Goal: Task Accomplishment & Management: Complete application form

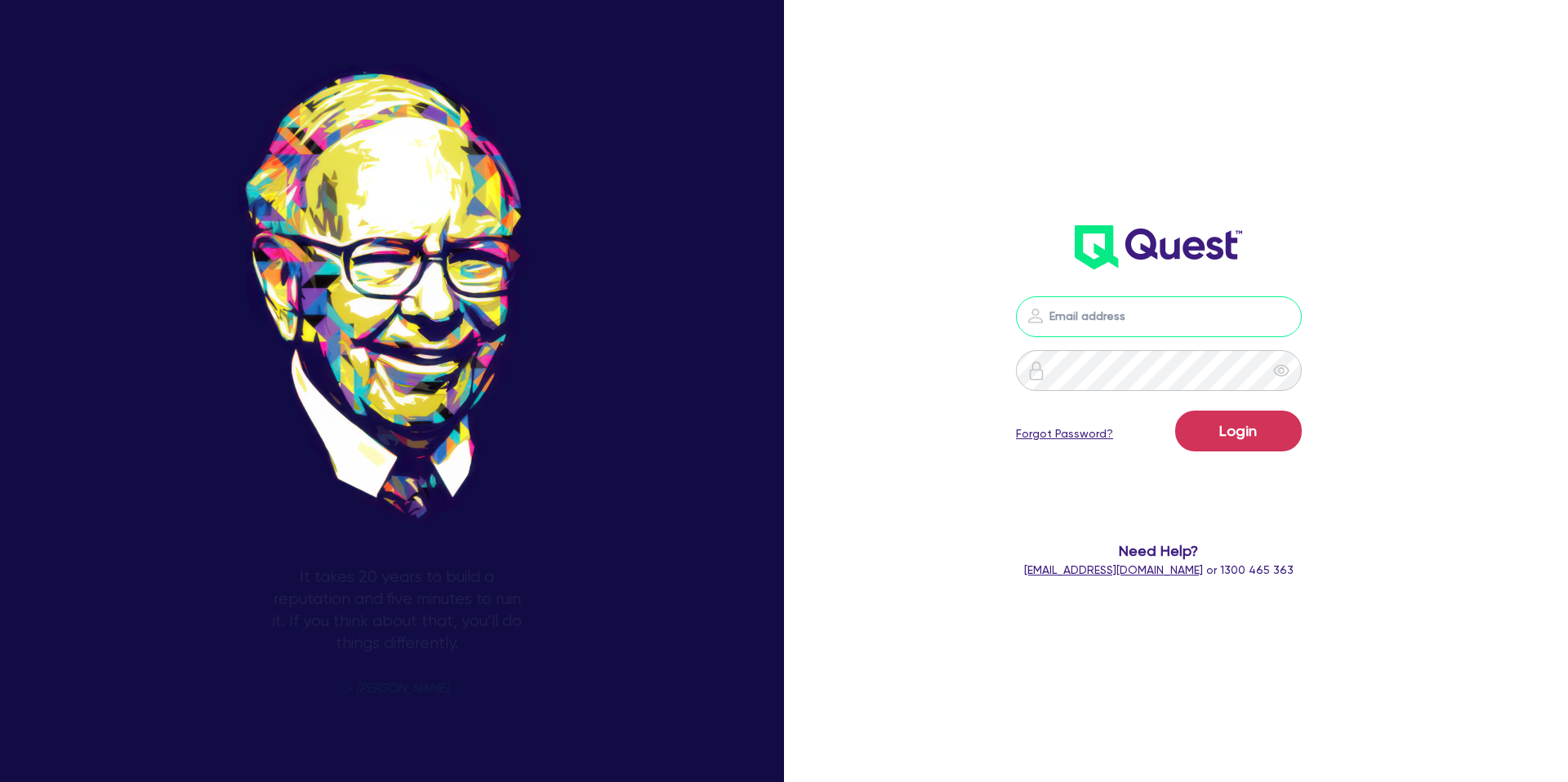
click at [1201, 316] on input "email" at bounding box center [1158, 316] width 286 height 41
type input "[PERSON_NAME][EMAIL_ADDRESS][DOMAIN_NAME]"
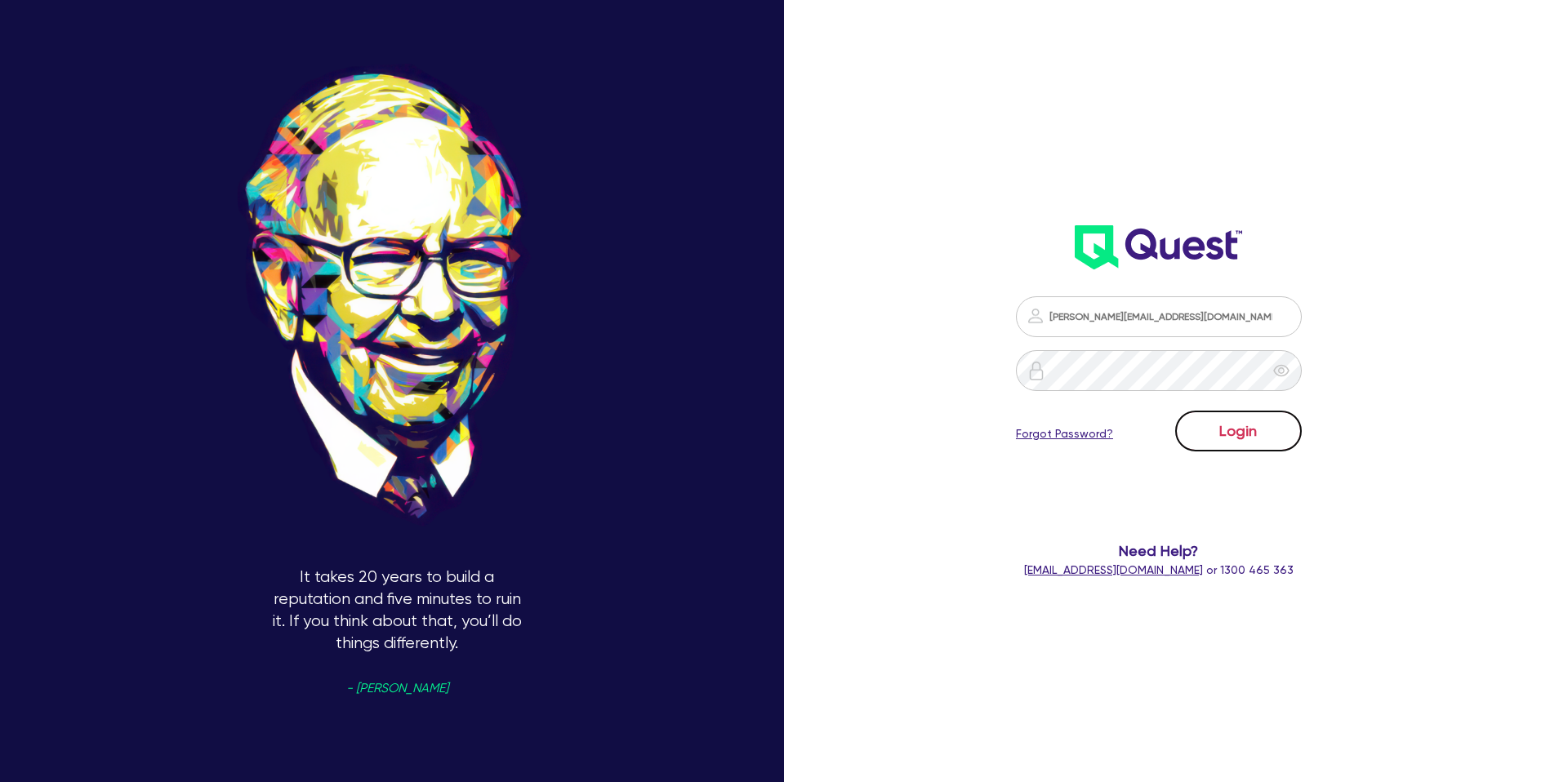
click at [1209, 426] on button "Login" at bounding box center [1238, 430] width 126 height 41
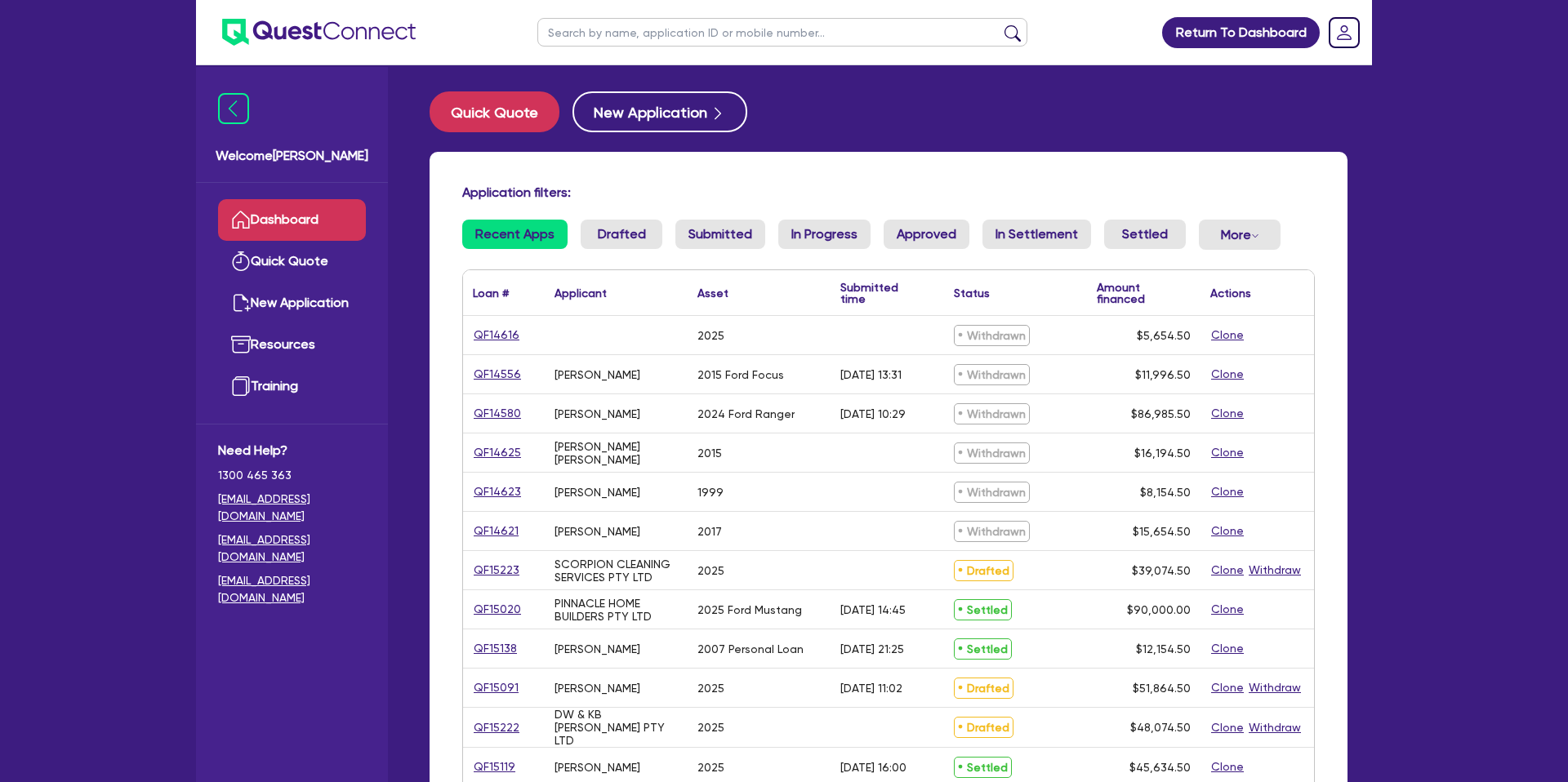
click at [611, 42] on input "text" at bounding box center [783, 32] width 490 height 29
click at [1000, 25] on button "submit" at bounding box center [1013, 36] width 27 height 23
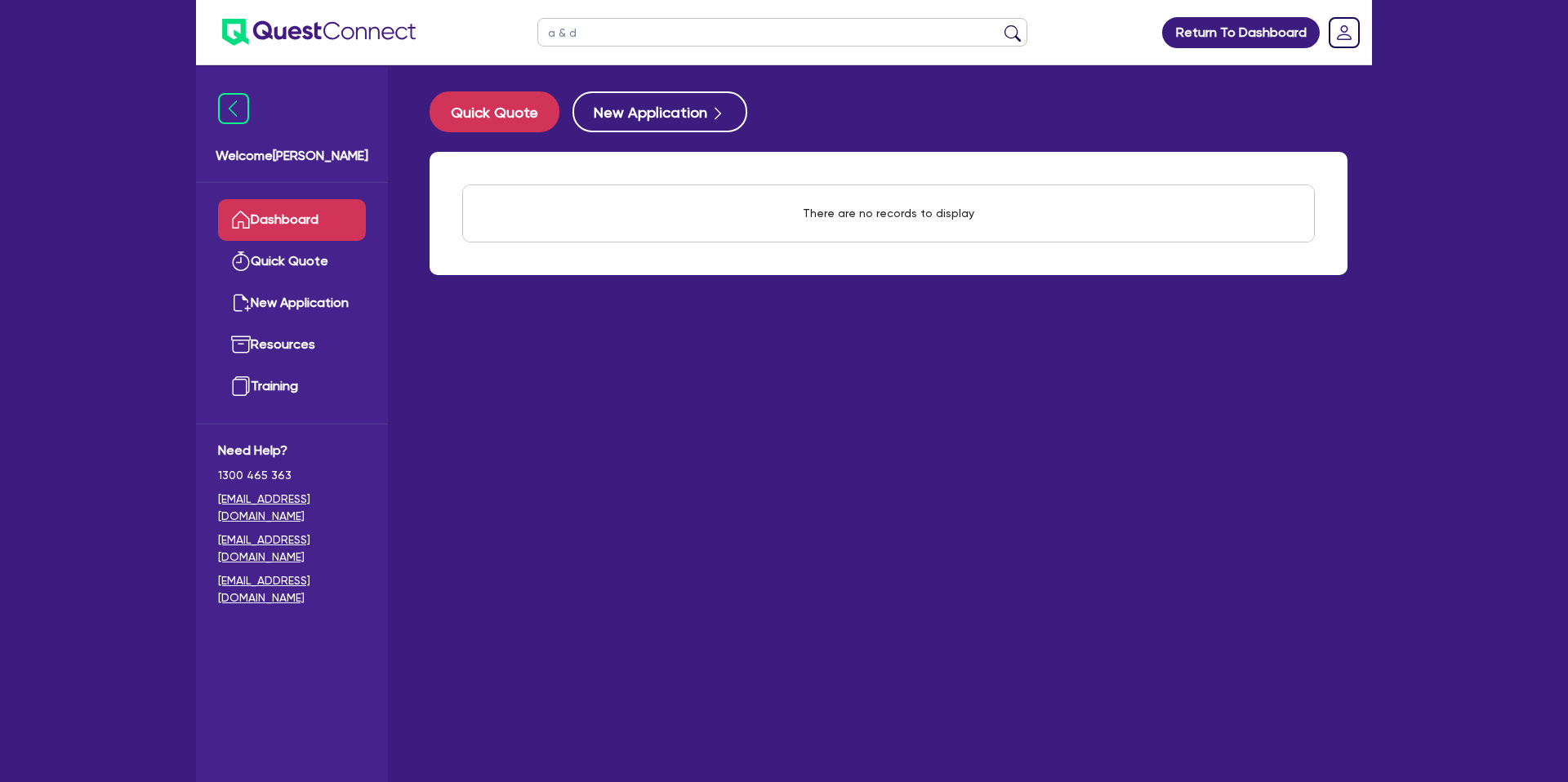
click at [617, 36] on input "a & d" at bounding box center [783, 32] width 490 height 29
type input "a"
type input "towing"
click at [1000, 25] on button "submit" at bounding box center [1013, 36] width 27 height 23
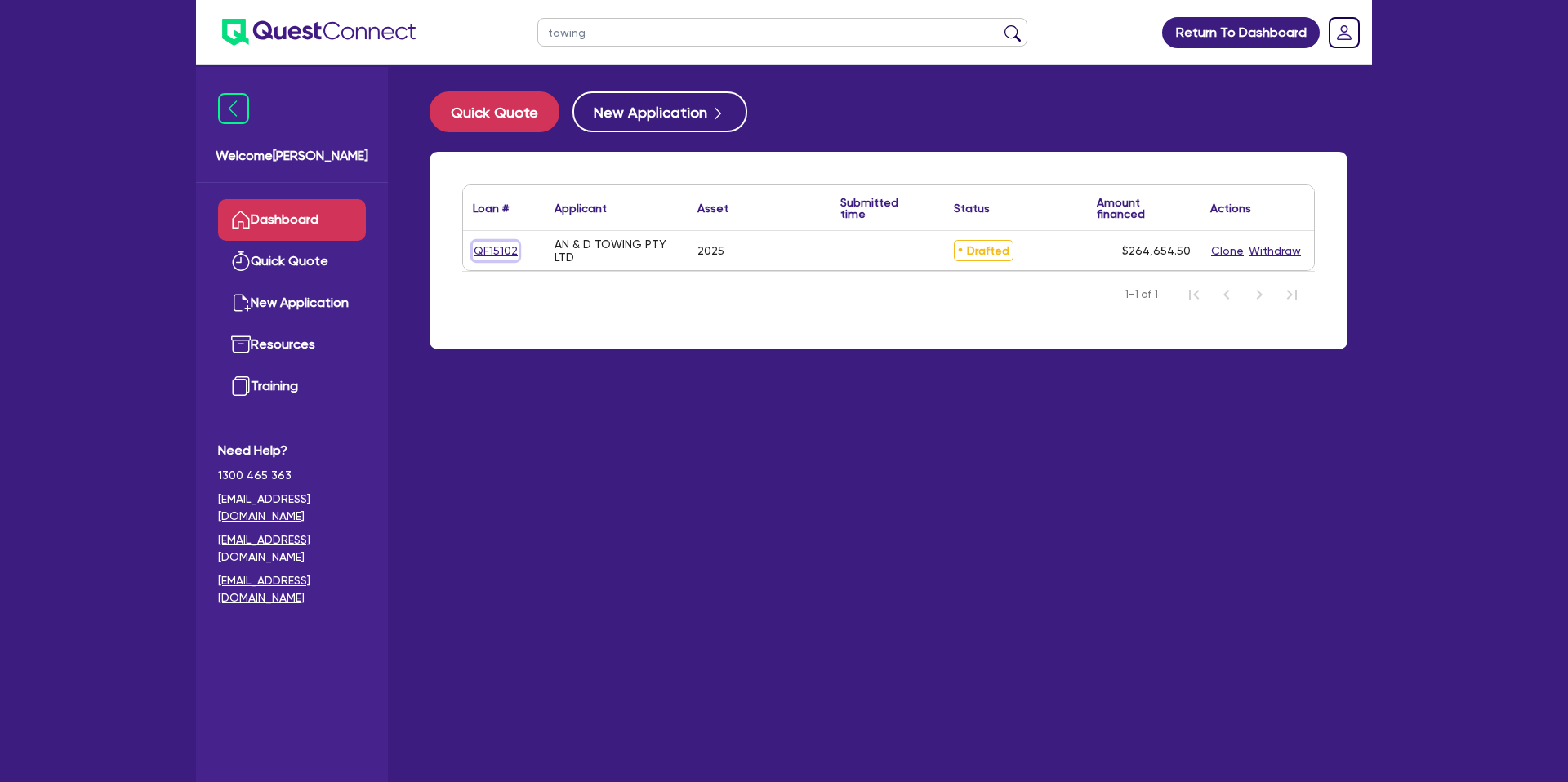
click at [483, 247] on link "QF15102" at bounding box center [496, 251] width 46 height 19
select select "CARS_AND_LIGHT_TRUCKS"
select select "PASSENGER_VEHICLES"
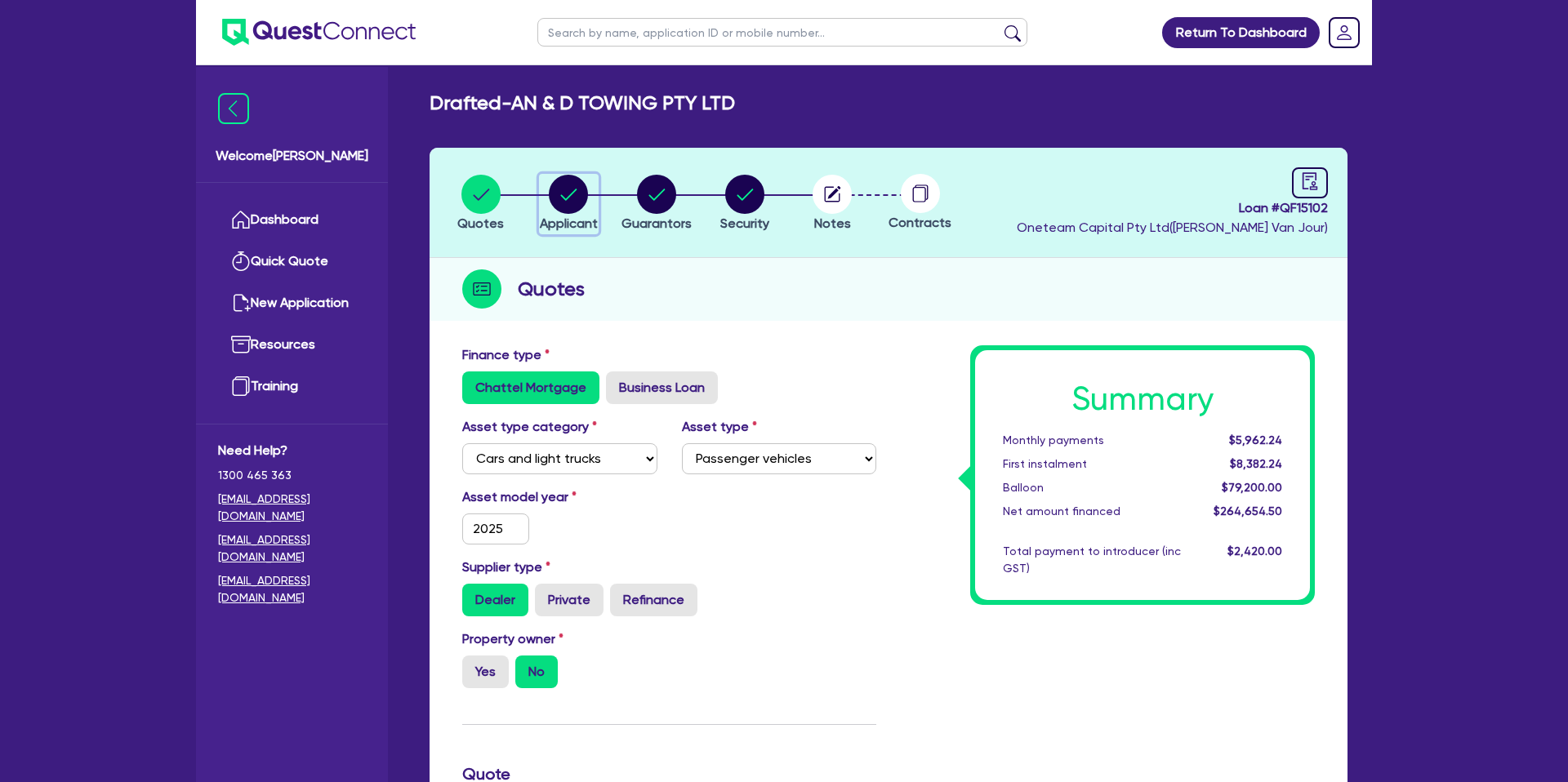
click at [561, 191] on circle "button" at bounding box center [568, 194] width 39 height 39
select select "COMPANY"
select select "TRANSPORT_WAREHOUSING"
select select "PASSENGERS_FREIGHT_TRANSPORT"
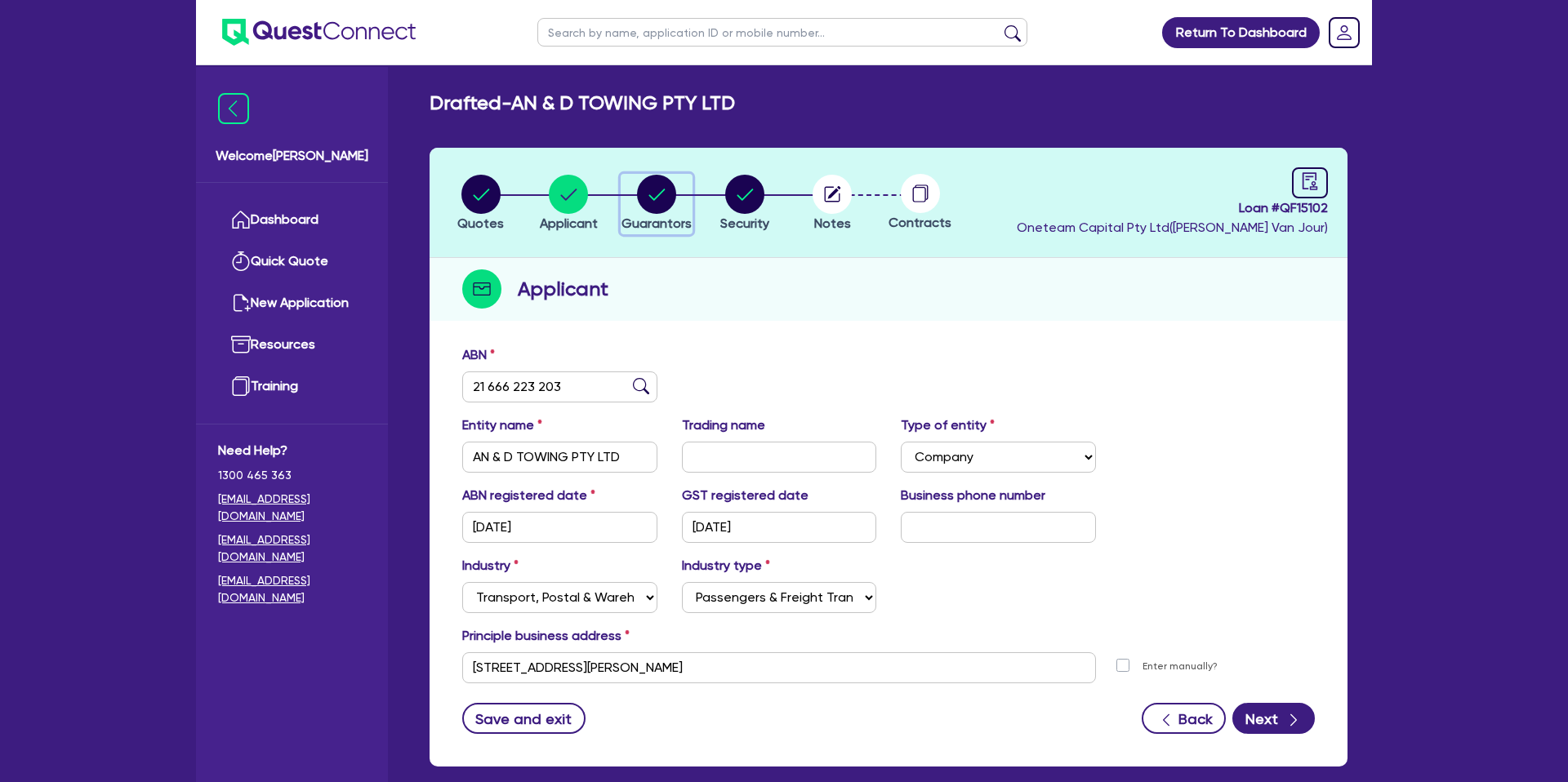
click at [648, 189] on circle "button" at bounding box center [656, 194] width 39 height 39
select select "MR"
select select "VIC"
select select "SINGLE"
select select "CASH"
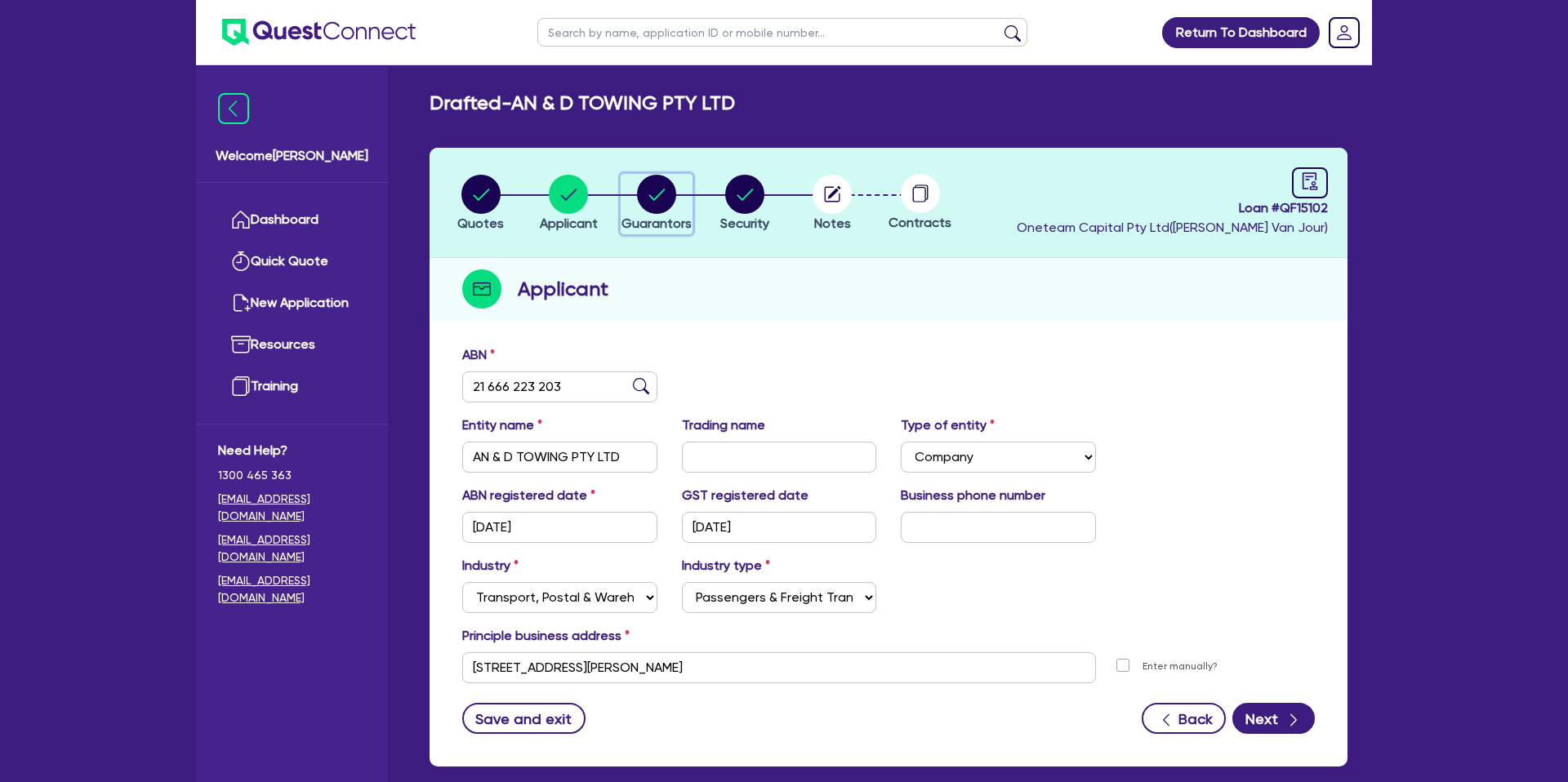
select select "CREDIT_CARD"
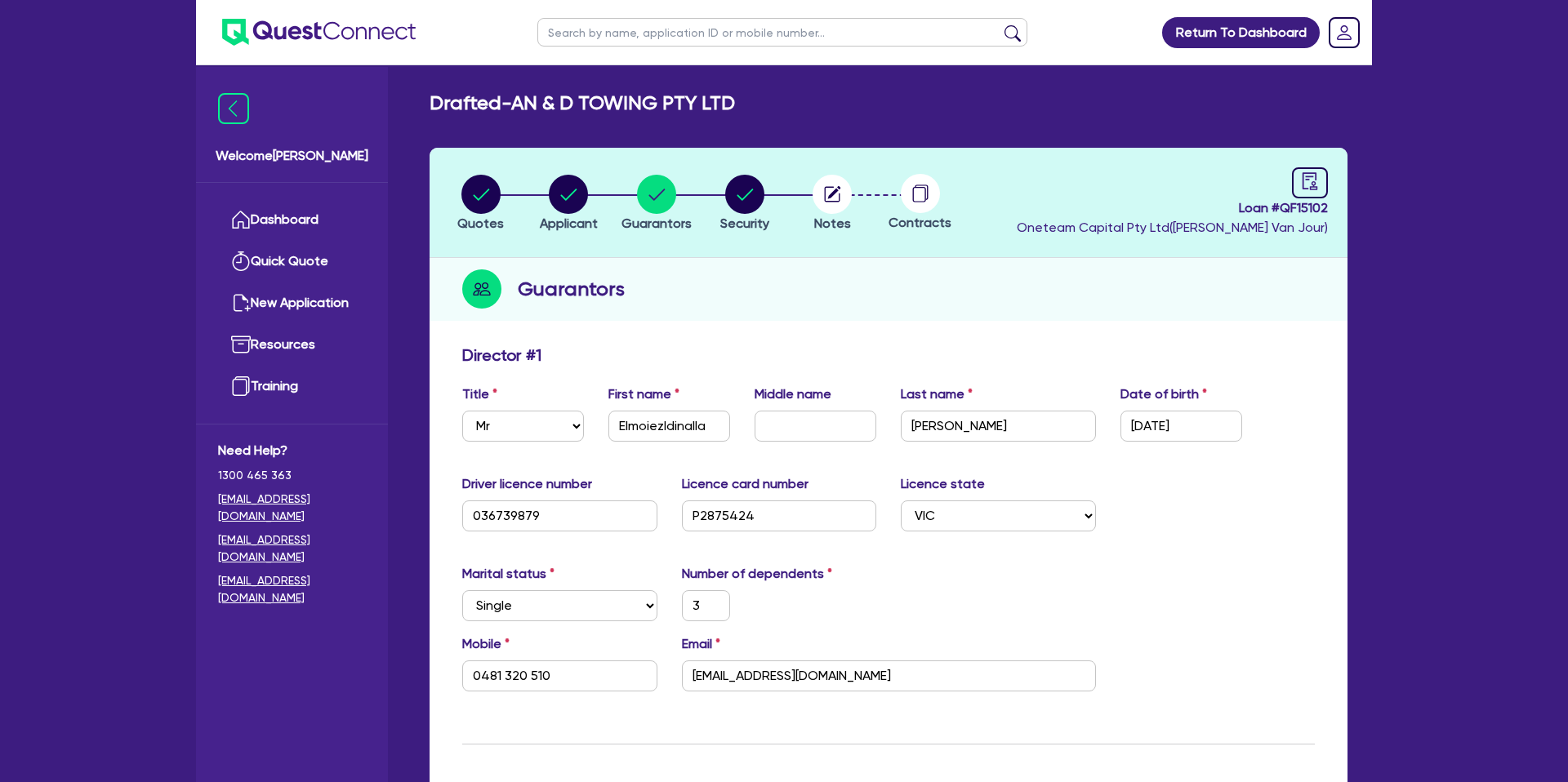
click at [791, 258] on div "Guarantors" at bounding box center [889, 290] width 918 height 63
drag, startPoint x: 1279, startPoint y: 206, endPoint x: 1334, endPoint y: 204, distance: 55.0
click at [1334, 204] on header "Quotes Applicant Guarantors Security Notes Contracts Loan # QF15102 Oneteam Cap…" at bounding box center [889, 203] width 918 height 110
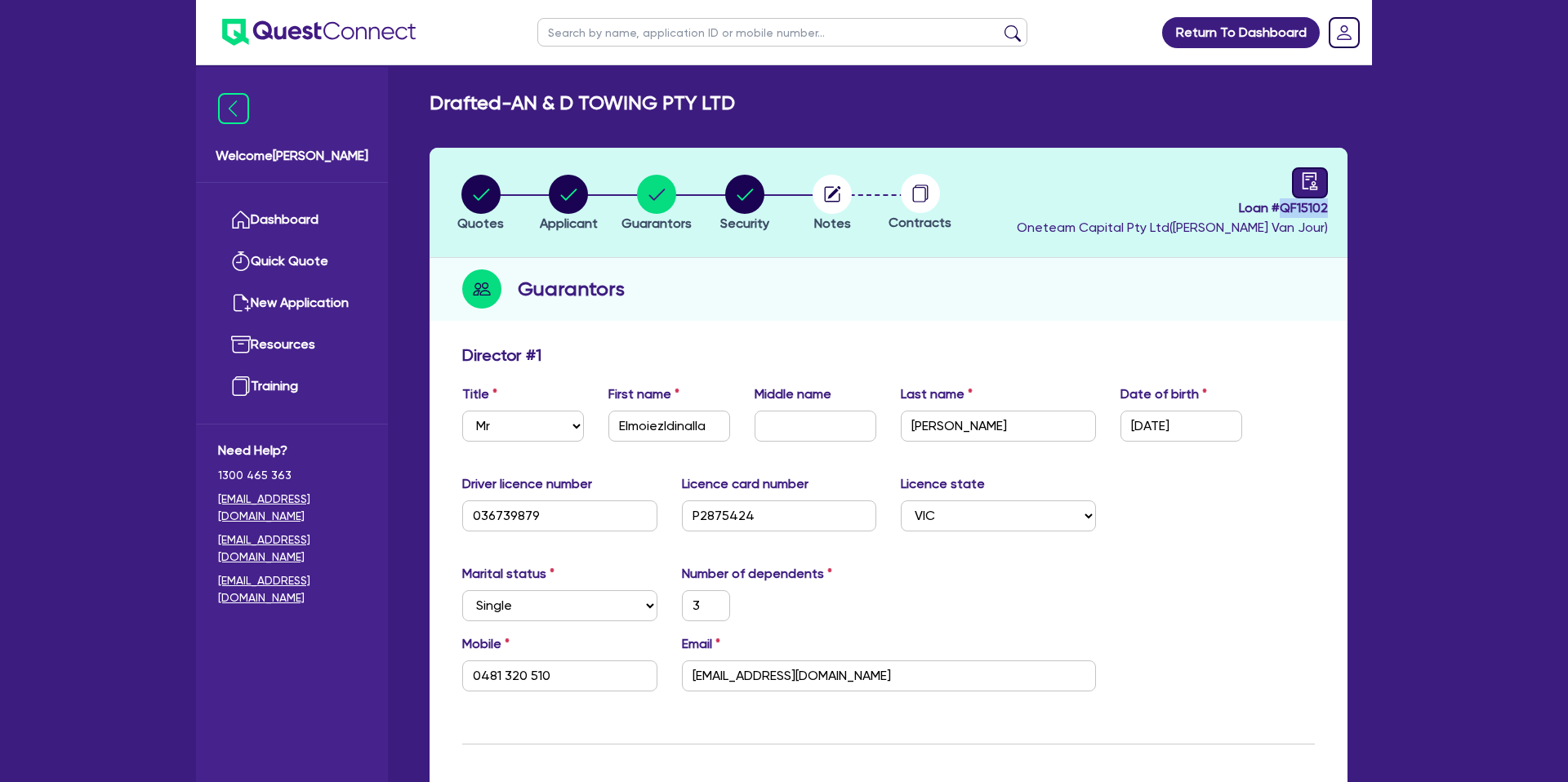
copy span "QF15102"
click at [753, 677] on input "moiezelamin10@gmail.com" at bounding box center [889, 676] width 414 height 31
click at [619, 429] on input "Elmoiezldinalla" at bounding box center [669, 426] width 122 height 31
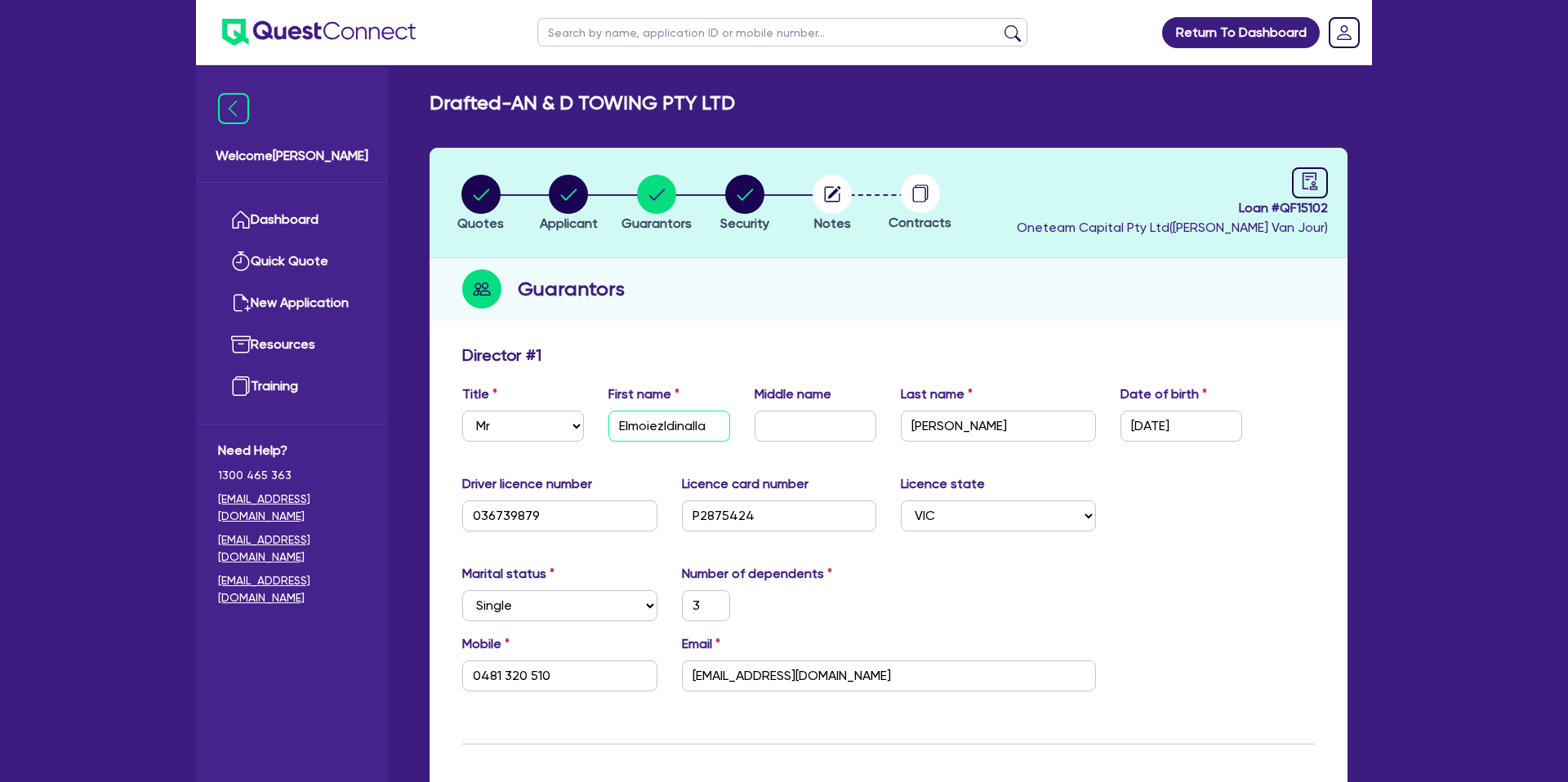
click at [619, 429] on input "Elmoiezldinalla" at bounding box center [669, 426] width 122 height 31
click at [292, 225] on link "Dashboard" at bounding box center [292, 220] width 148 height 42
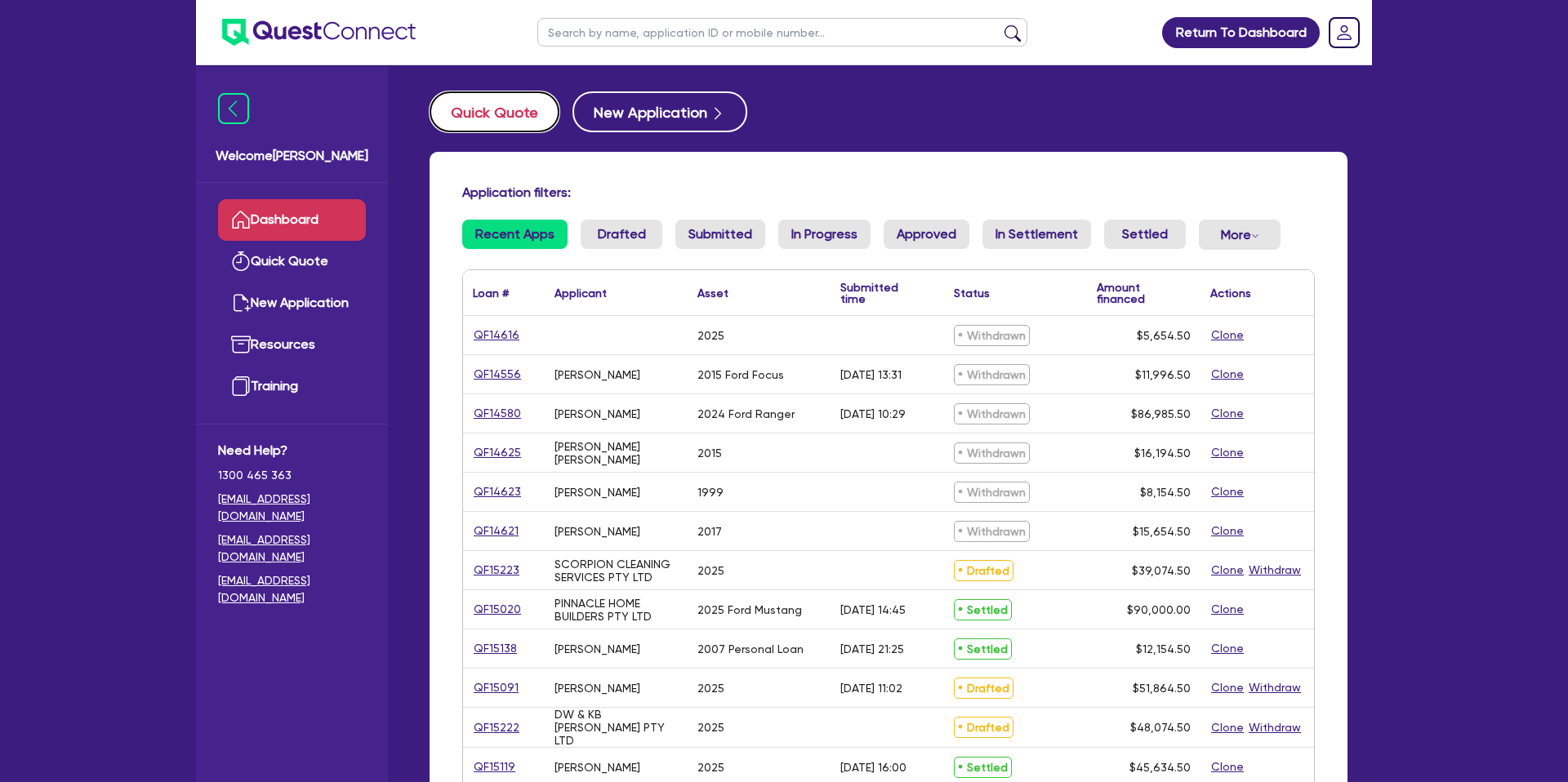
click at [509, 114] on button "Quick Quote" at bounding box center [494, 111] width 130 height 41
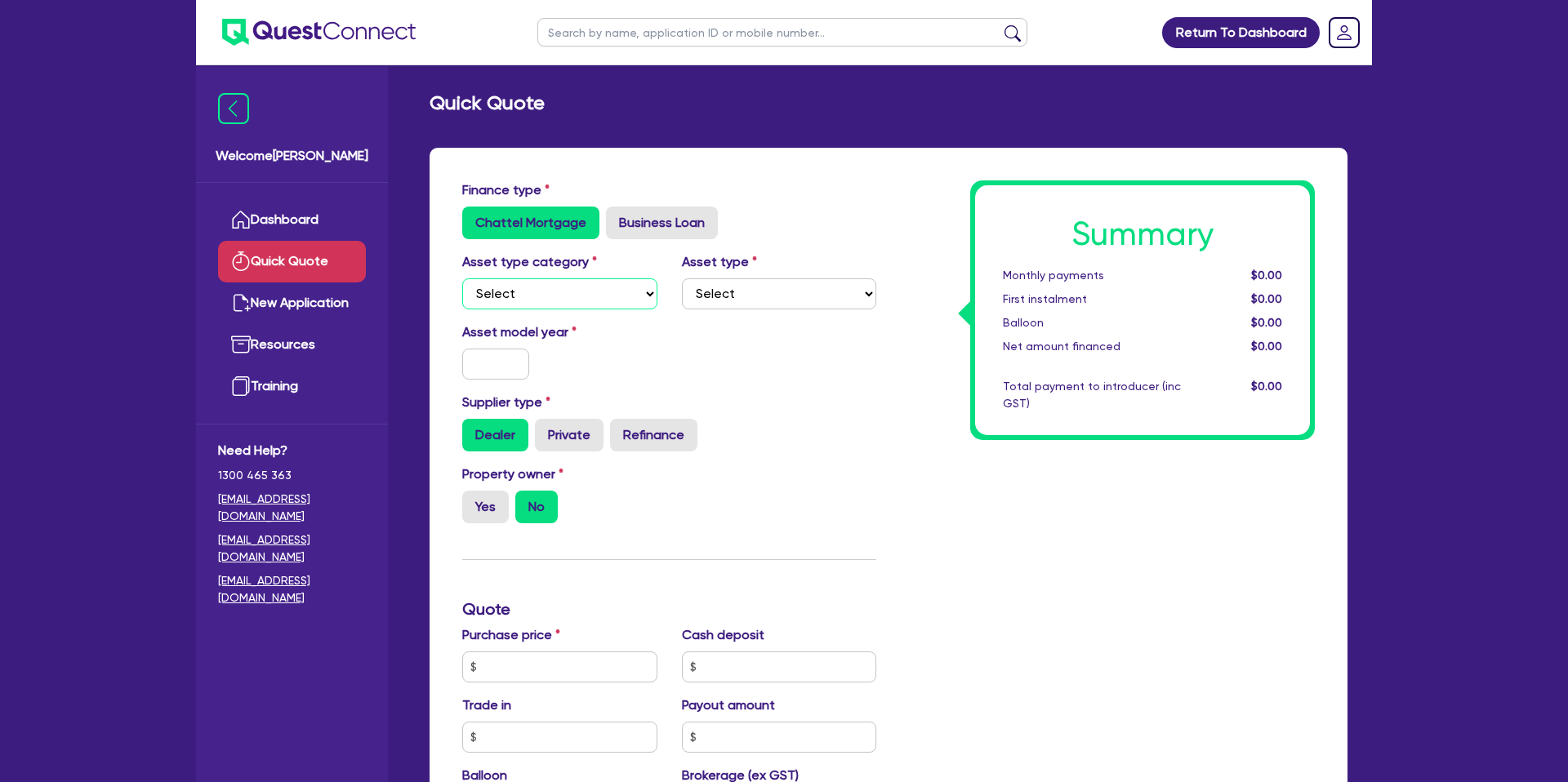
click at [517, 296] on select "Select Cars and light trucks Primary assets Secondary assets Tertiary assets" at bounding box center [559, 294] width 195 height 31
select select "CARS_AND_LIGHT_TRUCKS"
click at [462, 278] on select "Select Cars and light trucks Primary assets Secondary assets Tertiary assets" at bounding box center [559, 294] width 195 height 31
click at [738, 289] on select "Select" at bounding box center [779, 294] width 195 height 31
select select "PASSENGER_VEHICLES"
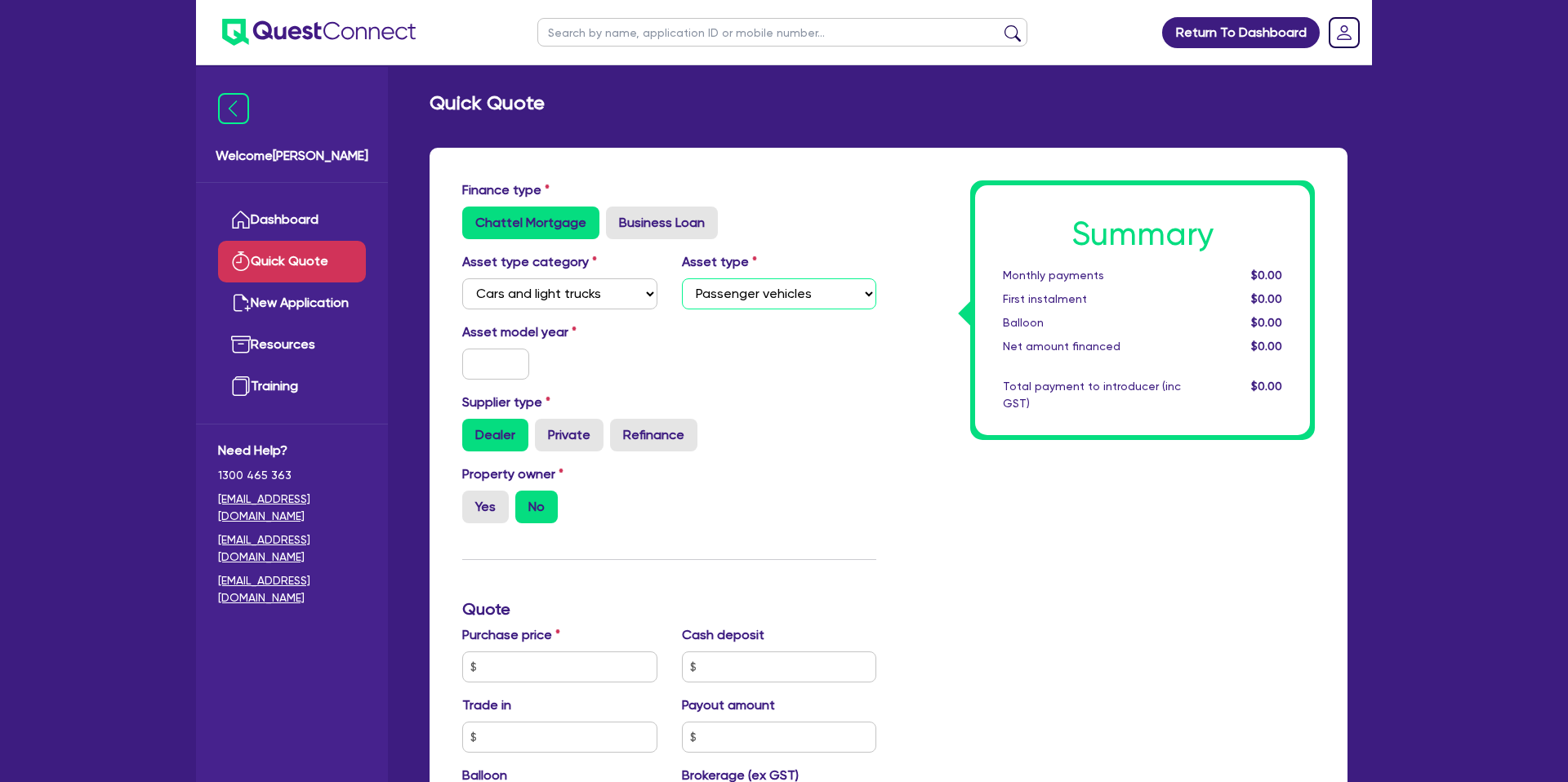
click at [682, 278] on select "Select Passenger vehicles Vans and utes Light trucks up to 4.5 tonne" at bounding box center [779, 294] width 195 height 31
click at [521, 371] on input "text" at bounding box center [495, 364] width 67 height 31
type input "2023"
click at [635, 385] on div "Asset model year 2023" at bounding box center [670, 357] width 439 height 70
click at [783, 448] on div "Dealer Private Refinance" at bounding box center [669, 435] width 414 height 32
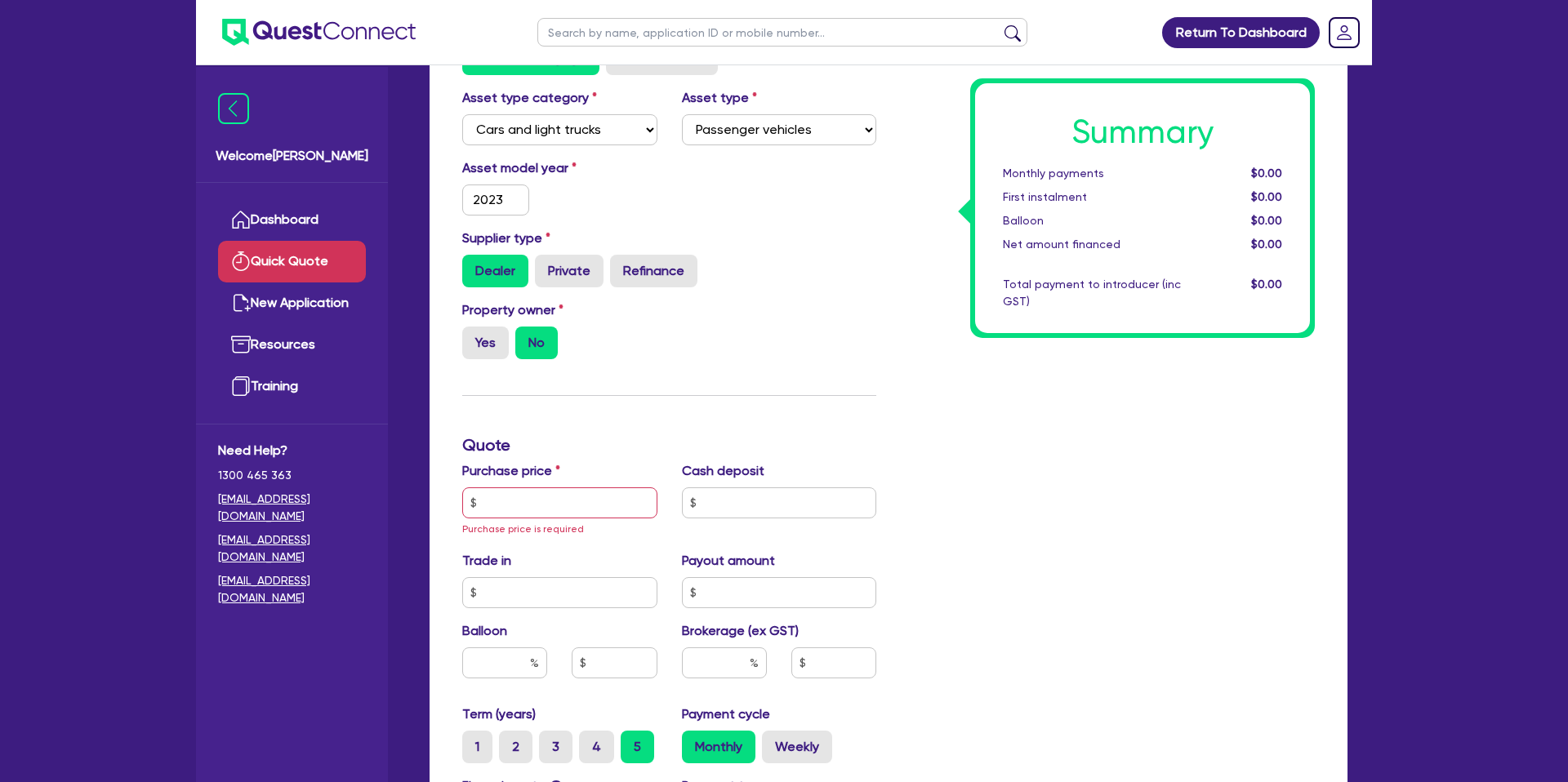
scroll to position [165, 0]
click at [554, 264] on label "Private" at bounding box center [569, 269] width 68 height 32
click at [545, 264] on input "Private" at bounding box center [540, 257] width 10 height 10
radio input "true"
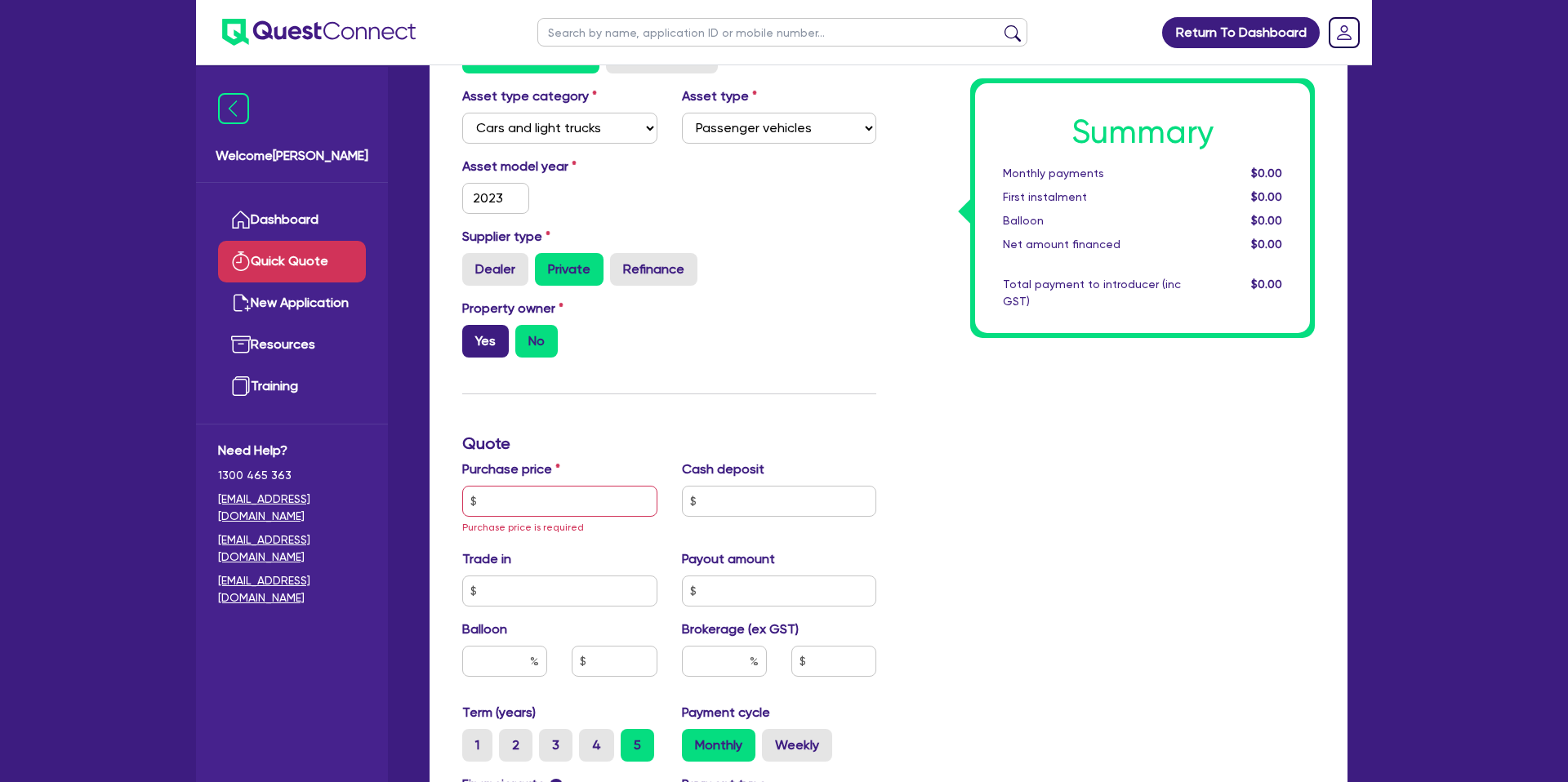
click at [490, 340] on label "Yes" at bounding box center [485, 341] width 47 height 32
click at [473, 335] on input "Yes" at bounding box center [467, 330] width 10 height 10
radio input "true"
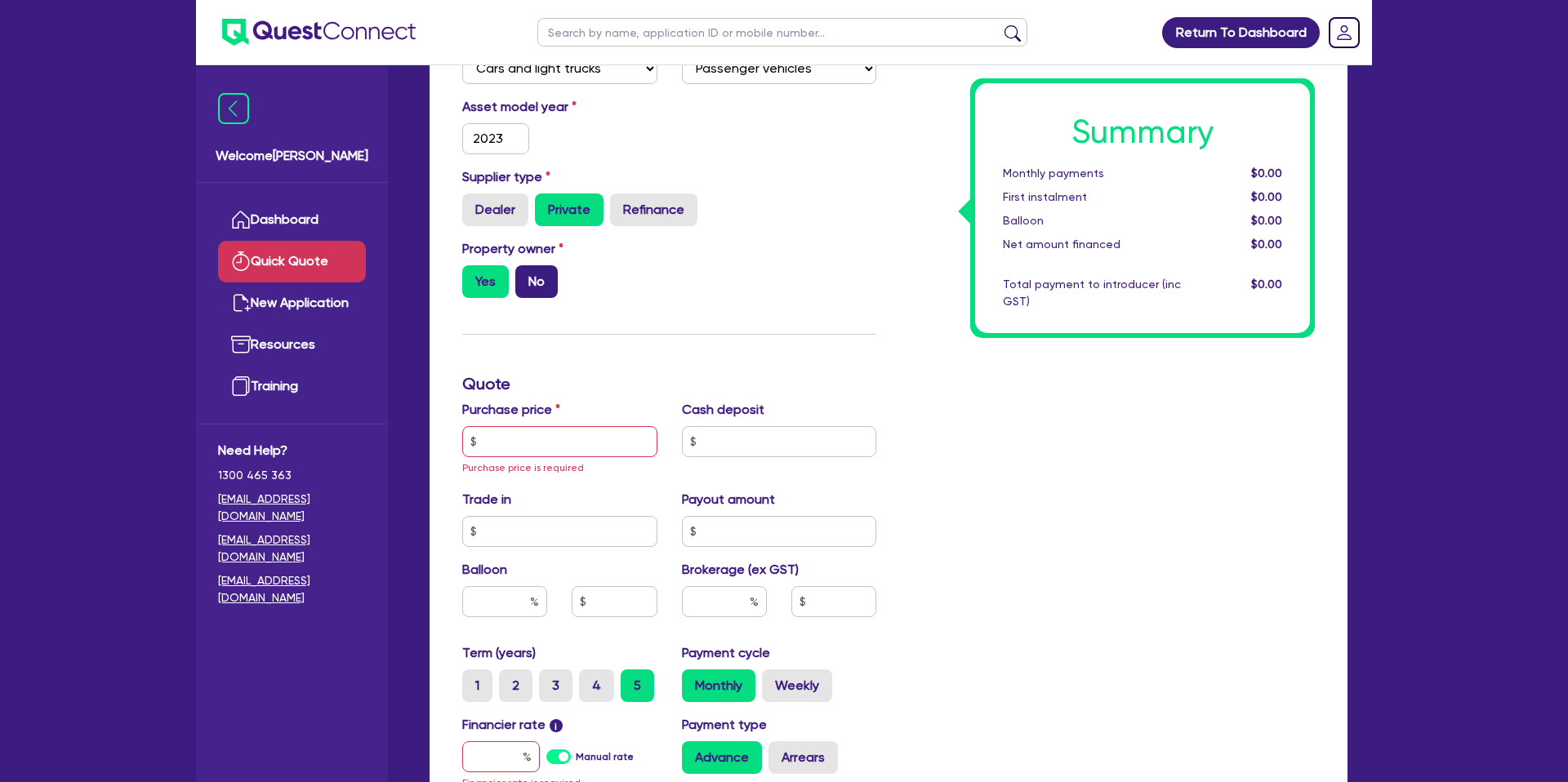
scroll to position [224, 0]
click at [538, 448] on input "text" at bounding box center [559, 442] width 195 height 31
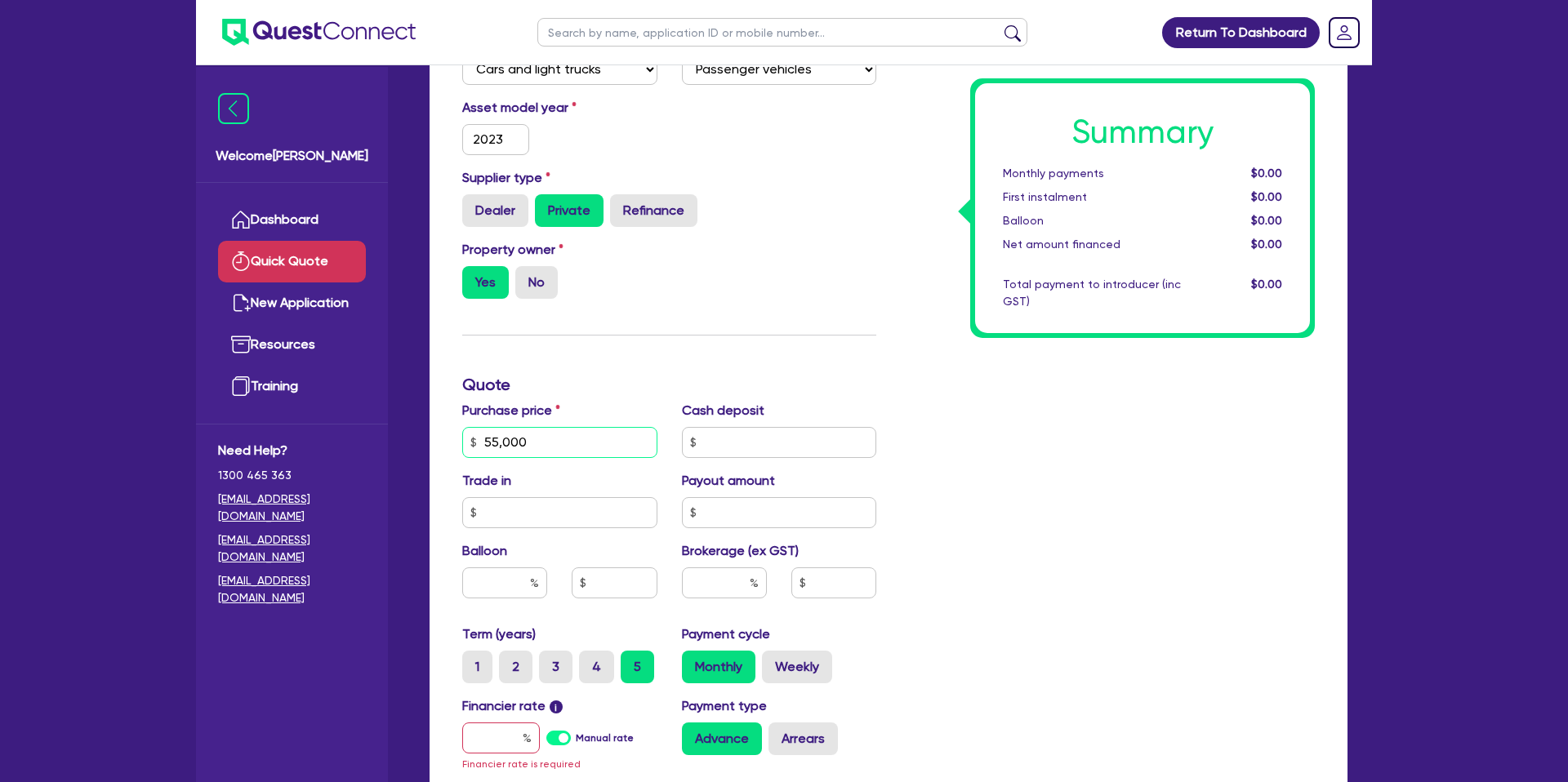
type input "55,000"
click at [939, 359] on div "Summary Monthly payments $0.00 First instalment $0.00 Balloon $0.00 Net amount …" at bounding box center [1108, 443] width 439 height 973
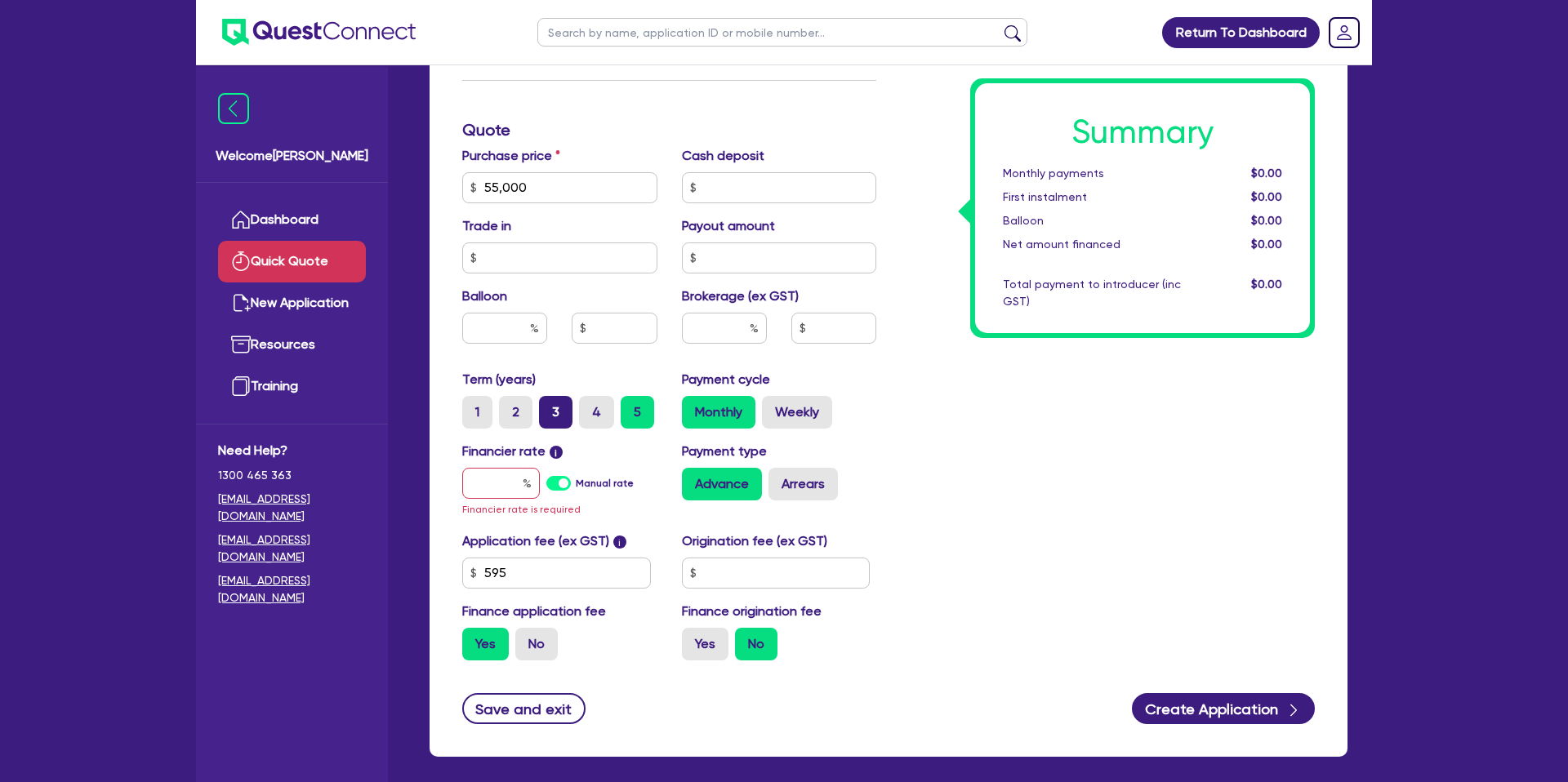
scroll to position [482, 0]
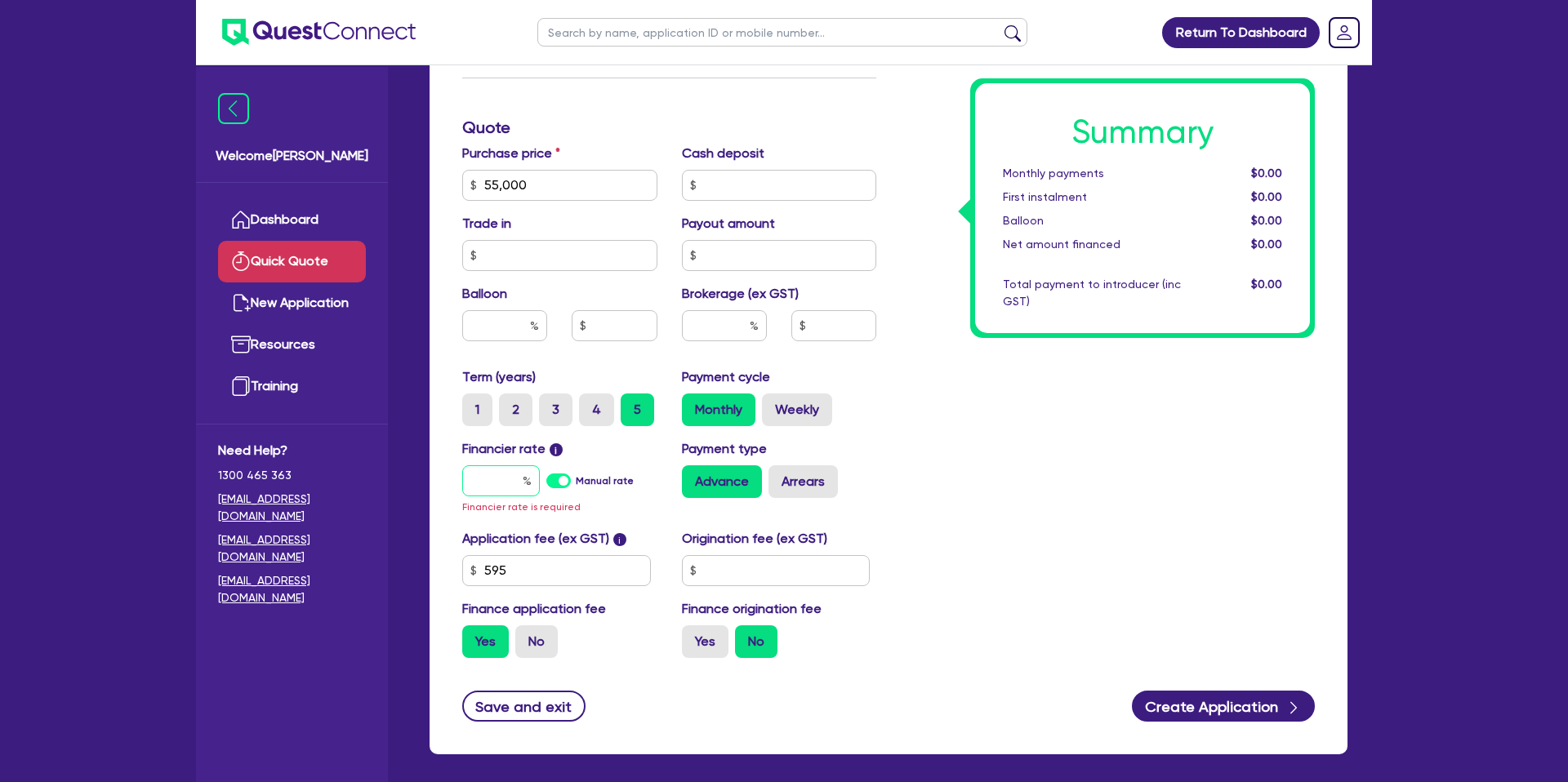
drag, startPoint x: 508, startPoint y: 474, endPoint x: 469, endPoint y: 469, distance: 39.3
click at [510, 472] on input "text" at bounding box center [501, 481] width 78 height 31
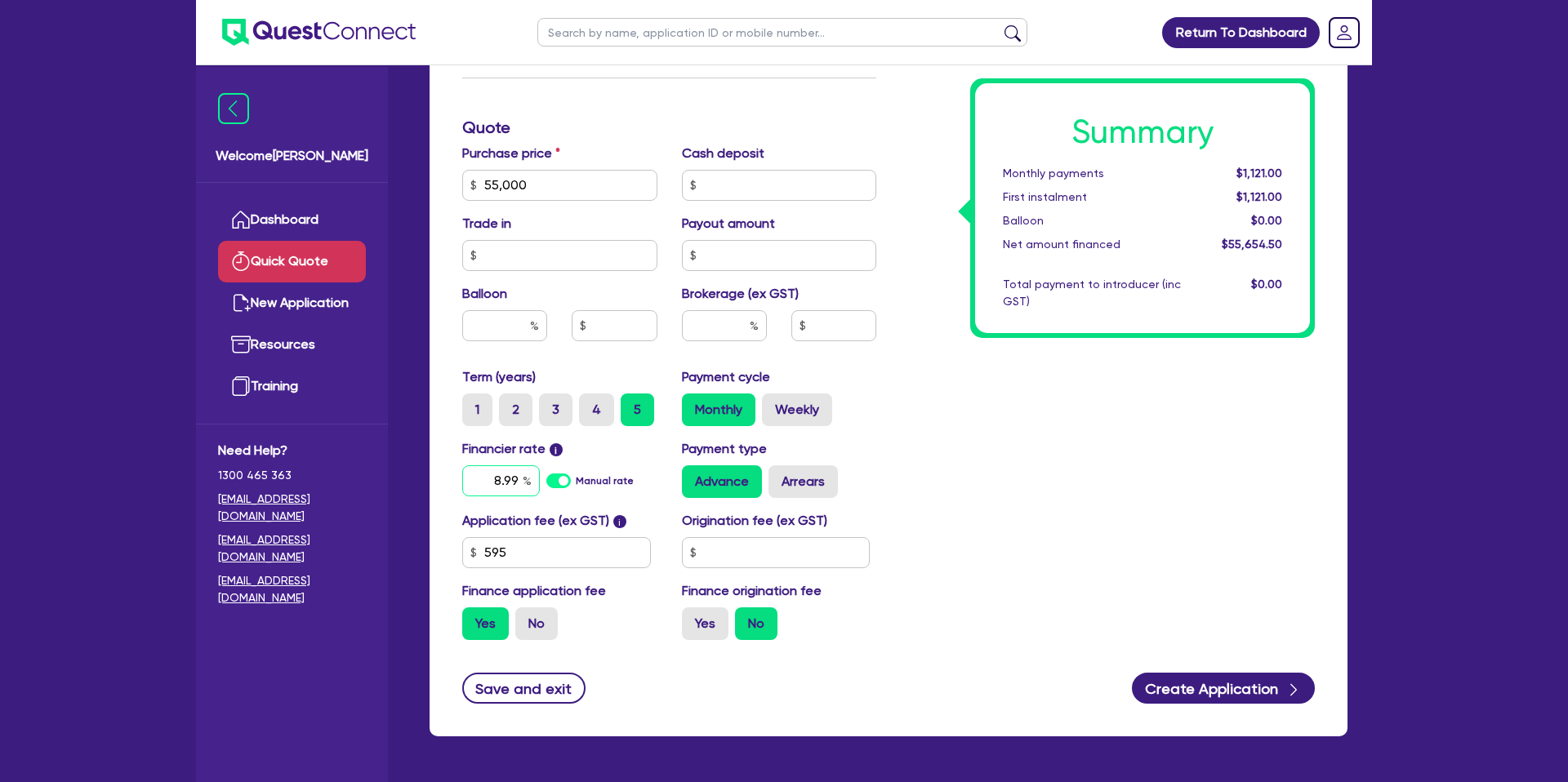
scroll to position [487, 0]
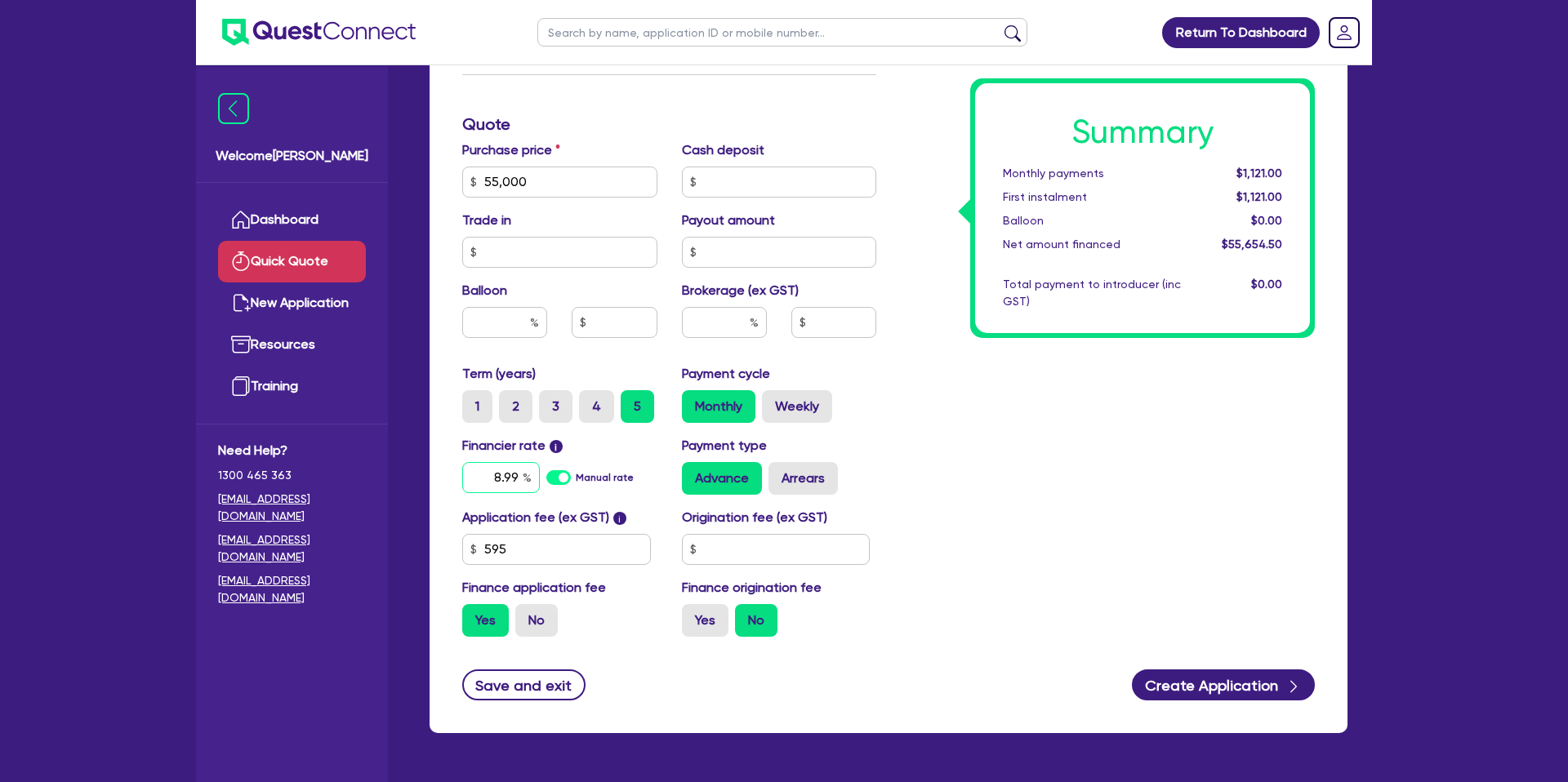
type input "8.99"
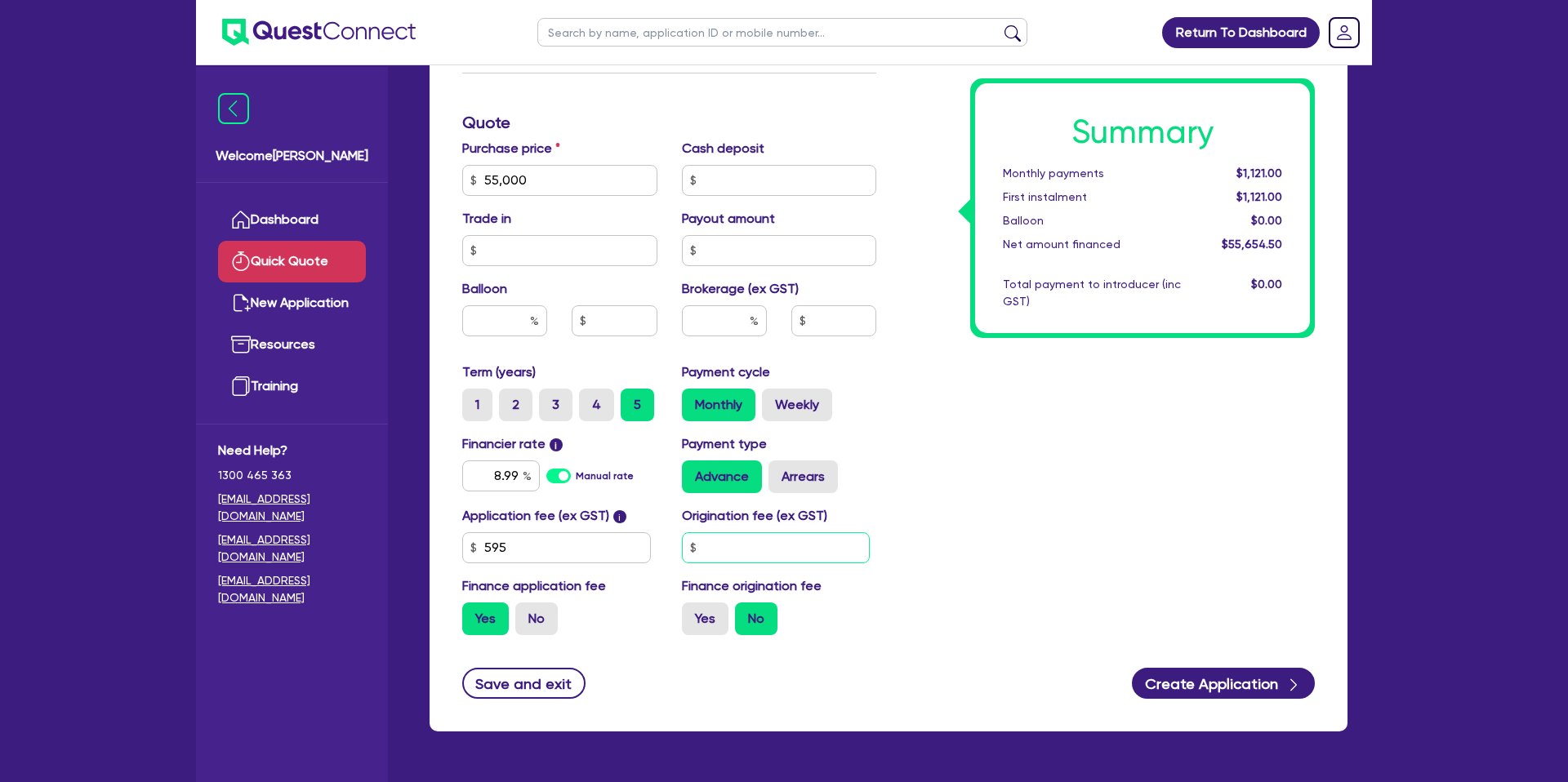
click at [725, 546] on input "text" at bounding box center [776, 547] width 189 height 31
type input "1,400"
drag, startPoint x: 700, startPoint y: 616, endPoint x: 786, endPoint y: 650, distance: 92.5
click at [702, 616] on label "Yes" at bounding box center [705, 618] width 47 height 32
click at [693, 613] on input "Yes" at bounding box center [687, 606] width 10 height 10
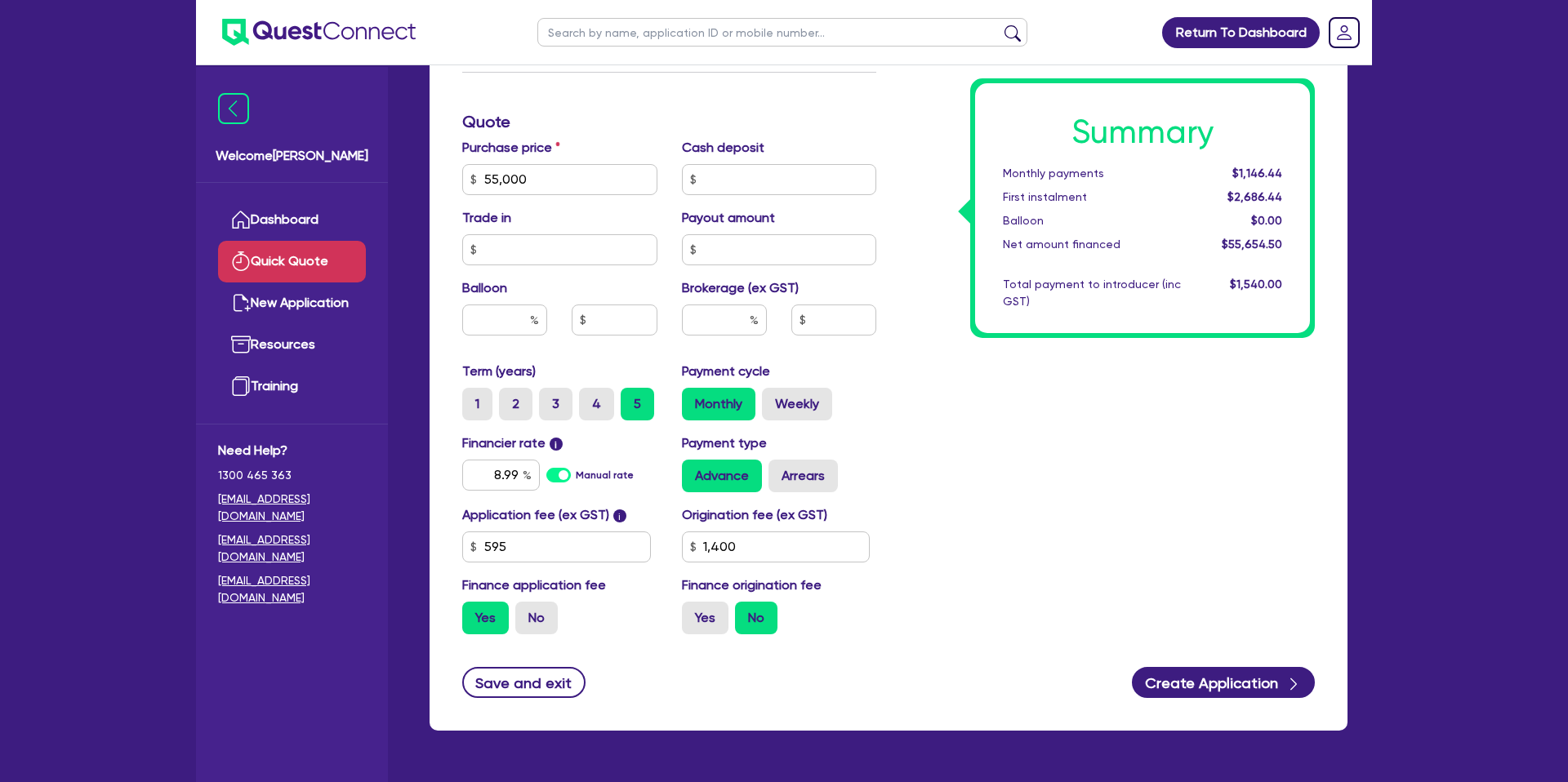
radio input "true"
click at [1214, 673] on button "Create Application" at bounding box center [1223, 682] width 183 height 31
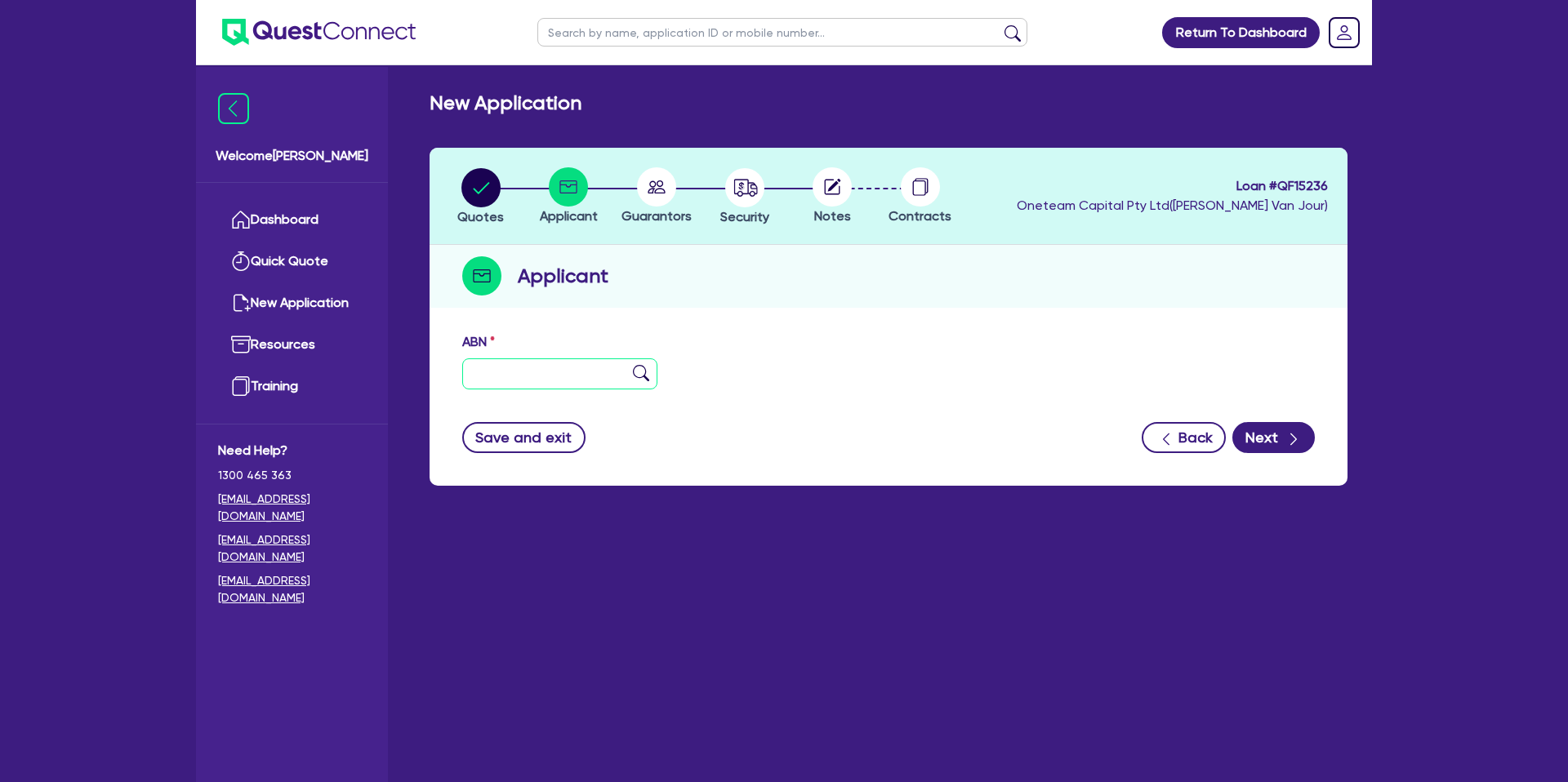
click at [583, 381] on input "text" at bounding box center [559, 373] width 195 height 31
type input "68 164 293 262"
click at [1040, 236] on header "Quotes Applicant Guarantors Security Notes Contracts Loan # QF15236 Oneteam Cap…" at bounding box center [889, 197] width 918 height 97
type input "[PERSON_NAME]"
select select "SOLE_TRADER"
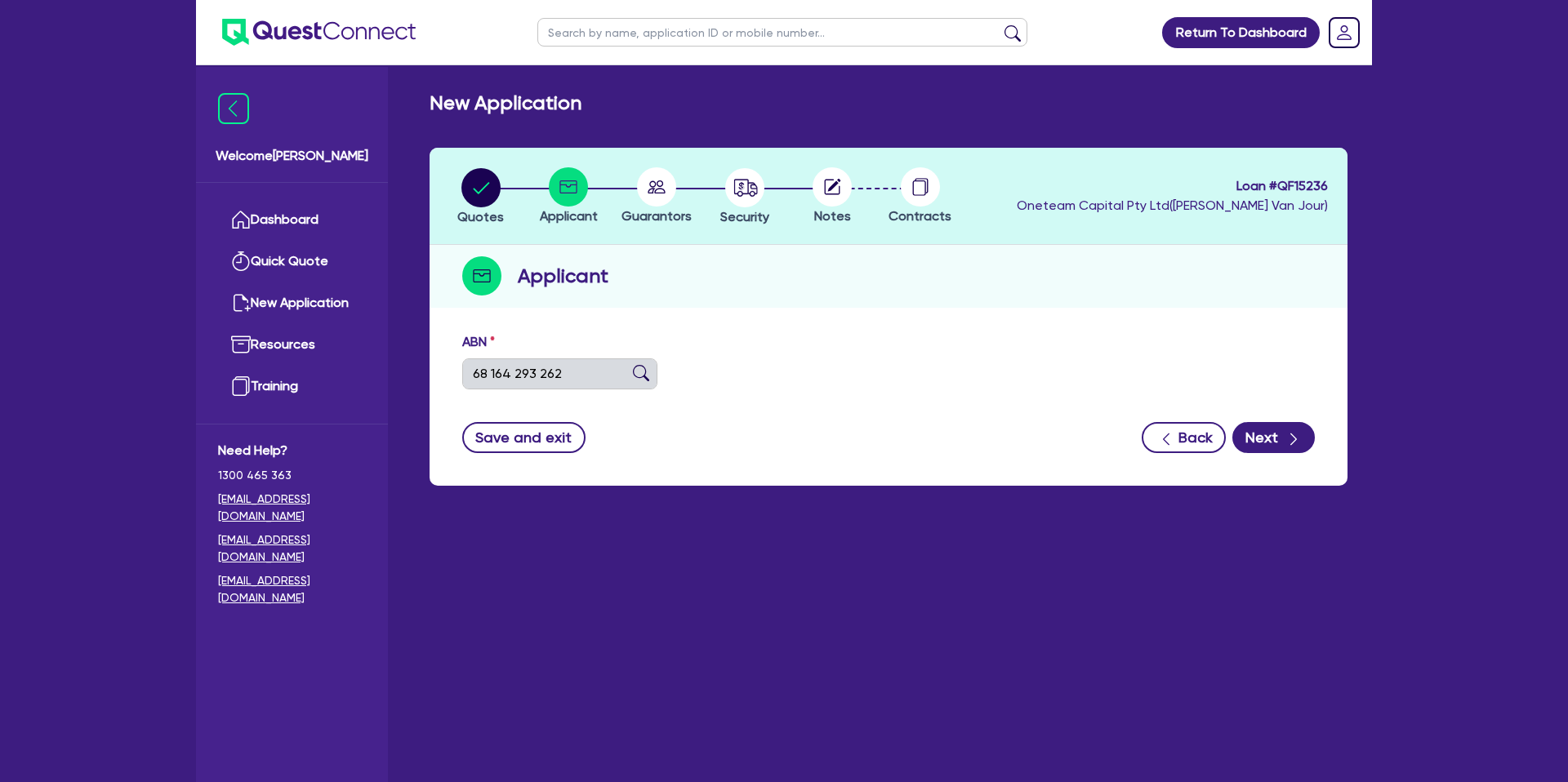
type input "16/03/2025"
type input "01/07/2025"
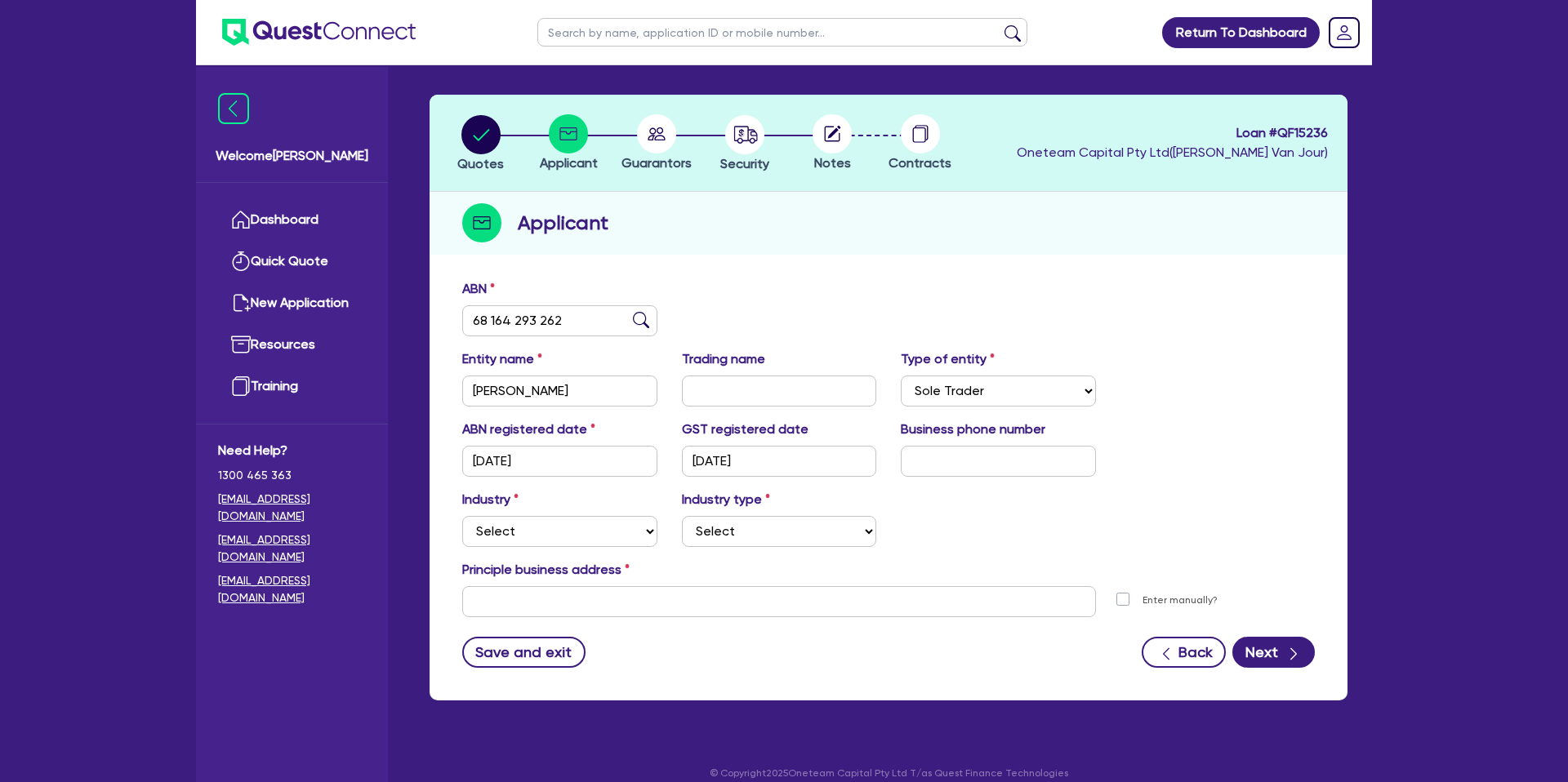
scroll to position [71, 0]
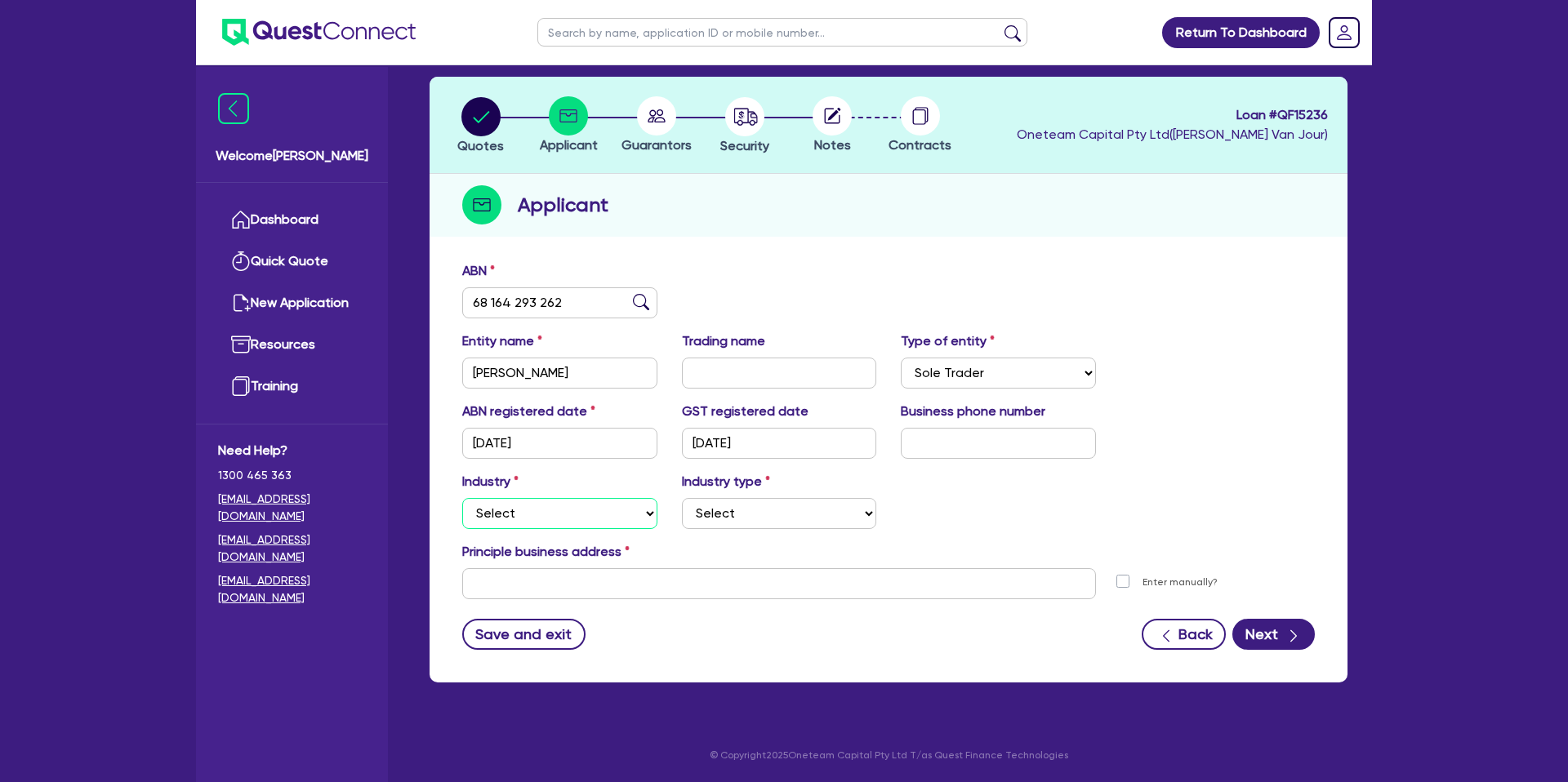
click at [613, 521] on select "Select Accomodation & Food Services Administrative & Support Services Agricultu…" at bounding box center [559, 513] width 195 height 31
select select "BUILDING_CONSTRUCTION"
click at [462, 498] on select "Select Accomodation & Food Services Administrative & Support Services Agricultu…" at bounding box center [559, 513] width 195 height 31
click at [723, 515] on select "Select Trades People Providing Services Direct to Consumers Trades People Provi…" at bounding box center [779, 513] width 195 height 31
select select "TRADES_SERVICES_CONSUMERS"
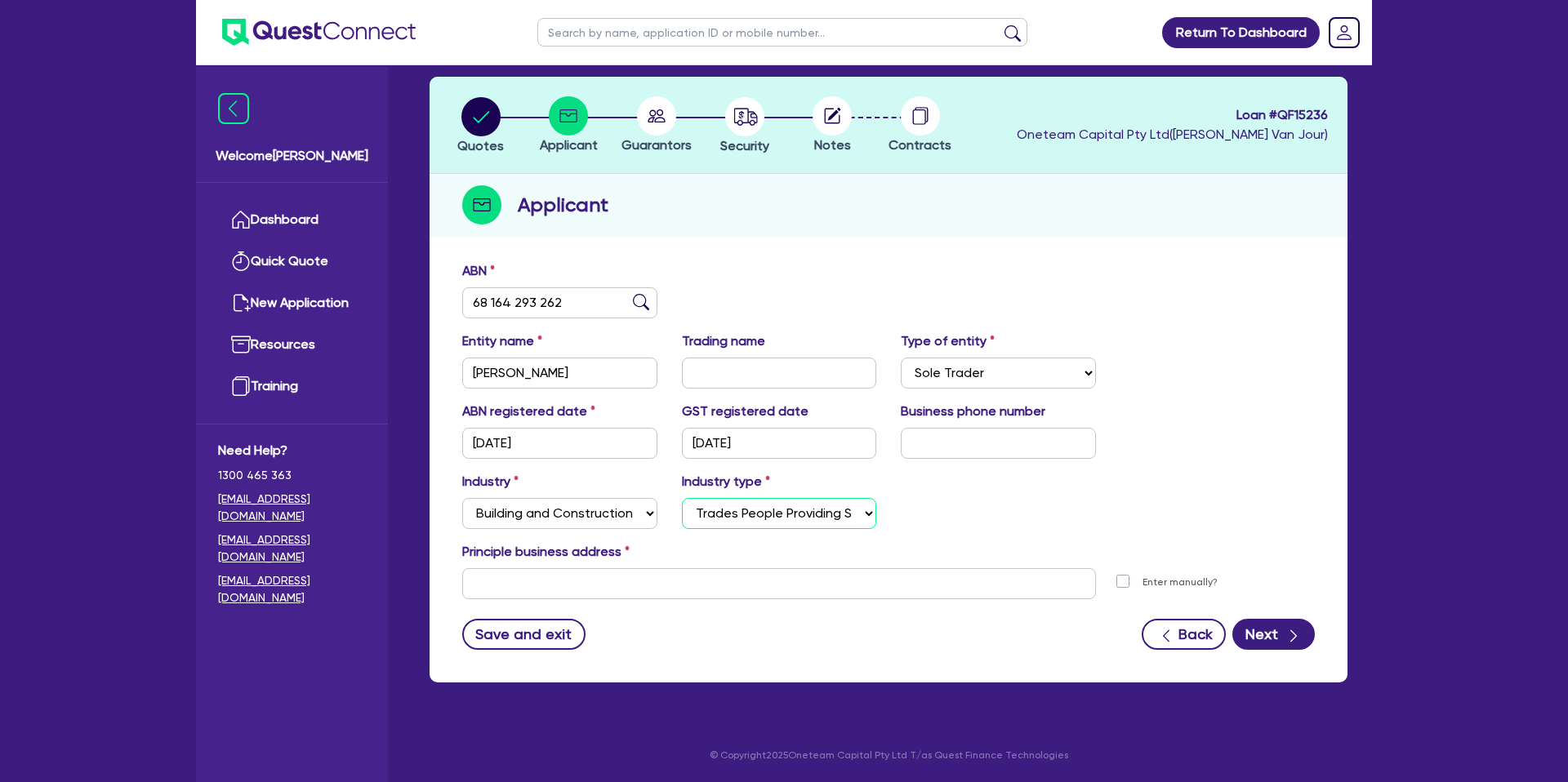
click at [682, 498] on select "Select Trades People Providing Services Direct to Consumers Trades People Provi…" at bounding box center [779, 513] width 195 height 31
click at [647, 580] on input "text" at bounding box center [778, 583] width 634 height 31
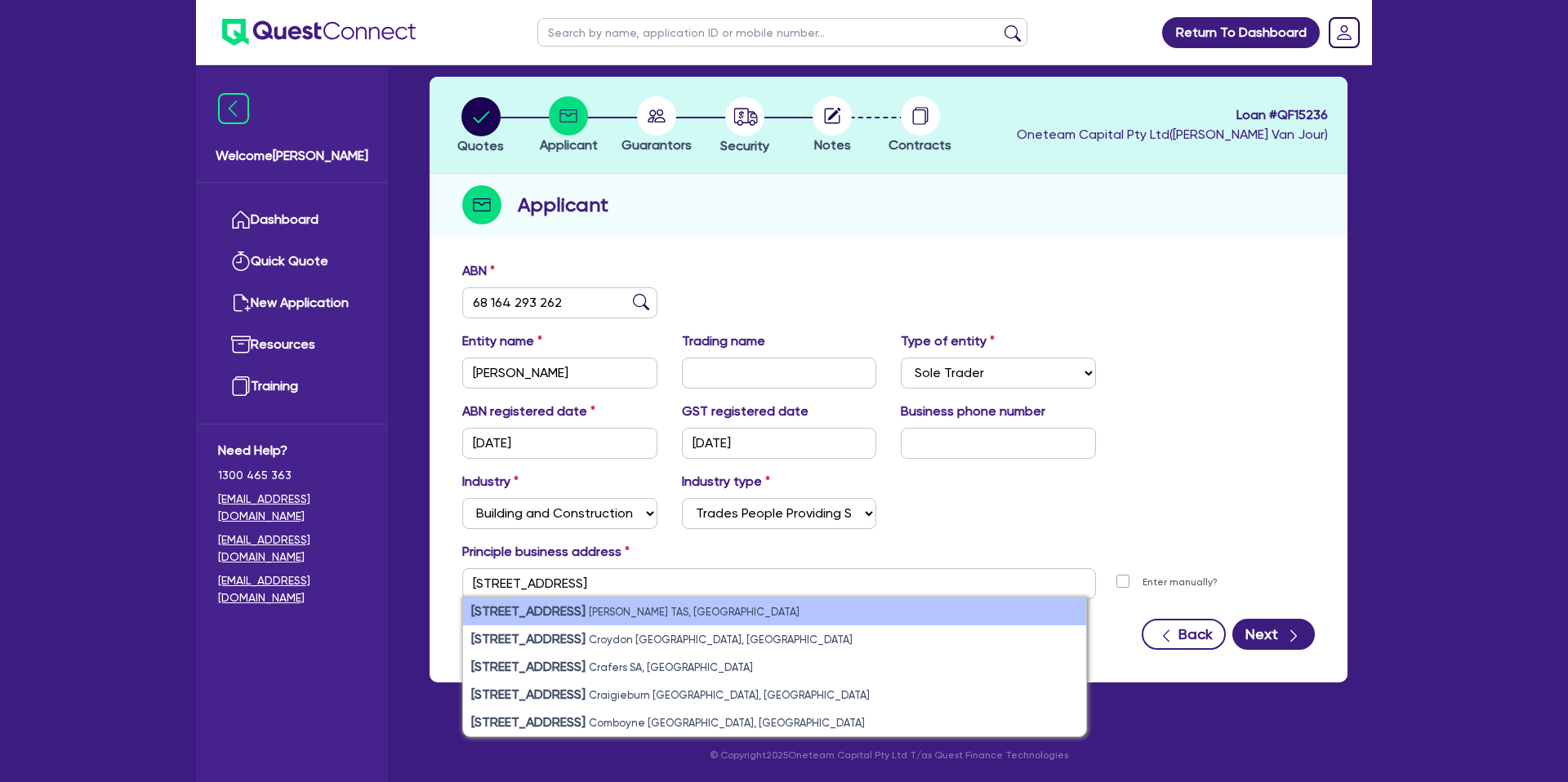
click at [682, 604] on li "132 Main Street Cressy TAS, Australia" at bounding box center [774, 611] width 623 height 28
type input "132 Main St Cressy TAS 7302"
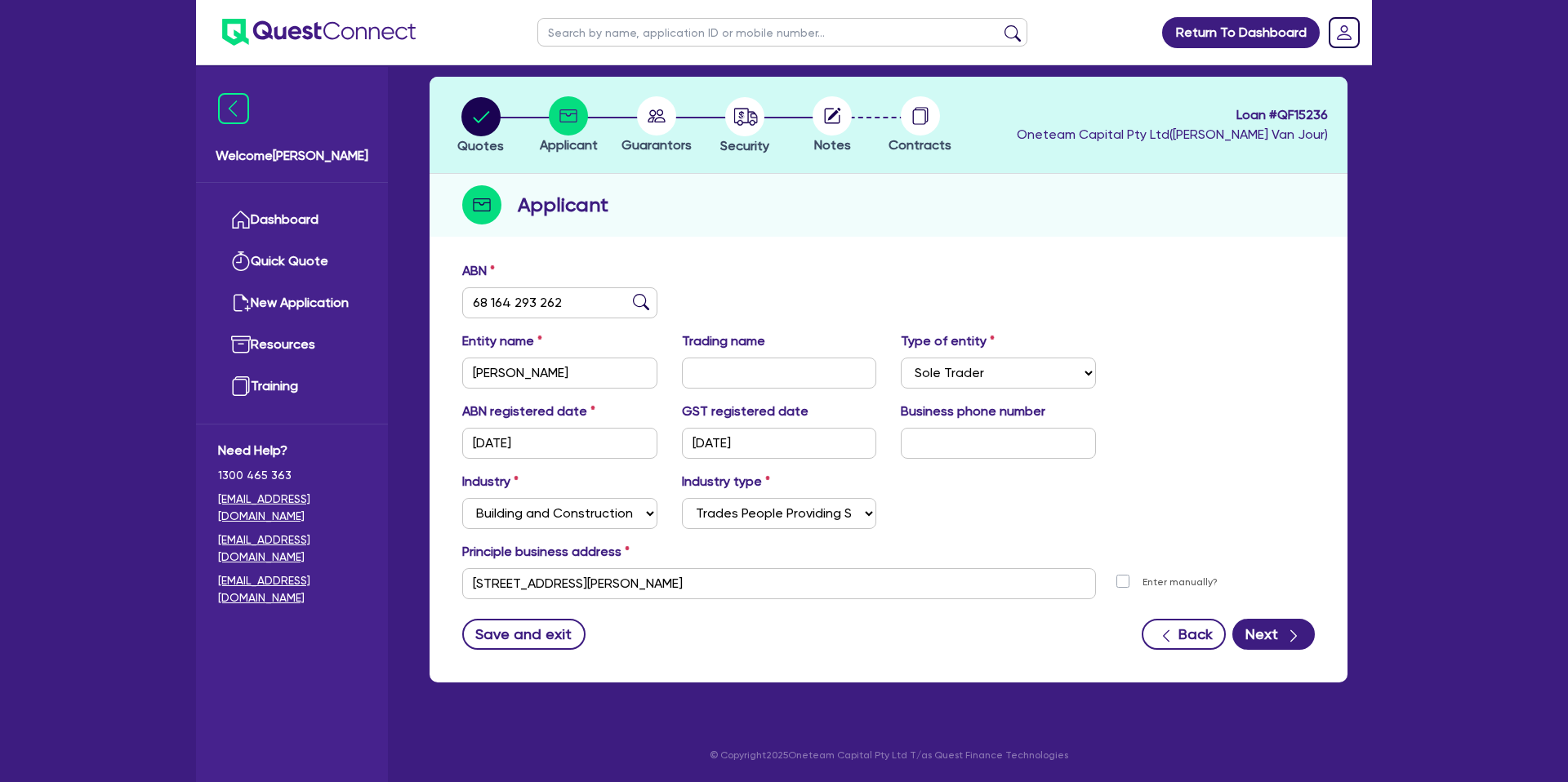
click at [1272, 617] on form "ABN 68 164 293 262 Entity name WALTERS, LUKE JESSE Trading name Type of entity …" at bounding box center [888, 455] width 852 height 389
click at [1277, 624] on button "Next" at bounding box center [1273, 634] width 83 height 31
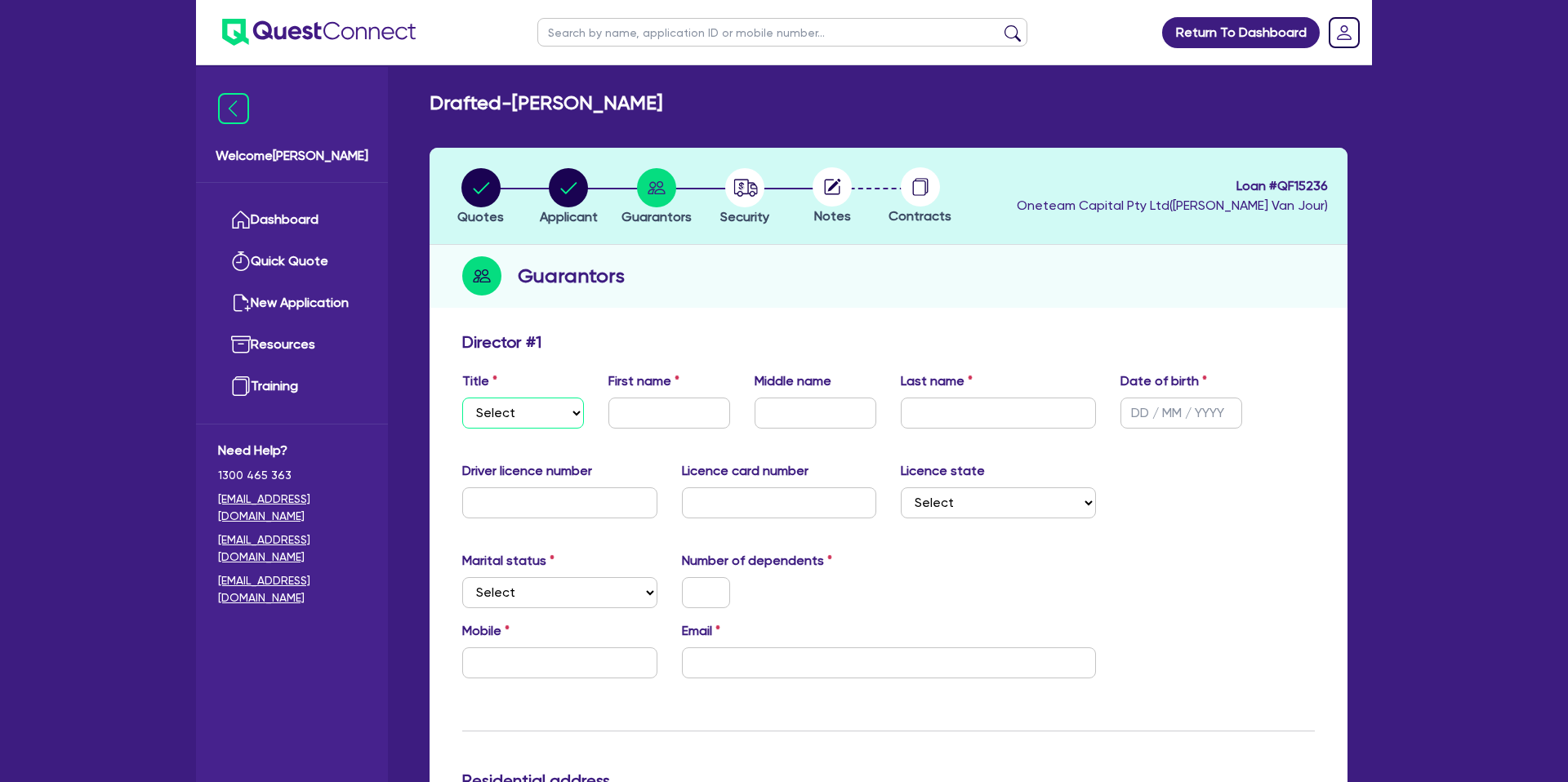
click at [542, 422] on select "Select Mr Mrs Ms Miss Dr" at bounding box center [523, 413] width 122 height 31
select select "MR"
click at [462, 398] on select "Select Mr Mrs Ms Miss Dr" at bounding box center [523, 413] width 122 height 31
click at [658, 407] on input "text" at bounding box center [669, 413] width 122 height 31
type input "Luke"
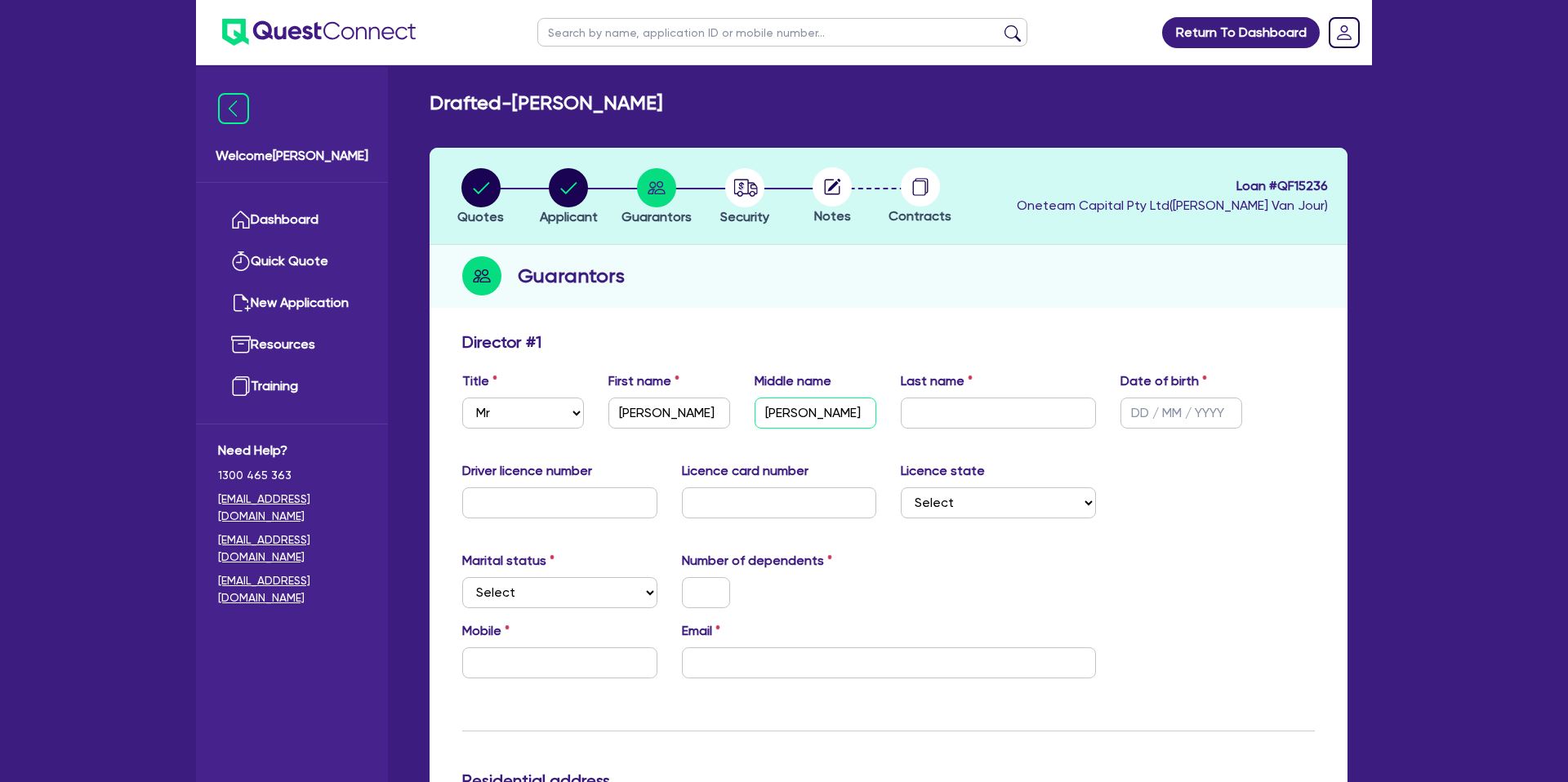
type input "Jesse"
type input "Walters"
click at [1134, 410] on input "text" at bounding box center [1181, 413] width 122 height 31
type input "16/07/1995"
click at [587, 499] on input "text" at bounding box center [559, 503] width 195 height 31
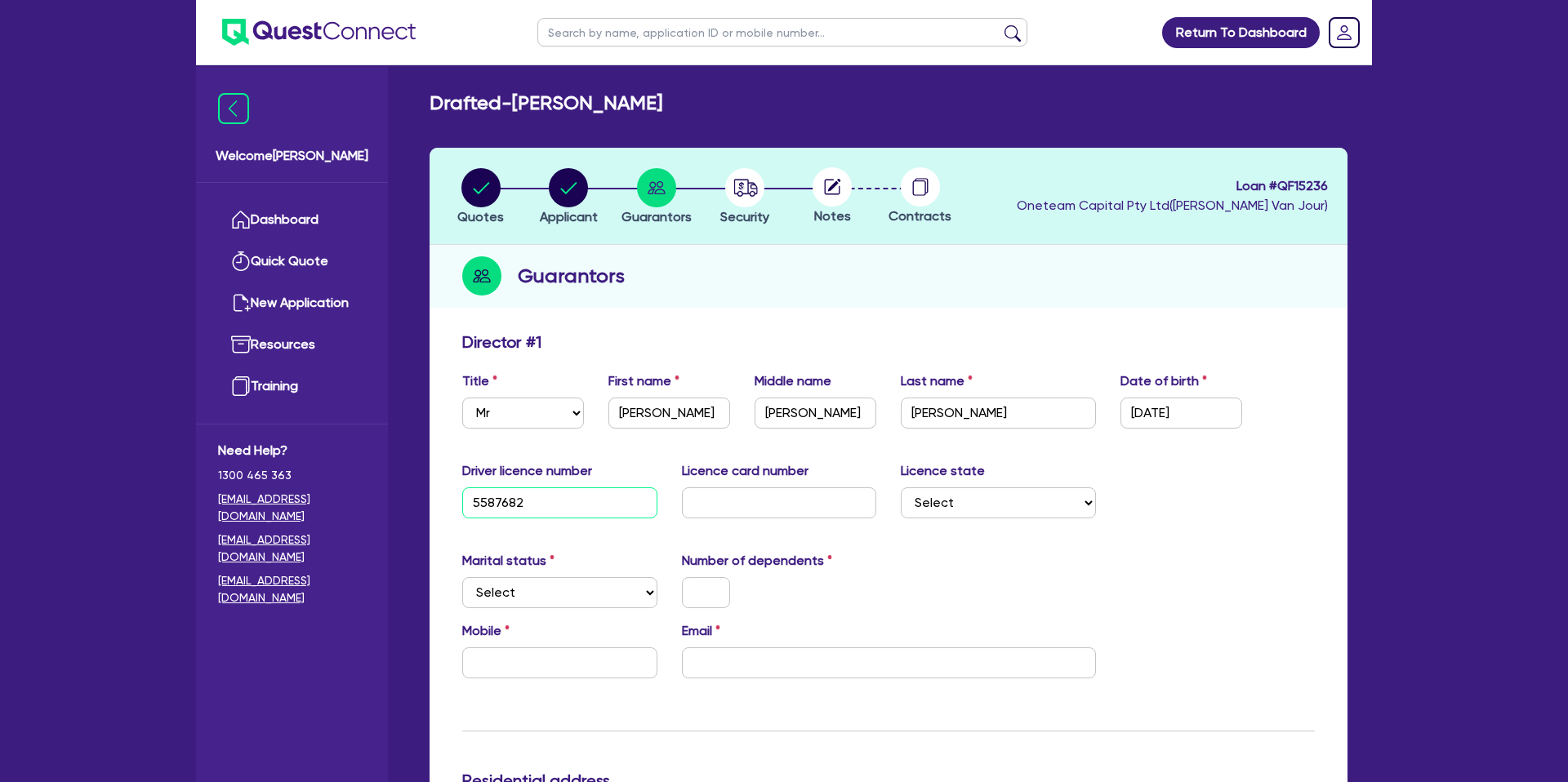
type input "5587682"
click at [784, 508] on input "text" at bounding box center [779, 503] width 195 height 31
type input "t01183634"
click at [921, 555] on div "Marital status Select Single Married De Facto / Partner Number of dependents" at bounding box center [889, 586] width 877 height 70
click at [979, 489] on select "Select NSW VIC QLD TAS ACT SA NT WA" at bounding box center [998, 503] width 195 height 31
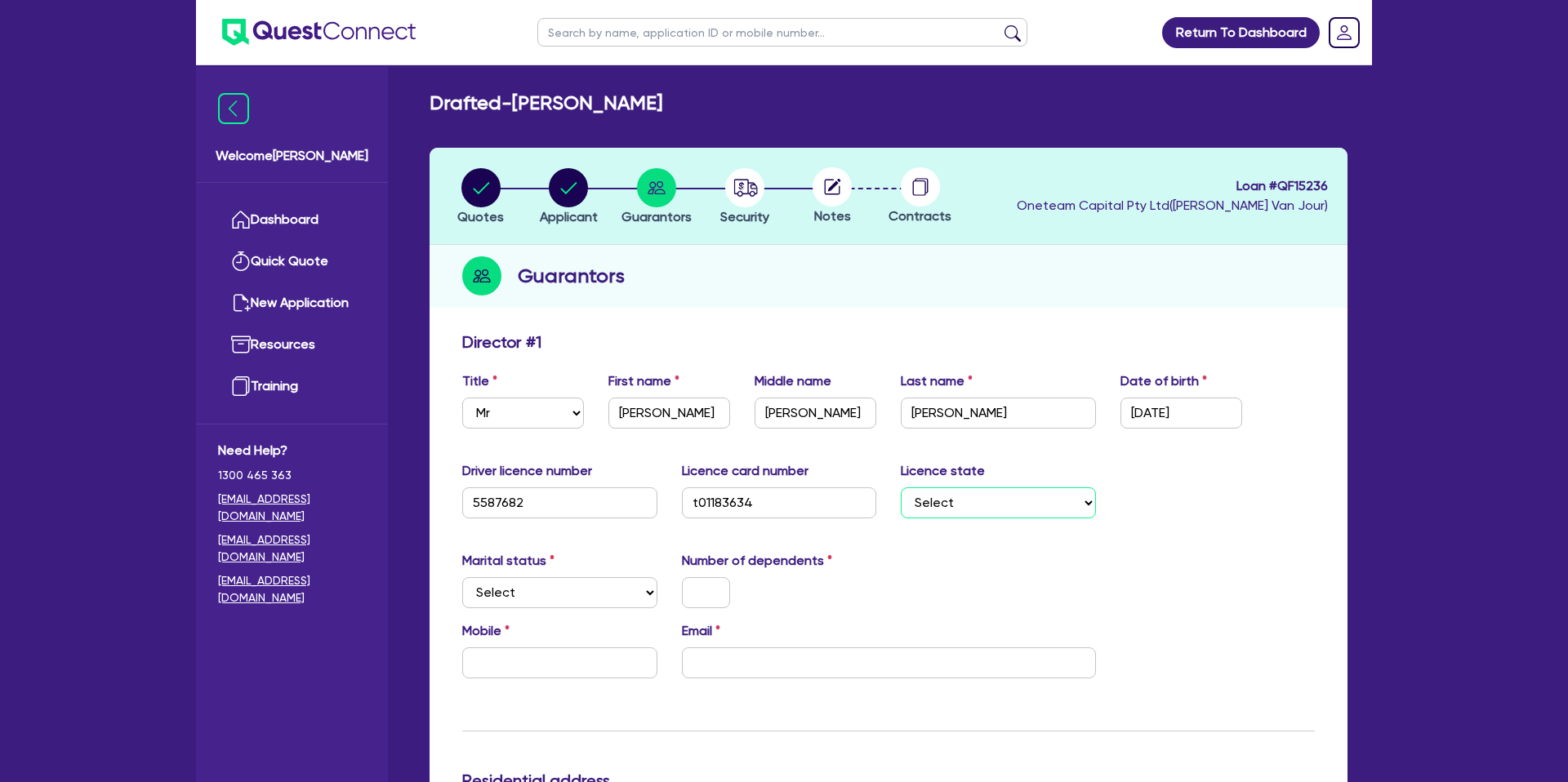
select select "TAS"
click at [901, 487] on select "Select NSW VIC QLD TAS ACT SA NT WA" at bounding box center [998, 503] width 195 height 31
click at [490, 592] on select "Select Single Married De Facto / Partner" at bounding box center [559, 593] width 195 height 31
select select "DE_FACTO"
click at [462, 578] on select "Select Single Married De Facto / Partner" at bounding box center [559, 593] width 195 height 31
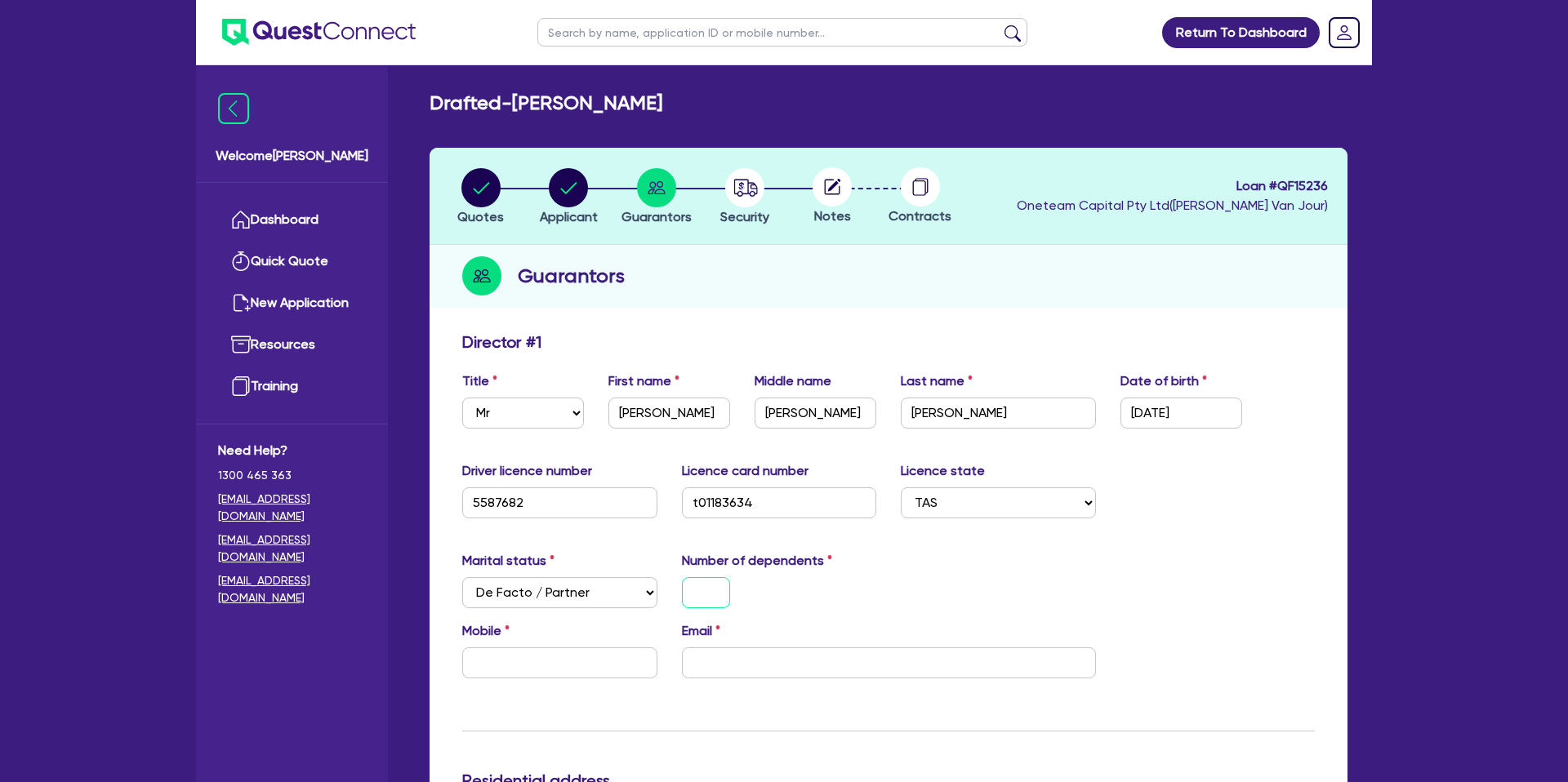
click at [712, 597] on input "text" at bounding box center [706, 593] width 48 height 31
click at [548, 674] on input "text" at bounding box center [559, 663] width 195 height 31
type input "2"
type input "0"
type input "2"
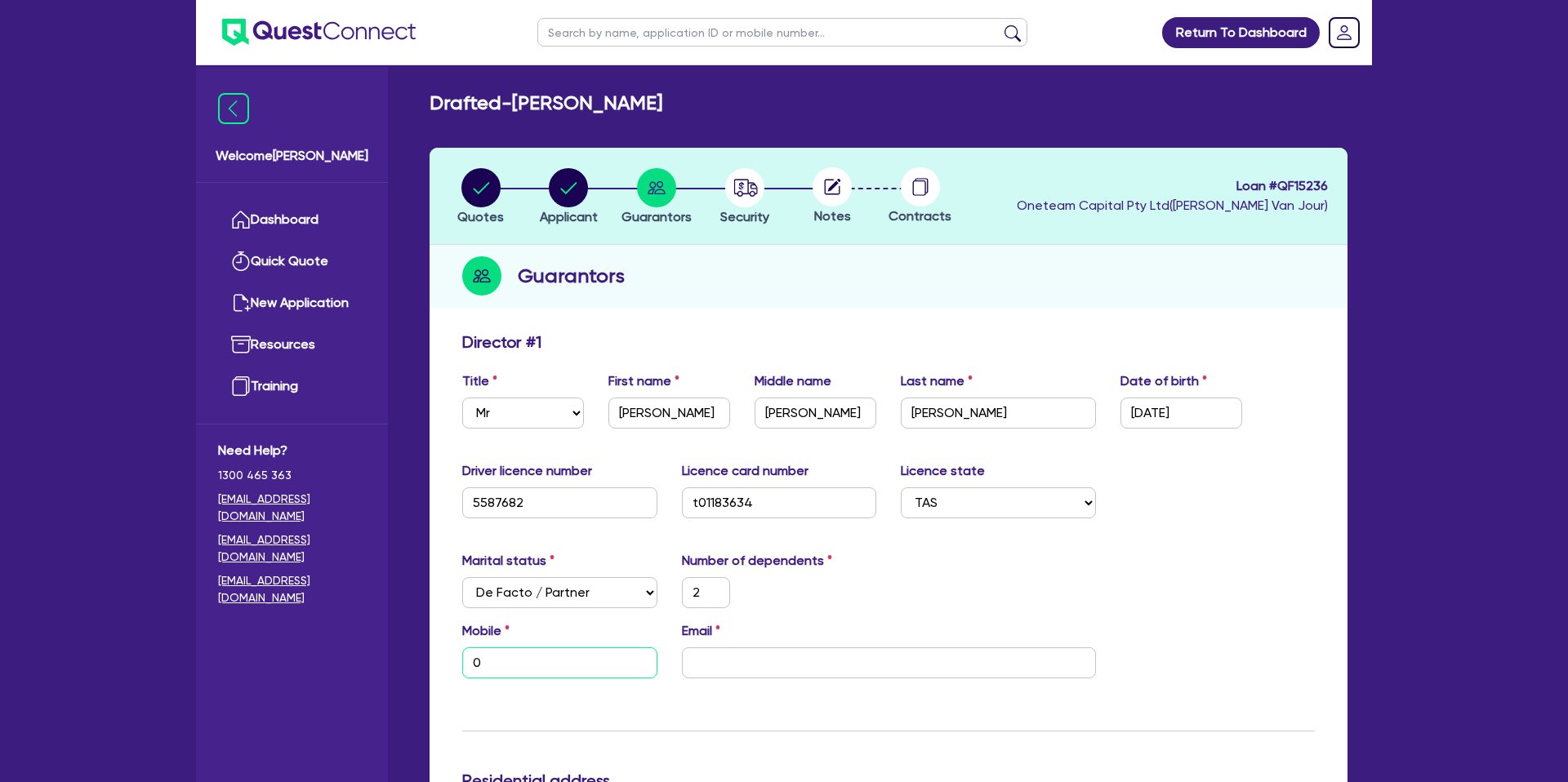
type input "04"
type input "2"
type input "048"
type input "2"
type input "0488"
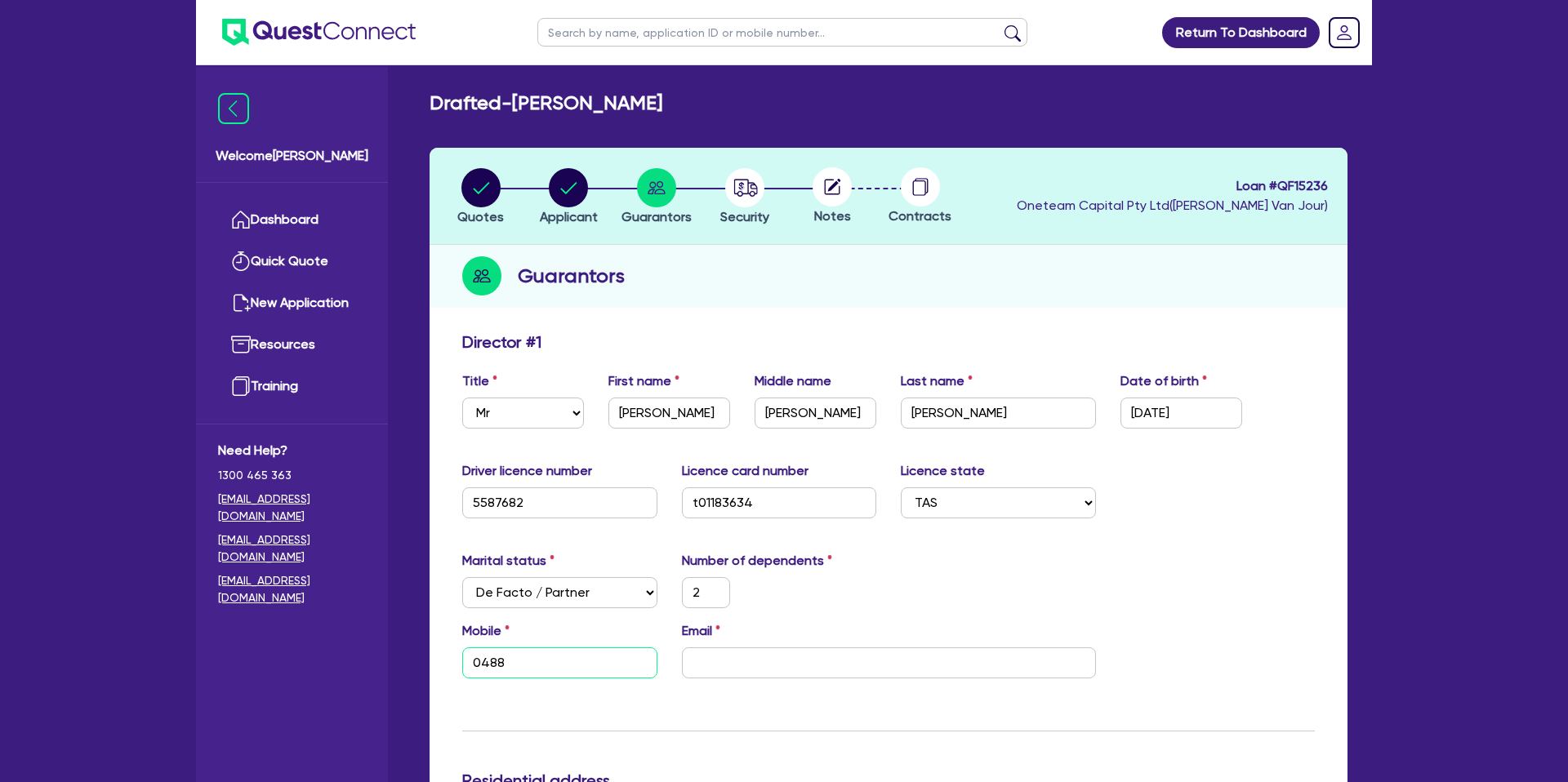
type input "2"
type input "0488 4"
type input "2"
type input "0488 40"
type input "2"
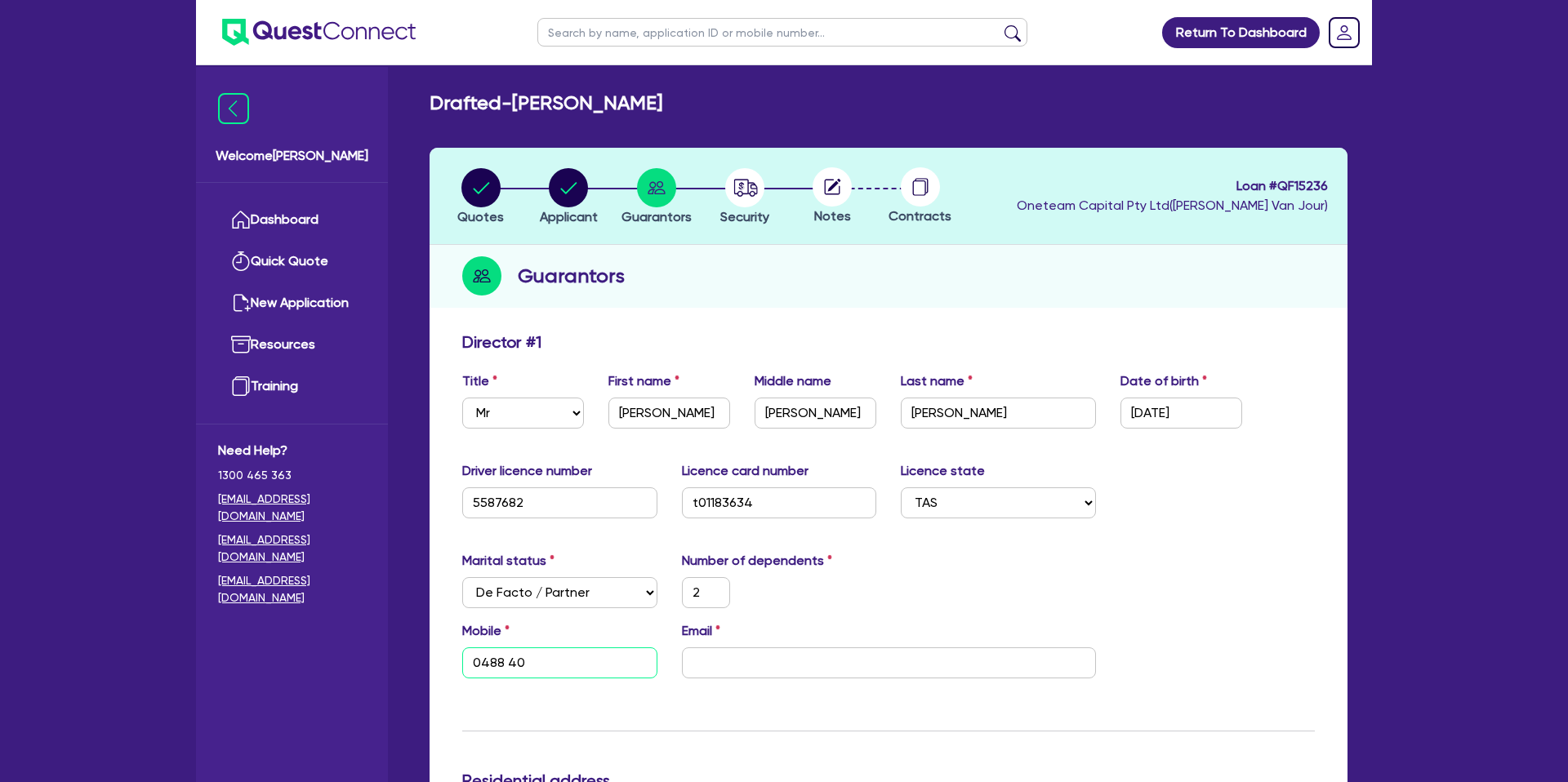
type input "0488 406"
type input "2"
type input "0488 406 8"
type input "2"
type input "0488 406 83"
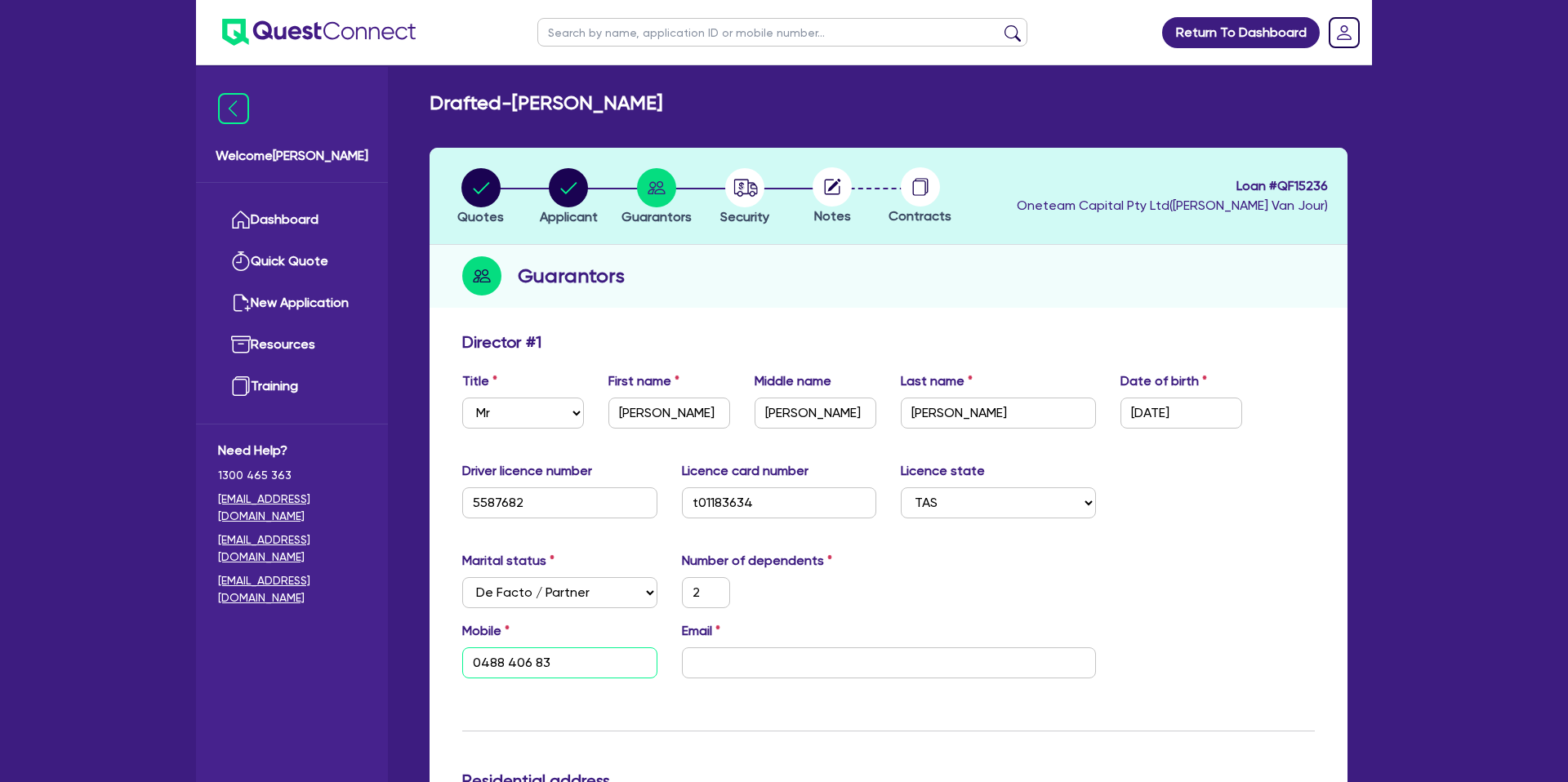
type input "2"
type input "0488 406 834"
click at [752, 667] on input "email" at bounding box center [889, 663] width 414 height 31
paste input "lukewalters1995@gmail.com"
type input "2"
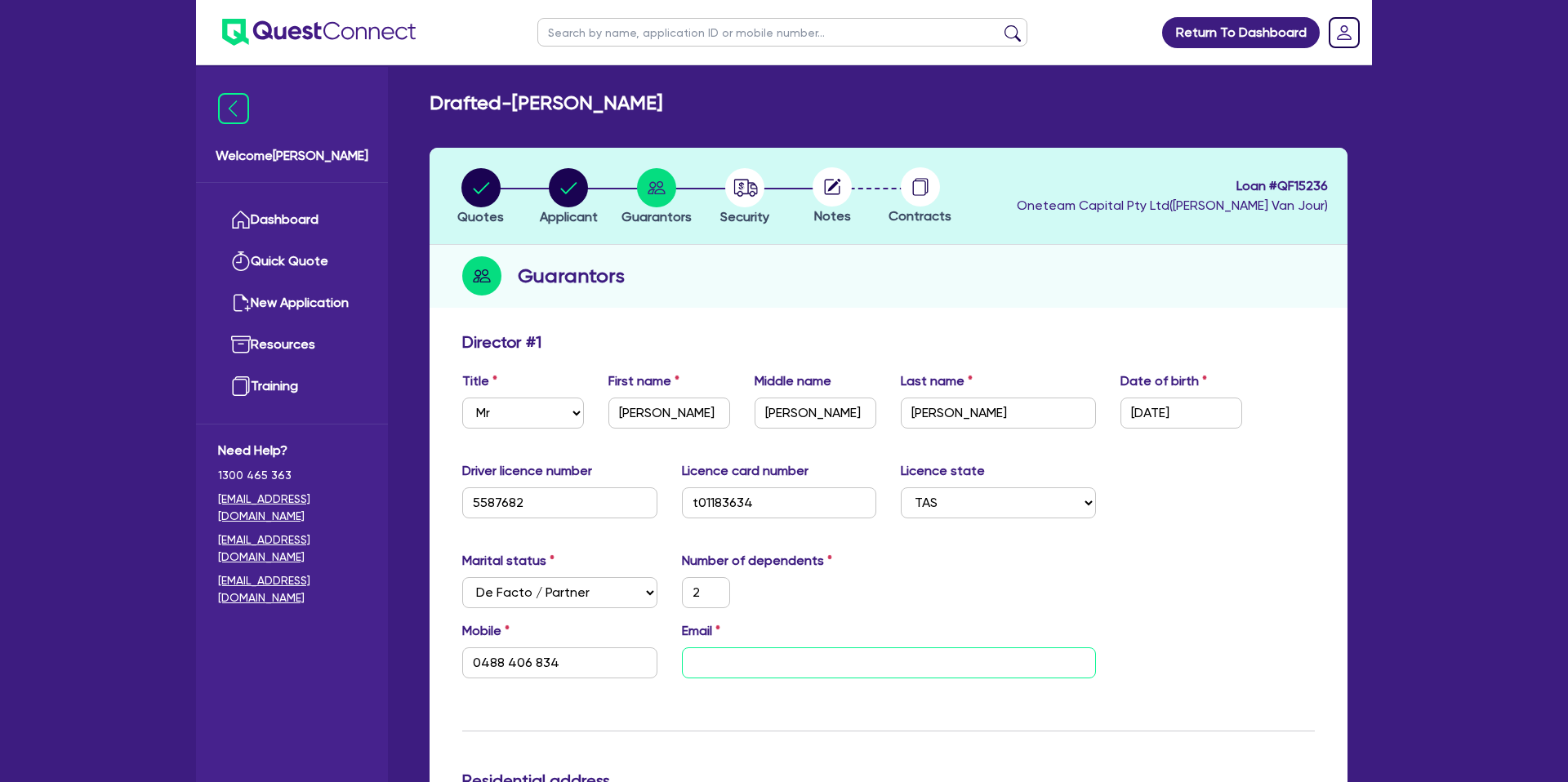
type input "0488 406 834"
type input "lukewalters1995@gmail.com"
click at [908, 587] on div "Marital status Select Single Married De Facto / Partner Number of dependents 2" at bounding box center [889, 586] width 877 height 70
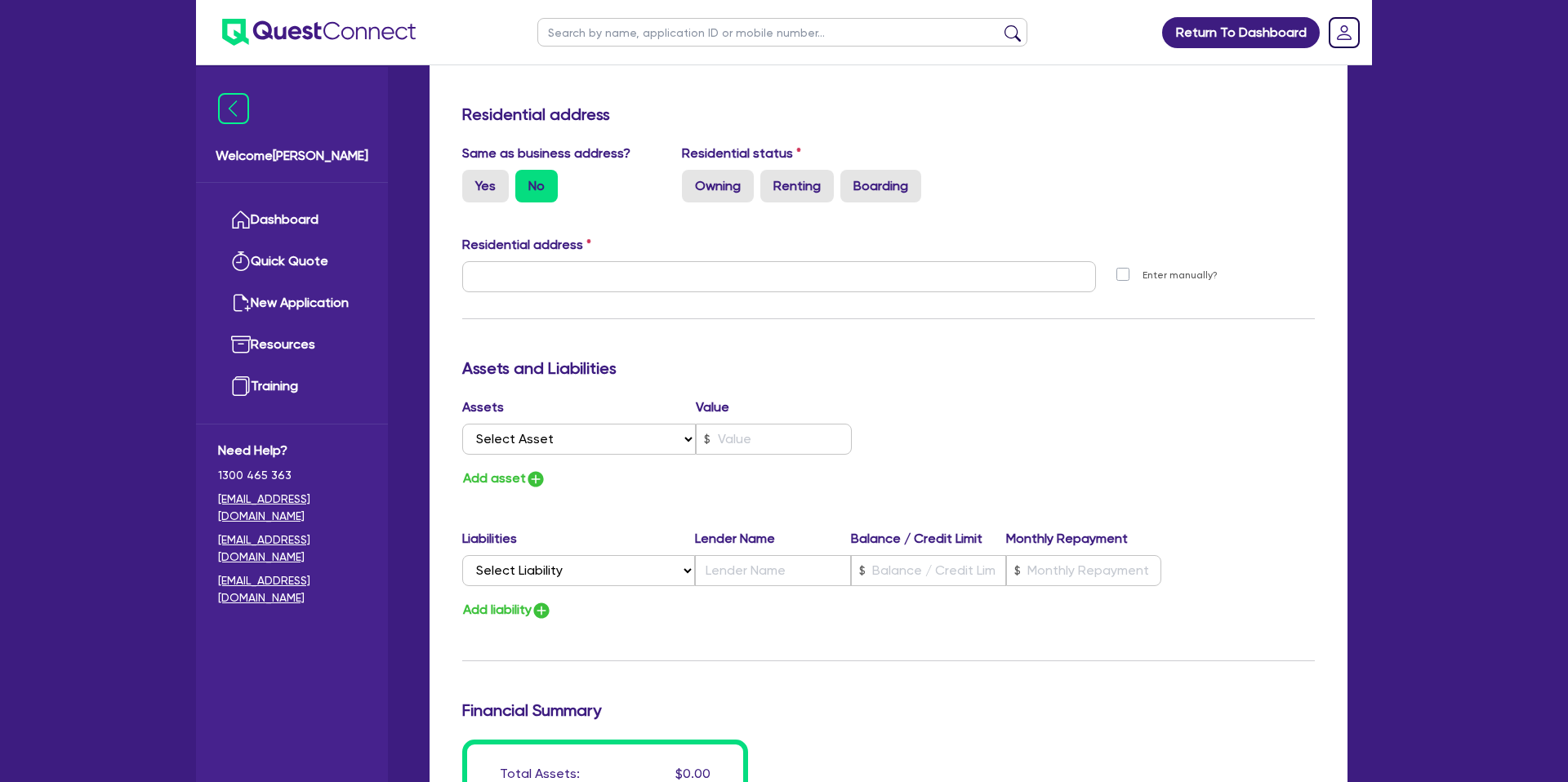
scroll to position [531, 0]
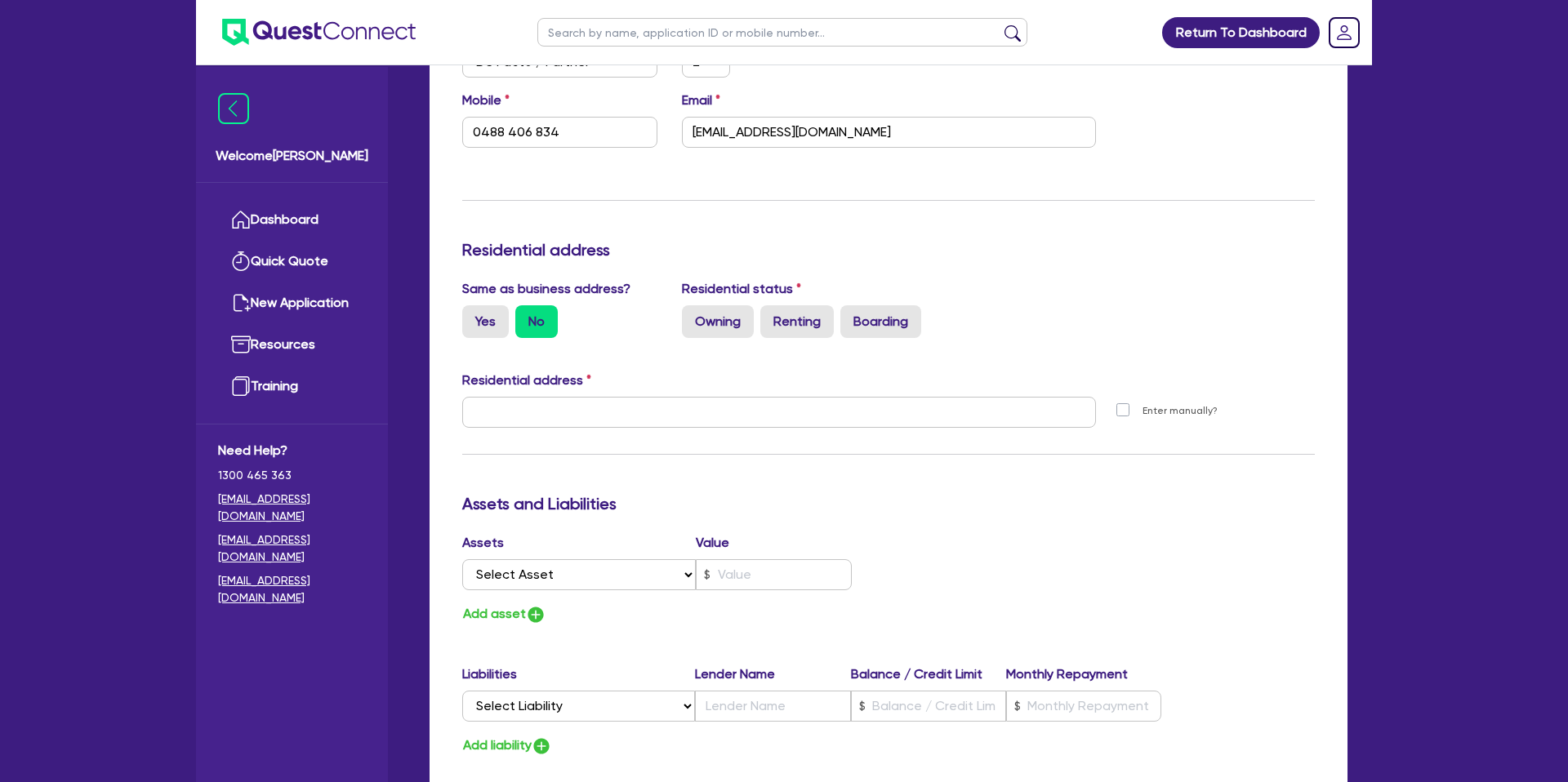
click at [516, 319] on label "No" at bounding box center [536, 321] width 43 height 32
click at [516, 316] on input "No" at bounding box center [520, 310] width 10 height 10
click at [508, 316] on div "Yes No" at bounding box center [559, 321] width 195 height 32
click at [491, 323] on label "Yes" at bounding box center [485, 321] width 47 height 32
click at [473, 316] on input "Yes" at bounding box center [467, 310] width 10 height 10
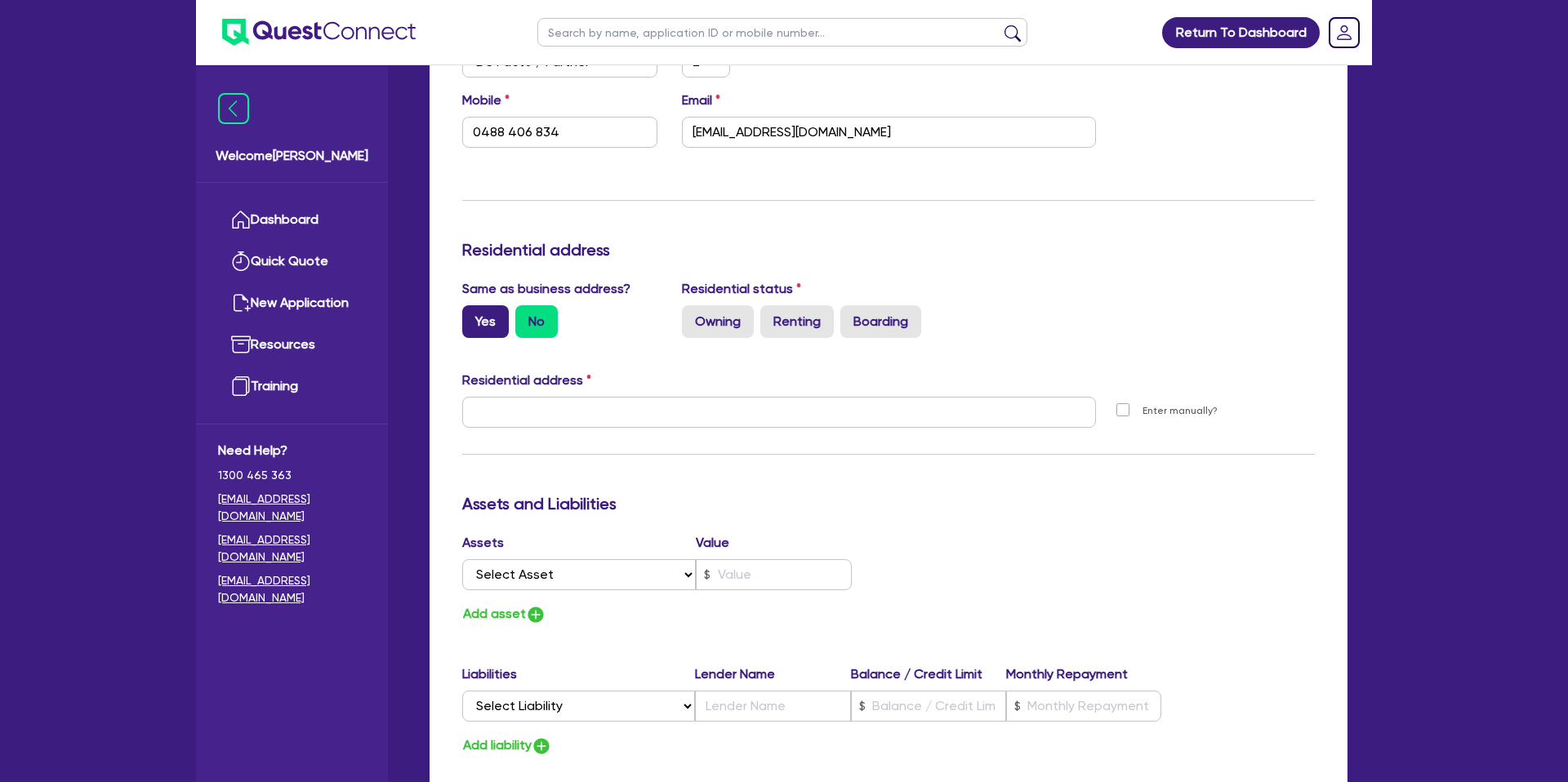
radio input "true"
type input "2"
type input "0488 406 834"
type input "132 Main St Cressy TAS 7302"
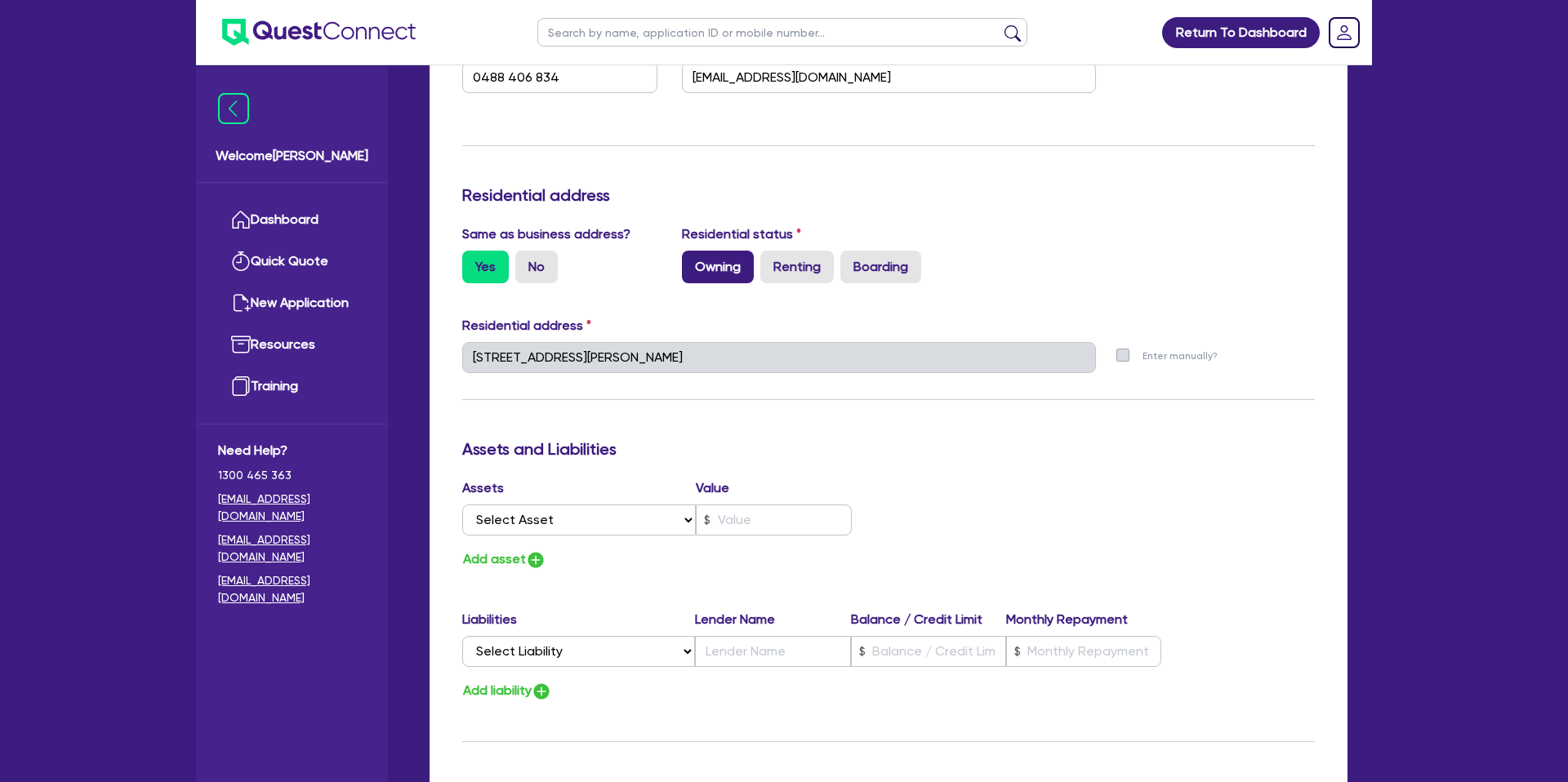
click at [721, 270] on label "Owning" at bounding box center [718, 267] width 72 height 32
click at [693, 261] on input "Owning" at bounding box center [687, 256] width 10 height 10
radio input "true"
type input "2"
type input "0488 406 834"
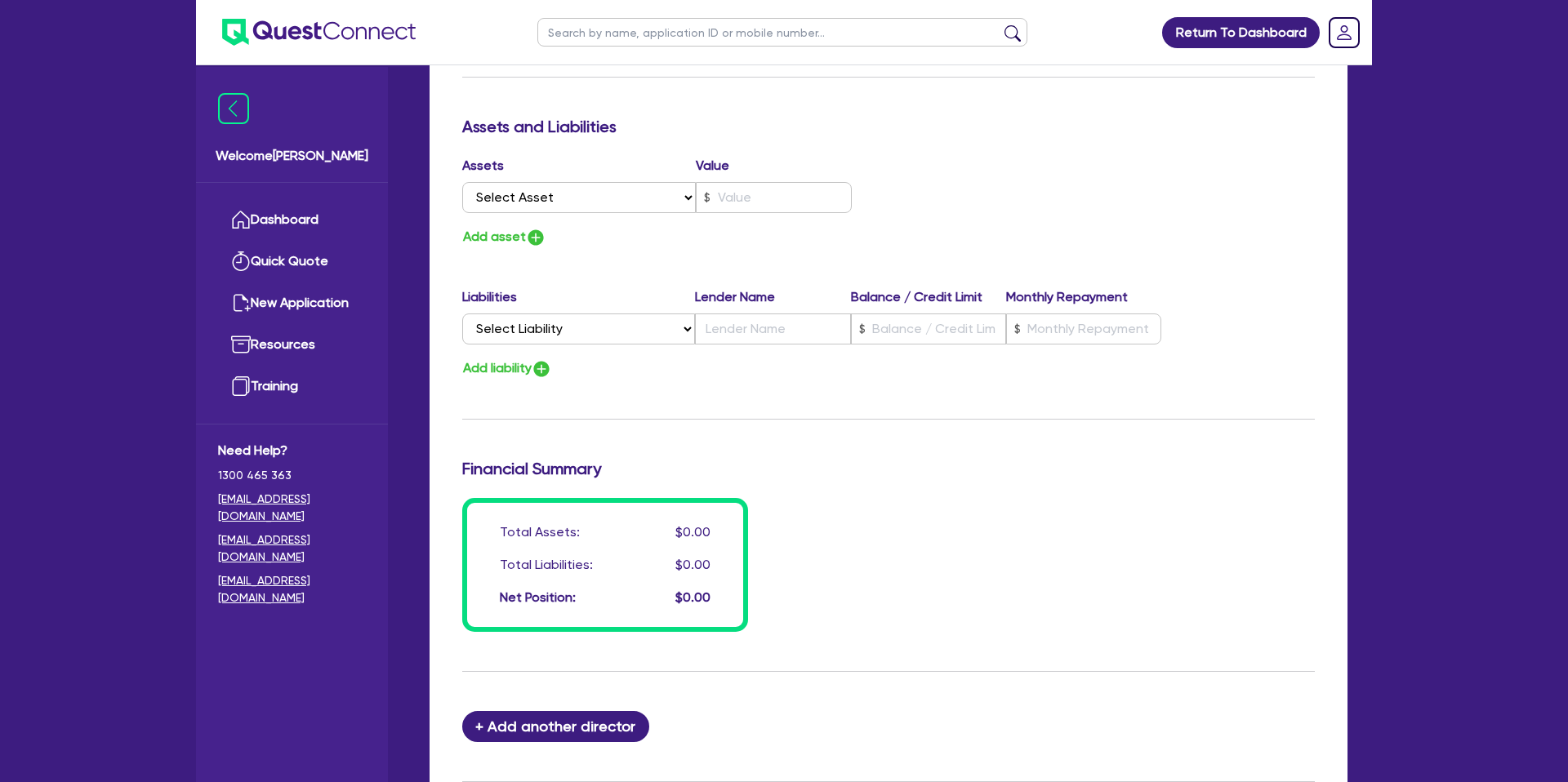
scroll to position [911, 0]
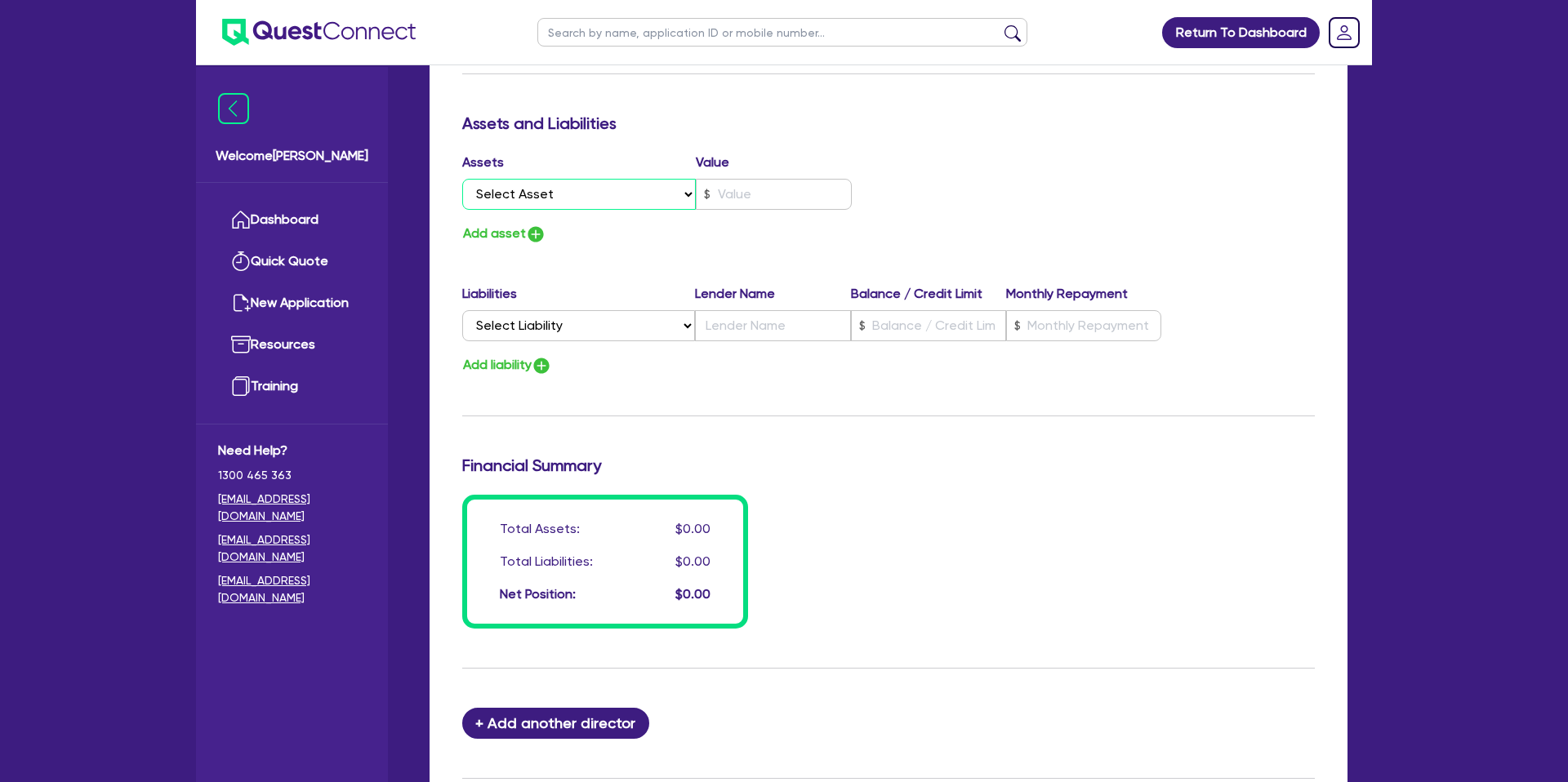
click at [525, 195] on select "Select Asset Cash Property Investment property Vehicle Truck Trailer Equipment …" at bounding box center [579, 194] width 234 height 31
select select "PROPERTY"
click at [462, 179] on select "Select Asset Cash Property Investment property Vehicle Truck Trailer Equipment …" at bounding box center [579, 194] width 234 height 31
type input "2"
type input "0488 406 834"
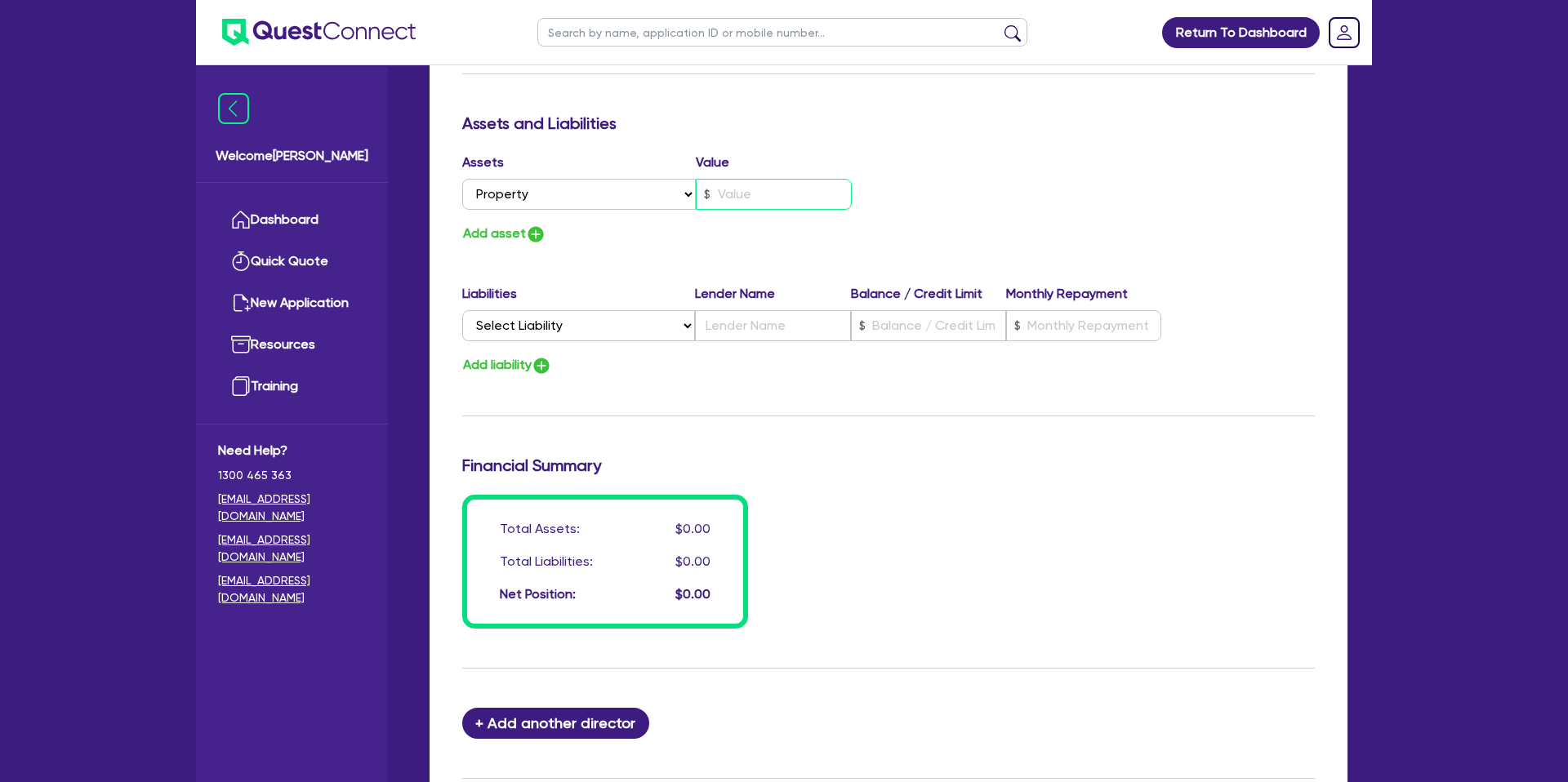
click at [735, 197] on input "text" at bounding box center [774, 194] width 156 height 31
type input "2"
type input "0488 406 834"
type input "7"
type input "2"
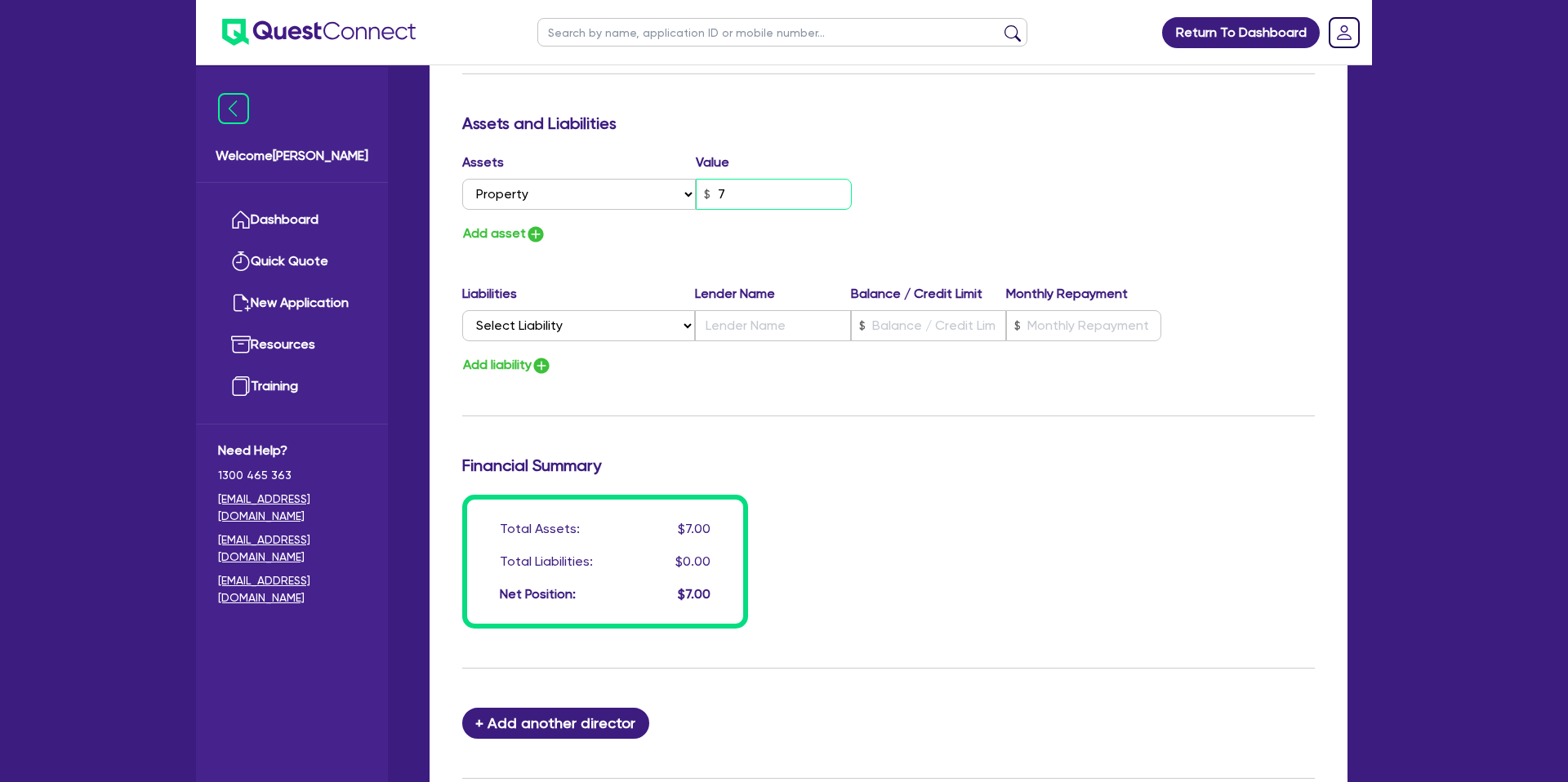
type input "0488 406 834"
type input "70"
type input "2"
type input "0488 406 834"
type input "700"
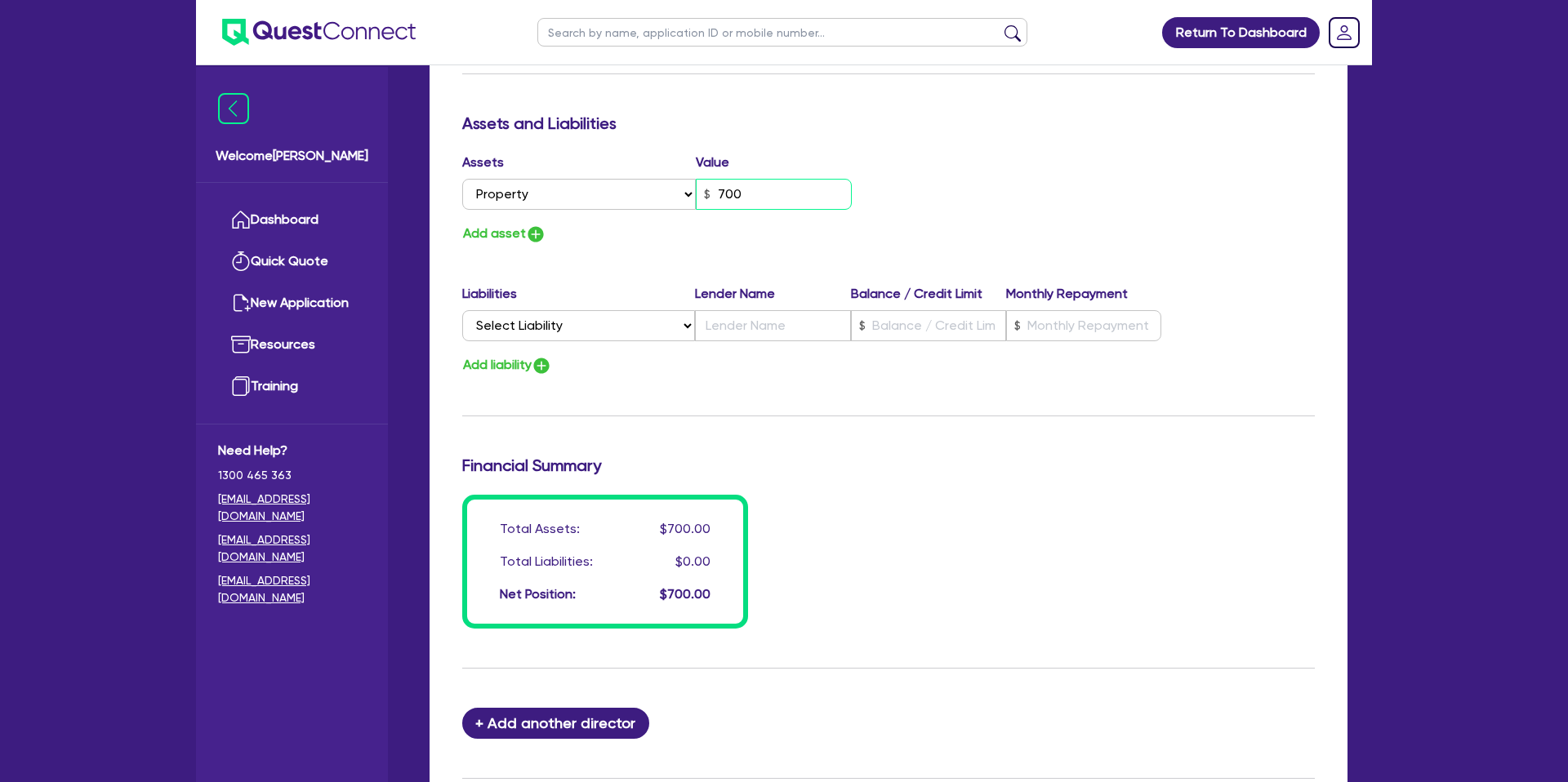
type input "2"
type input "0488 406 834"
type input "7,000"
type input "2"
type input "0488 406 834"
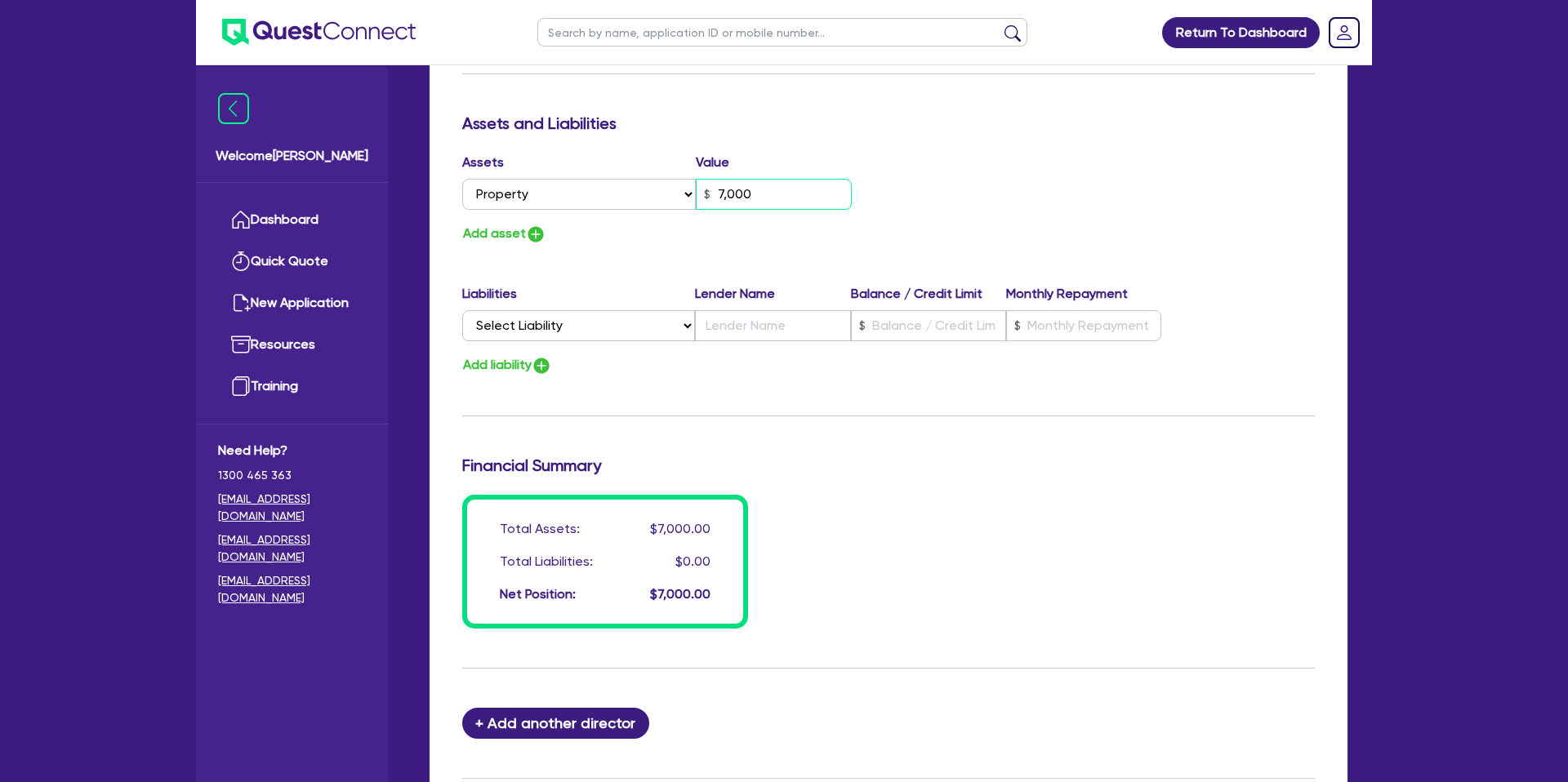
type input "70,000"
type input "2"
type input "0488 406 834"
type input "700,000"
click at [805, 406] on div "Update residential status for Director #1 Boarding is only acceptable when the …" at bounding box center [888, 25] width 852 height 1208
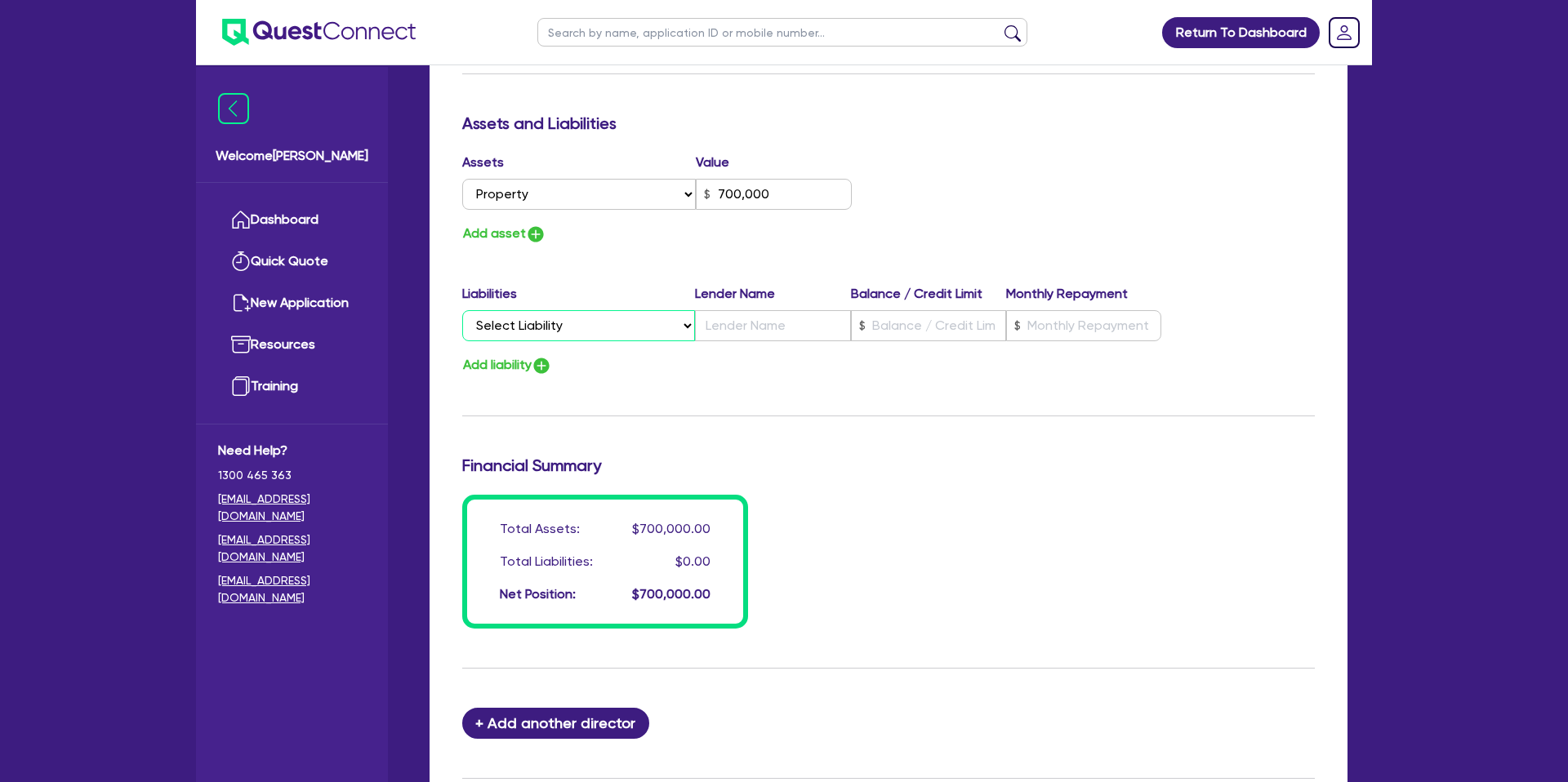
click at [564, 336] on select "Select Liability Credit card Mortgage Investment property loan Vehicle loan Tru…" at bounding box center [578, 326] width 233 height 31
select select "MORTGAGE"
click at [462, 311] on select "Select Liability Credit card Mortgage Investment property loan Vehicle loan Tru…" at bounding box center [578, 326] width 233 height 31
type input "2"
type input "0488 406 834"
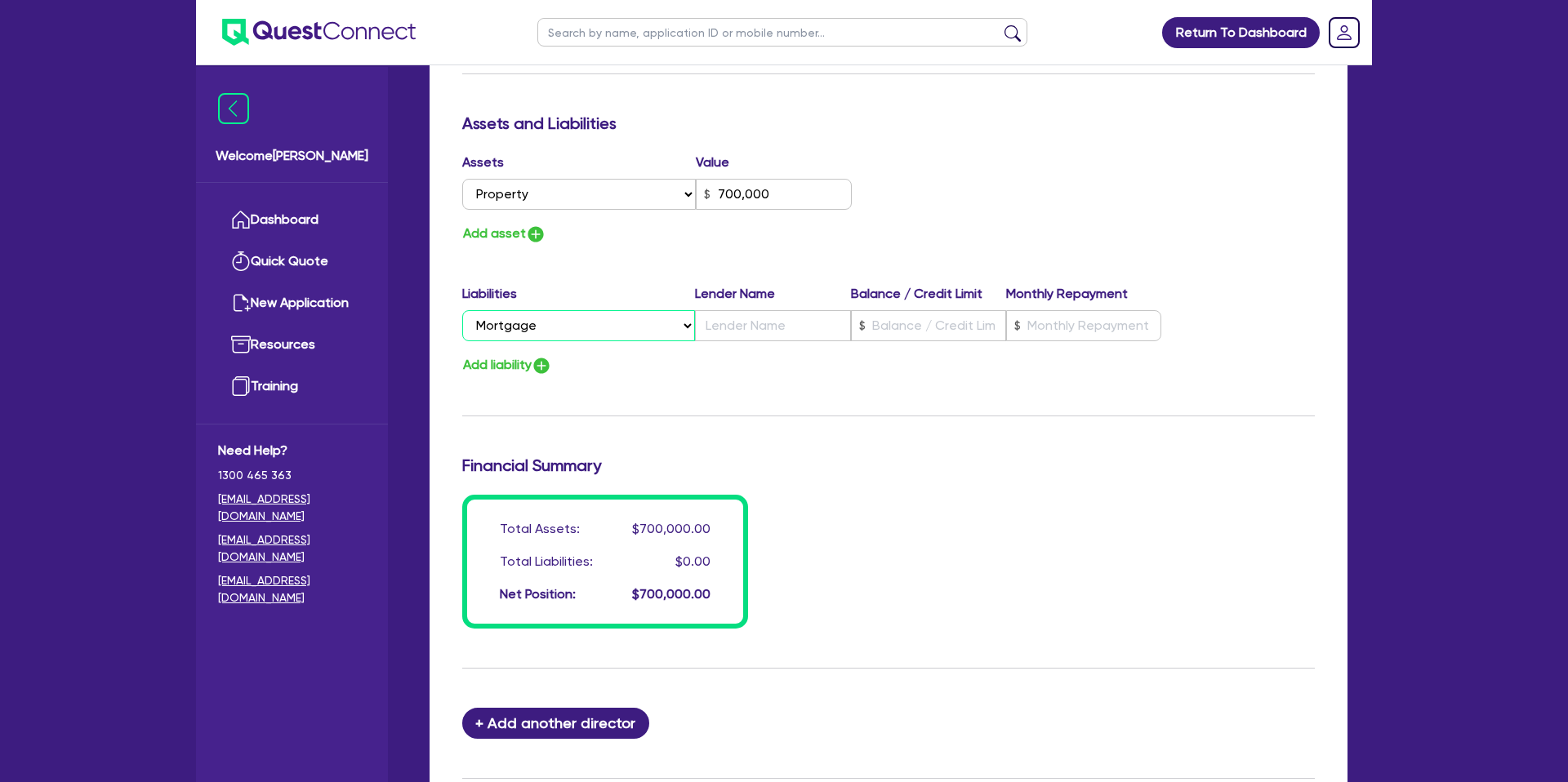
type input "700,000"
drag, startPoint x: 779, startPoint y: 198, endPoint x: 658, endPoint y: 192, distance: 121.1
click at [656, 195] on div "Select Asset Cash Property Investment property Vehicle Truck Trailer Equipment …" at bounding box center [657, 194] width 390 height 31
type input "2"
type input "0488 406 834"
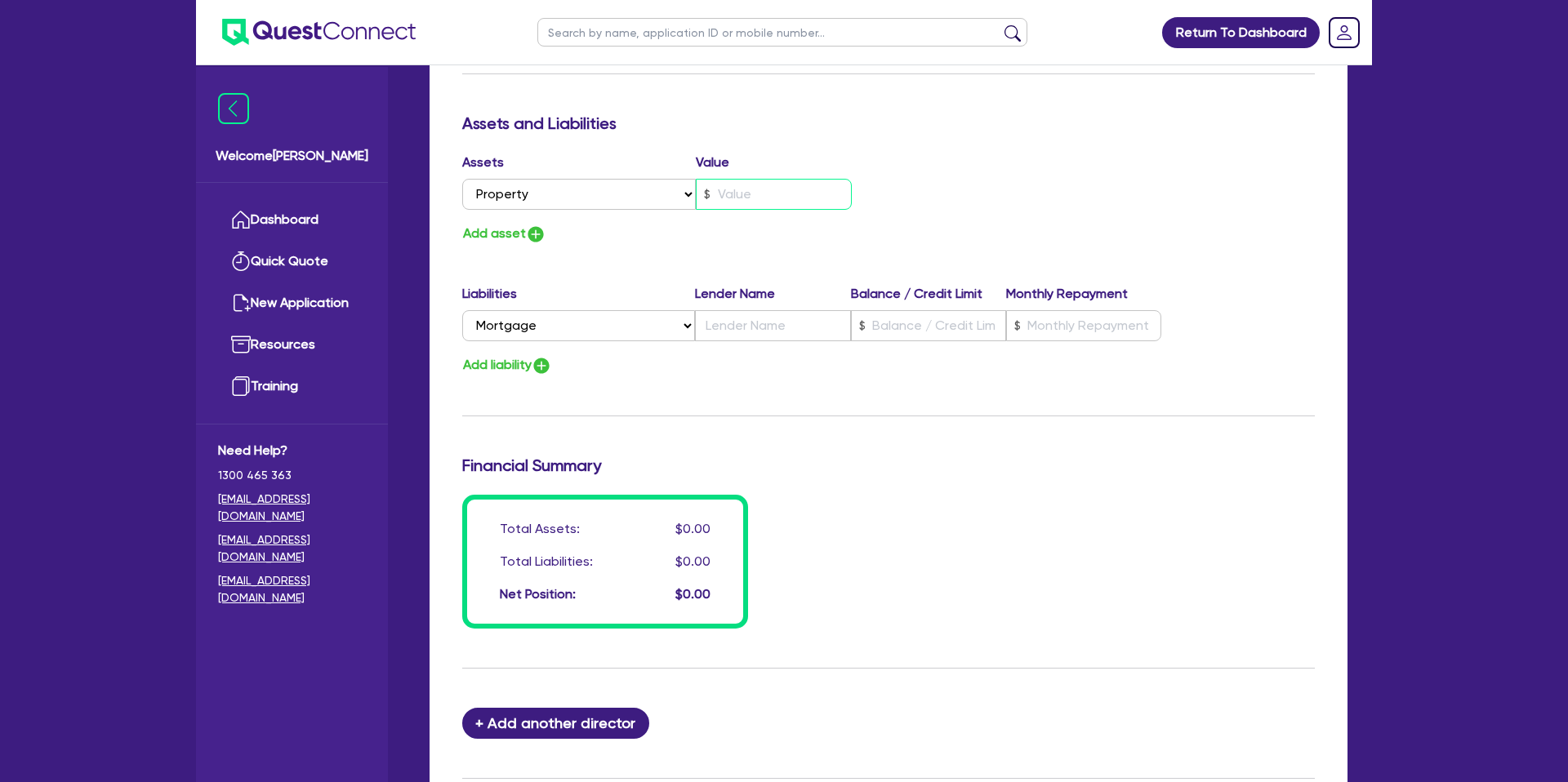
type input "2"
type input "0488 406 834"
type input "7"
type input "2"
type input "0488 406 834"
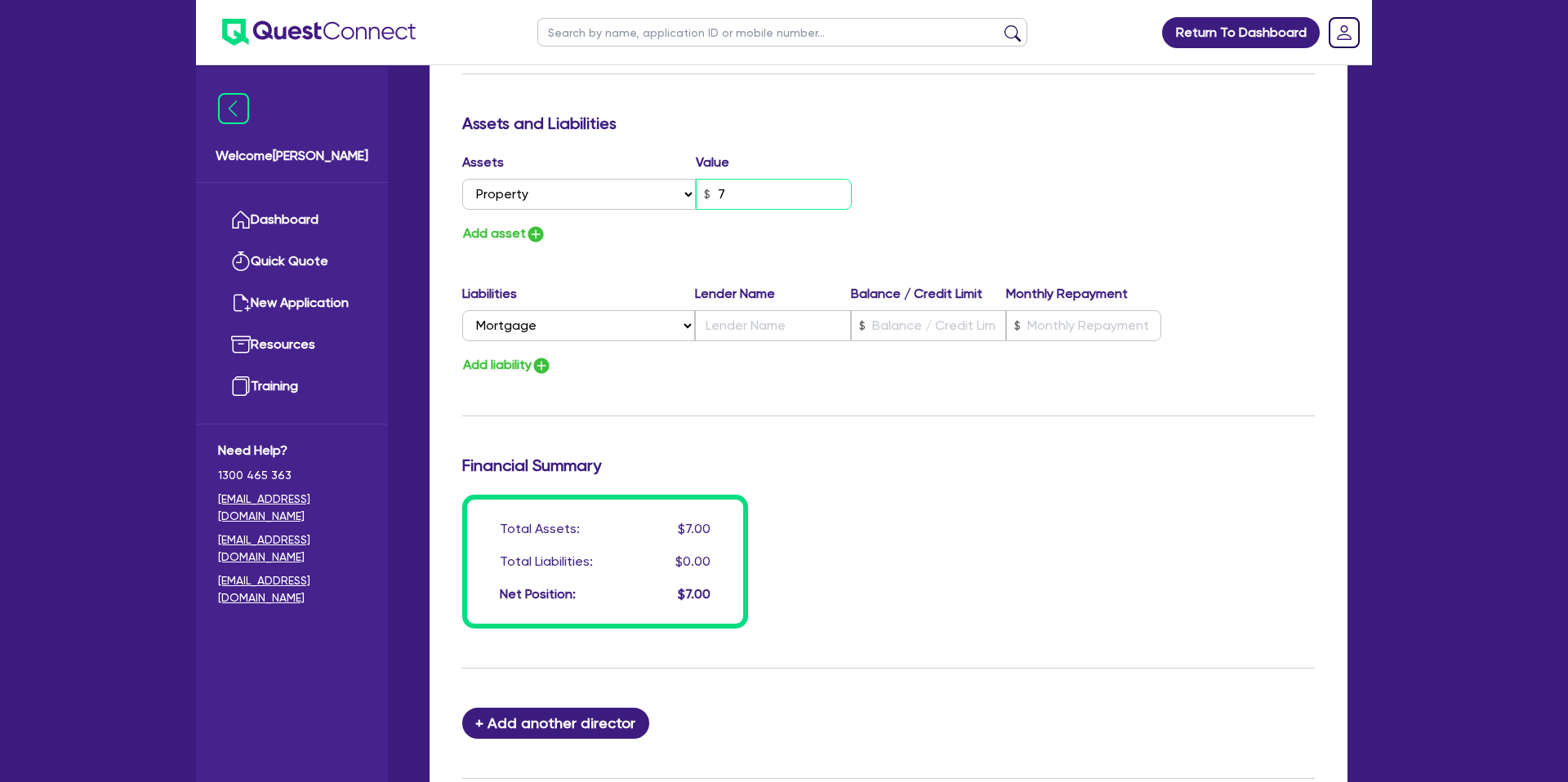
type input "75"
type input "2"
type input "0488 406 834"
type input "750"
type input "2"
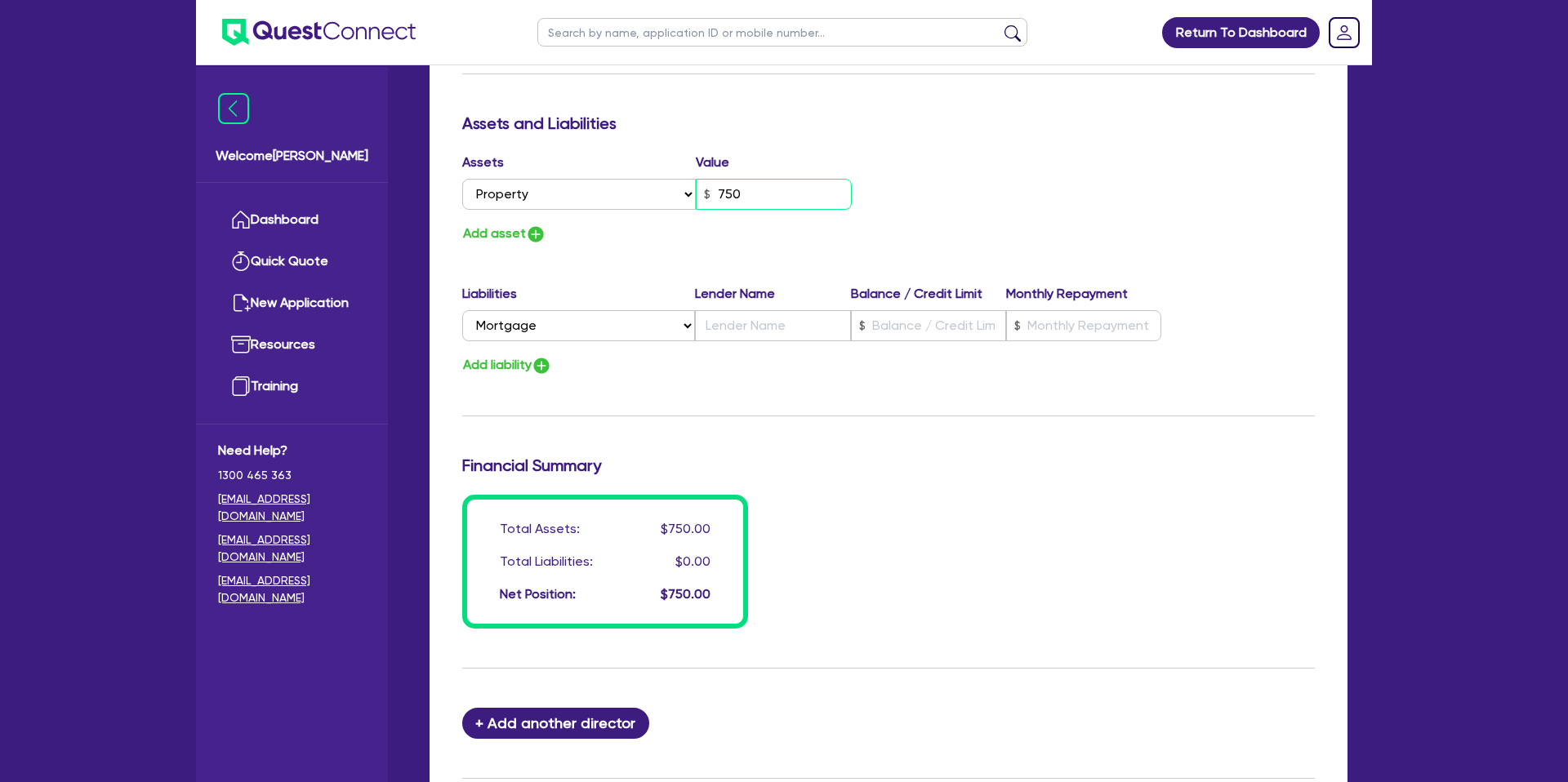
type input "0488 406 834"
type input "7,500"
type input "2"
type input "0488 406 834"
type input "75,000"
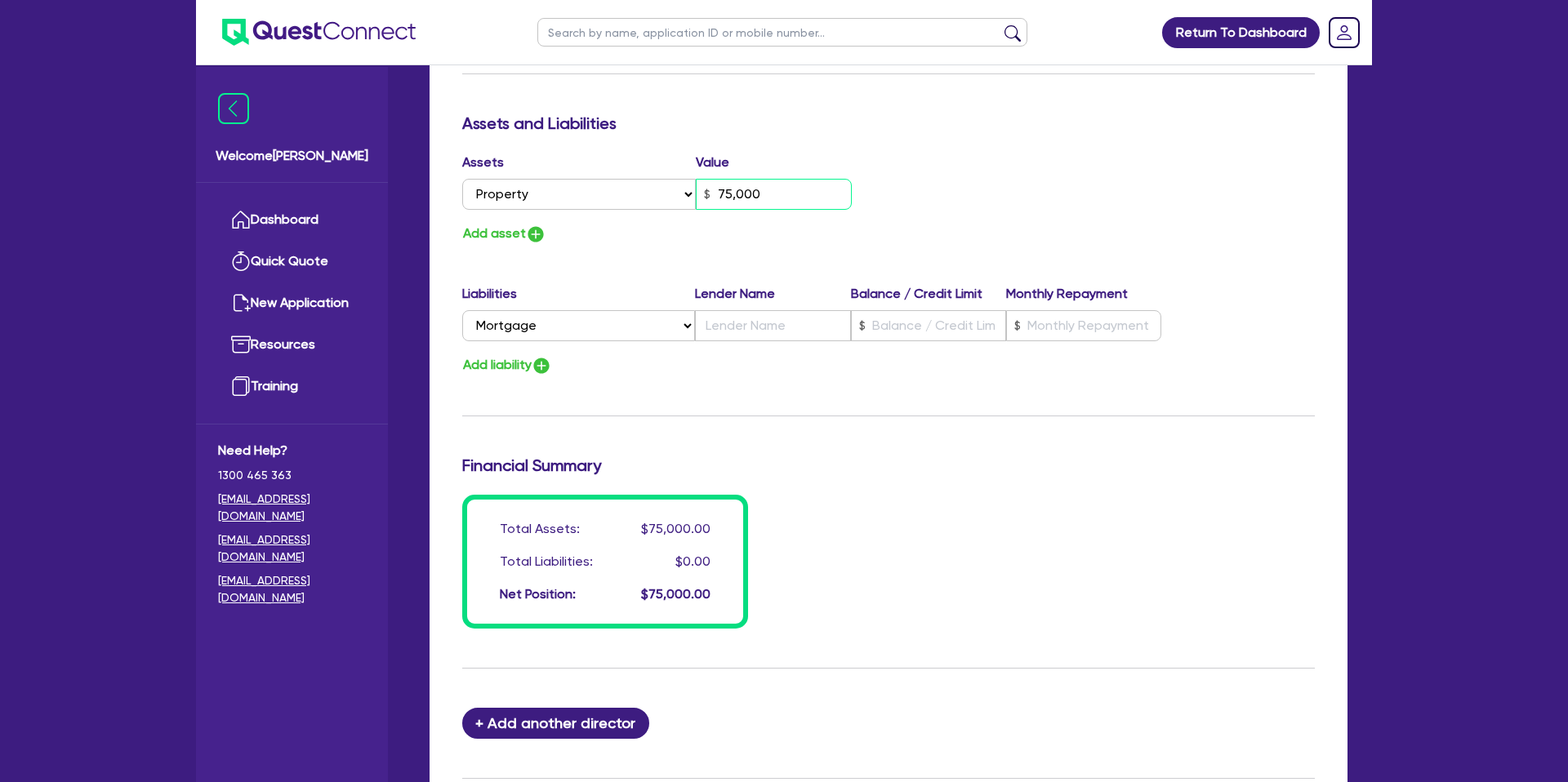
type input "2"
type input "0488 406 834"
type input "750,000"
click at [691, 397] on div "Update residential status for Director #1 Boarding is only acceptable when the …" at bounding box center [888, 25] width 852 height 1208
click at [777, 329] on input "text" at bounding box center [772, 326] width 155 height 31
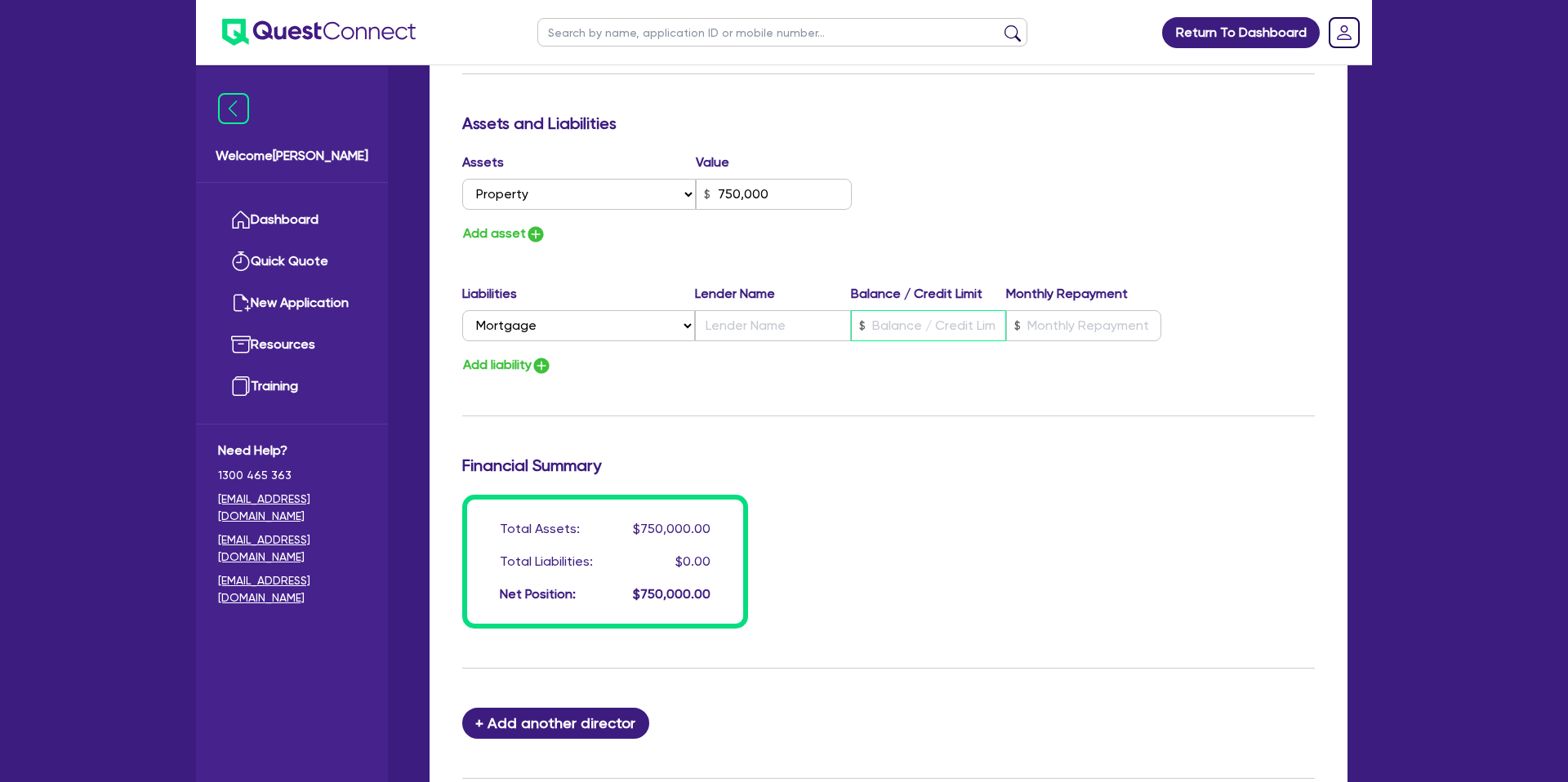
click at [904, 323] on input "text" at bounding box center [928, 326] width 155 height 31
type input "2"
type input "0488 406 834"
type input "750,000"
type input "3"
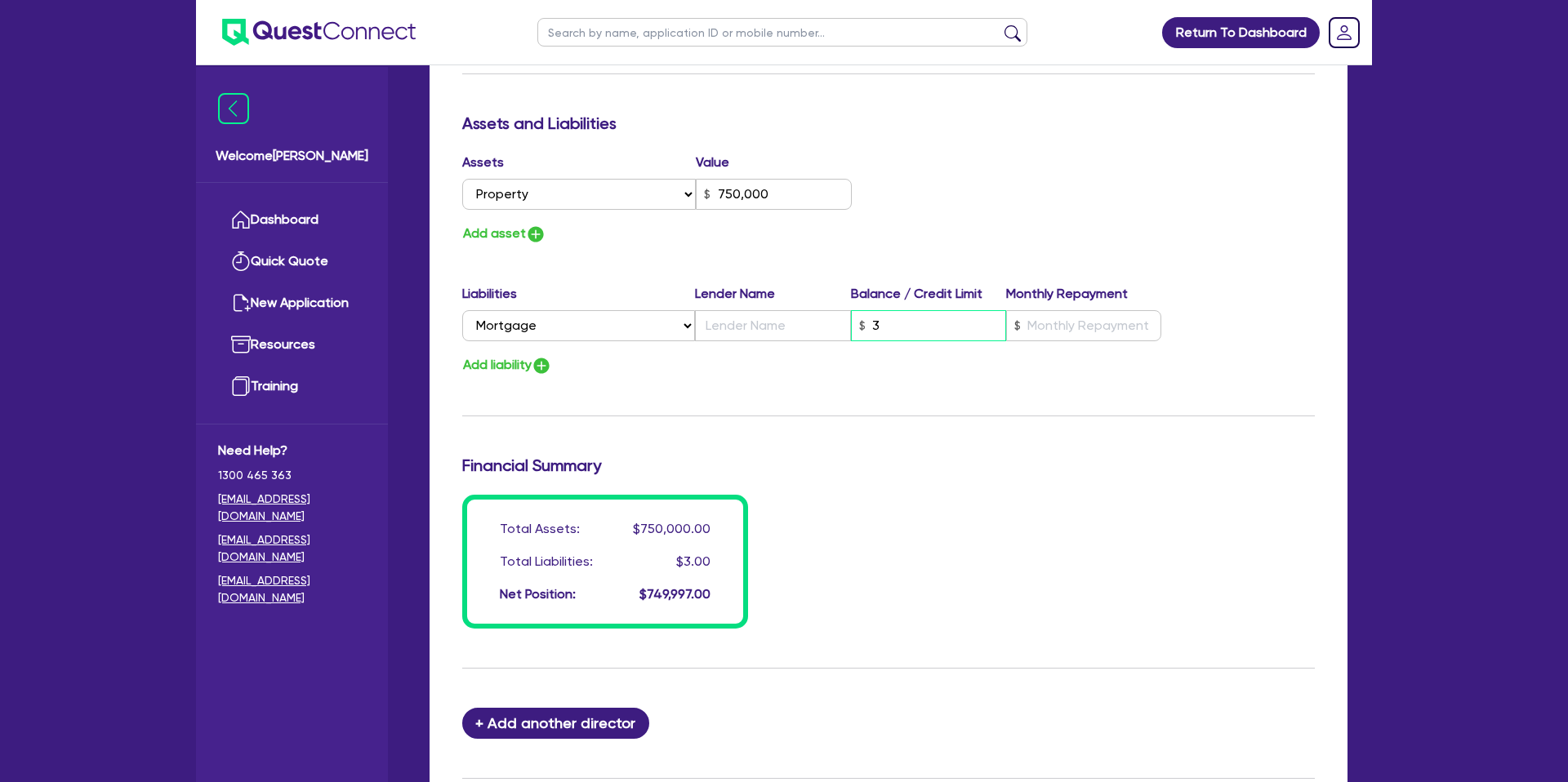
type input "2"
type input "0488 406 834"
type input "750,000"
type input "34"
type input "2"
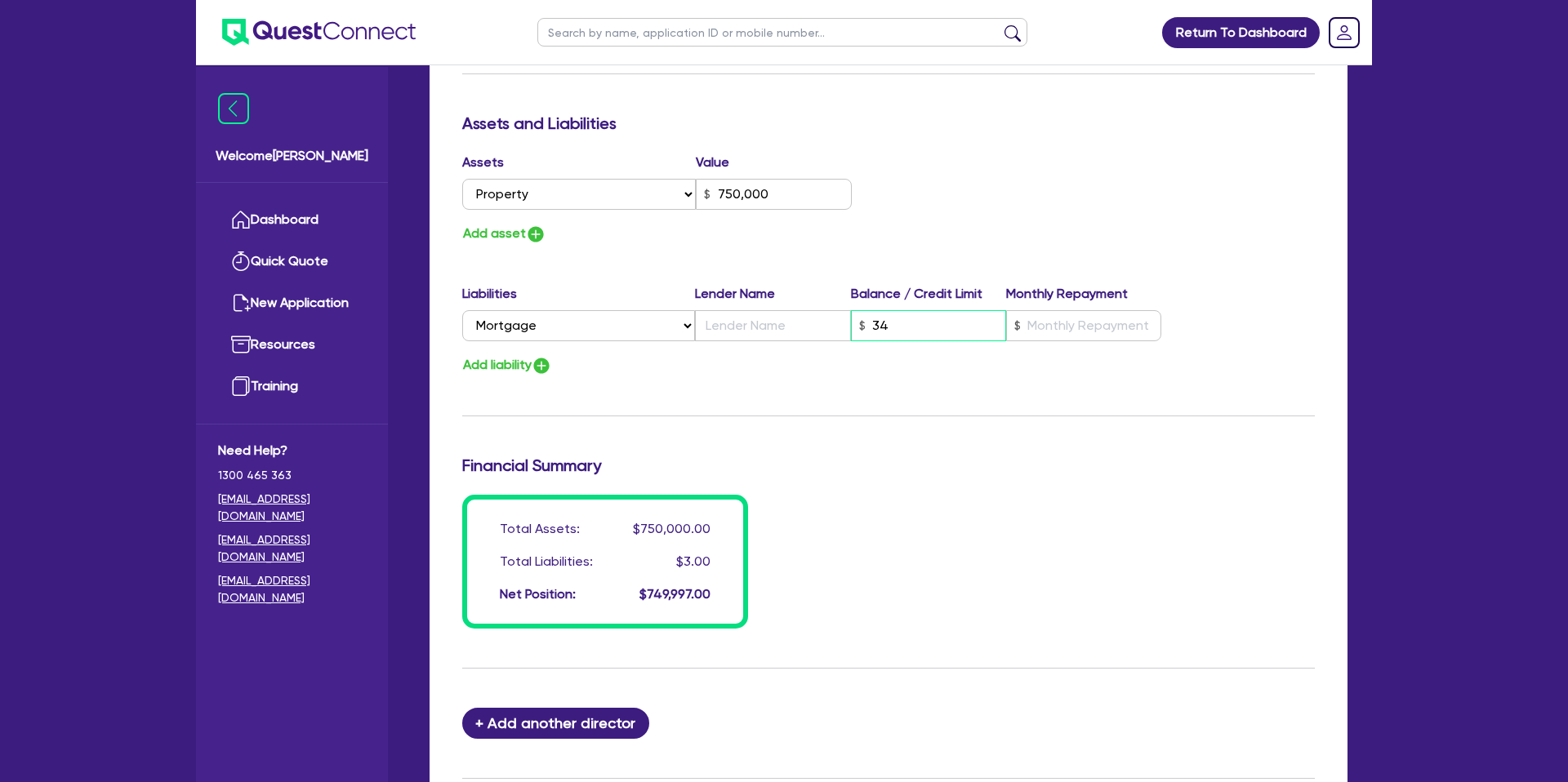
type input "0488 406 834"
type input "750,000"
type input "340"
type input "2"
type input "0488 406 834"
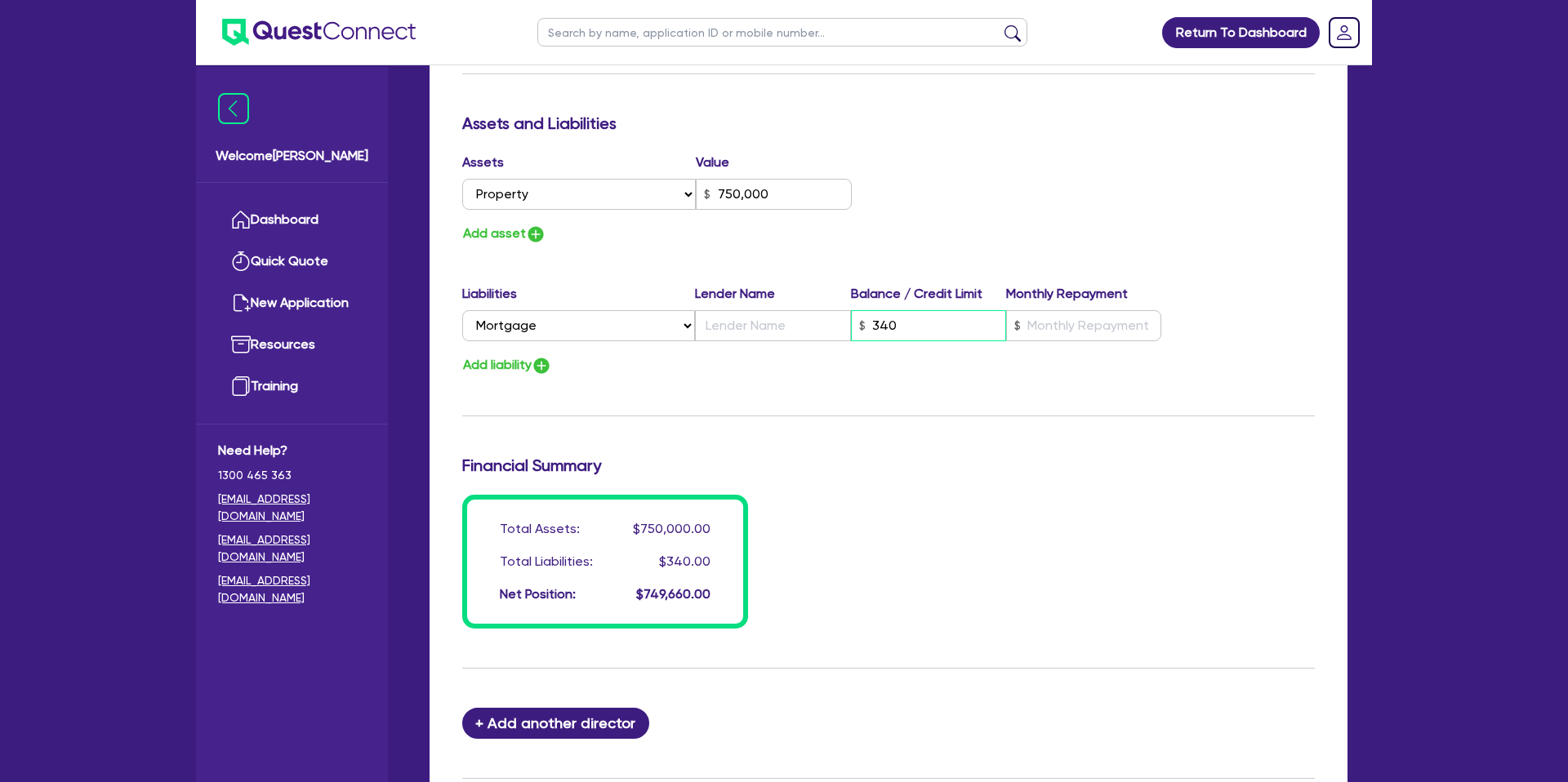
type input "750,000"
type input "3,400"
type input "2"
type input "0488 406 834"
type input "750,000"
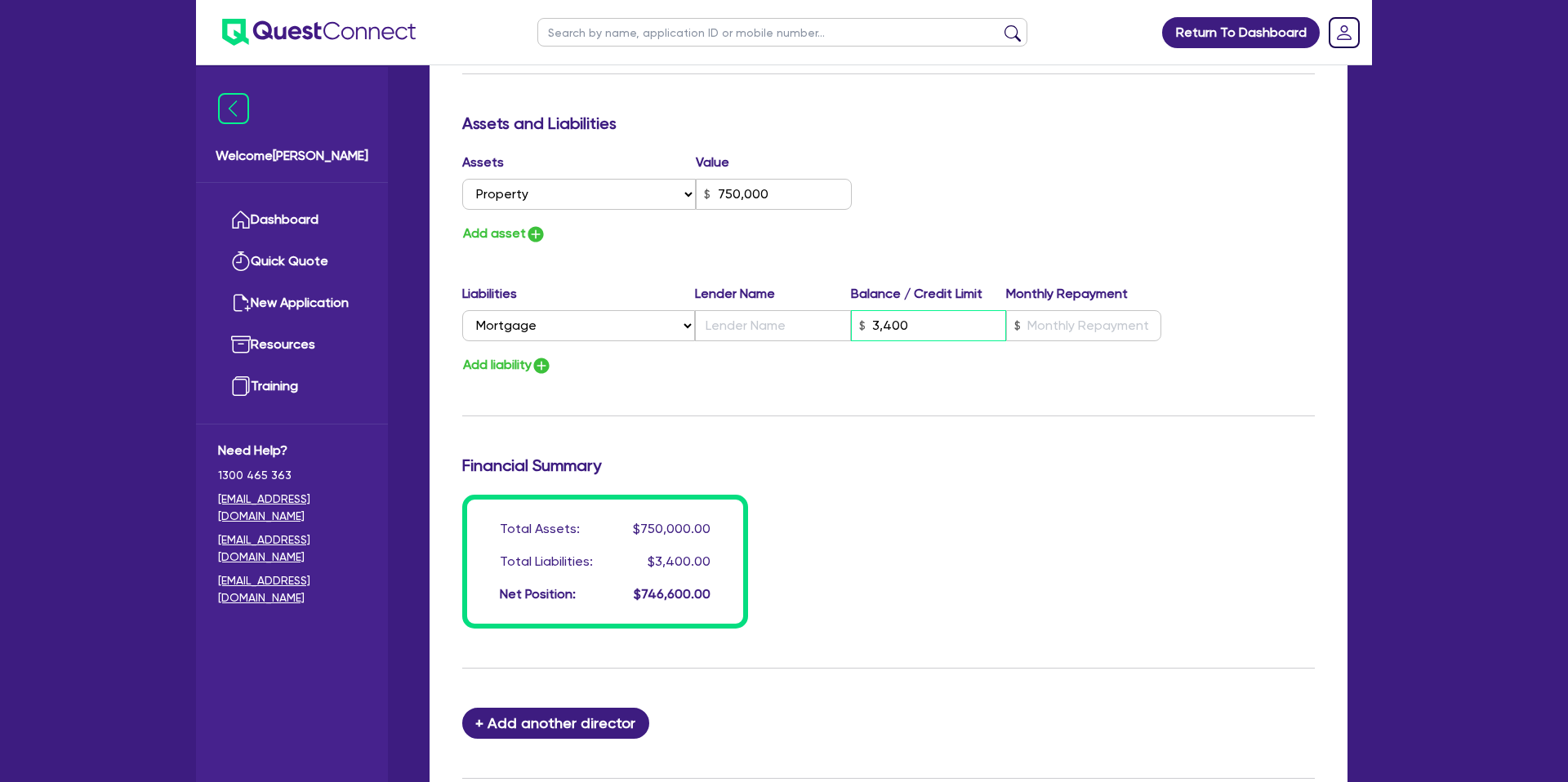
type input "34,000"
type input "2"
type input "0488 406 834"
type input "750,000"
type input "340,000"
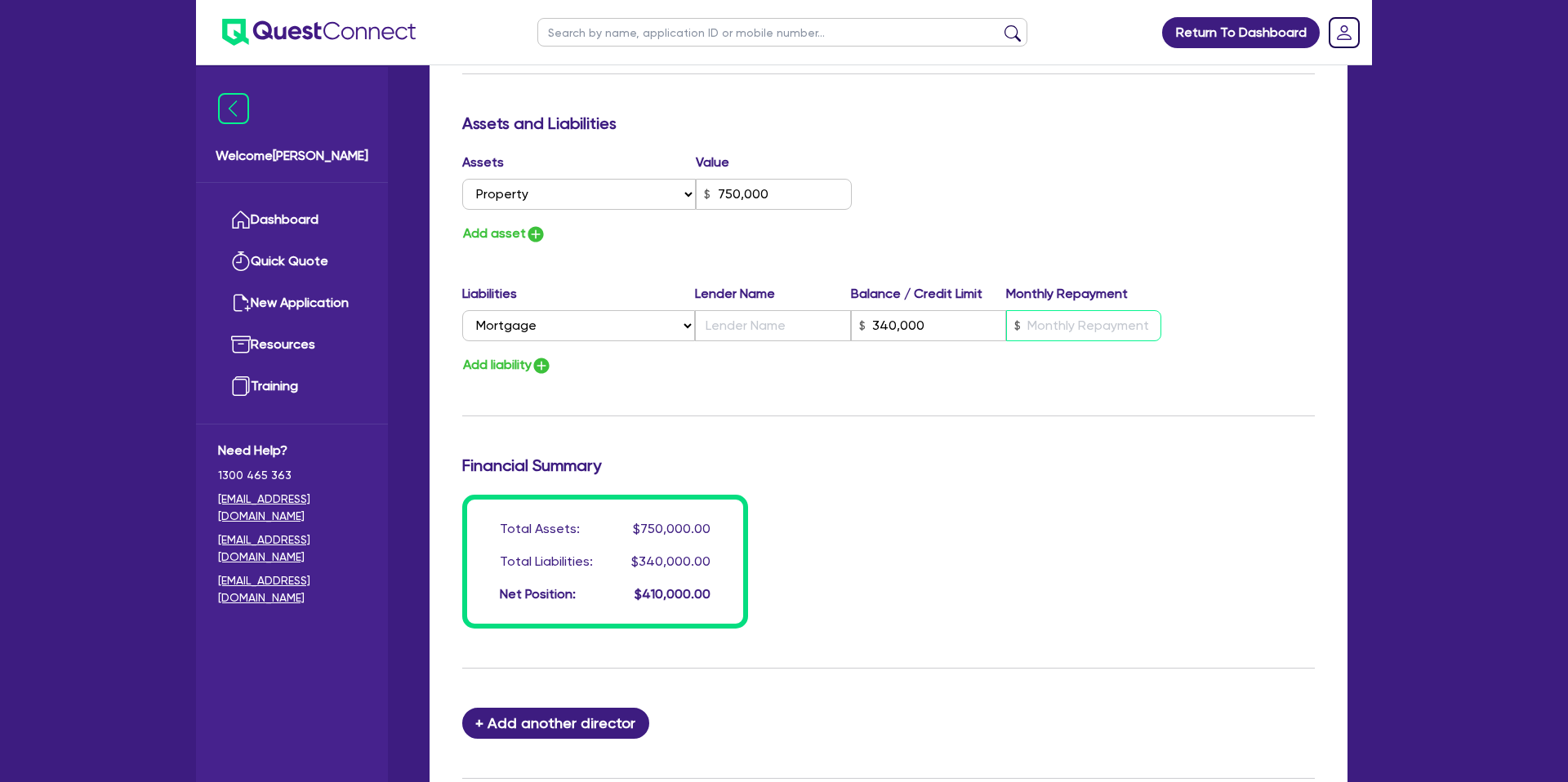
click at [1072, 331] on input "text" at bounding box center [1083, 326] width 155 height 31
type input "2"
type input "0488 406 834"
type input "750,000"
type input "340,000"
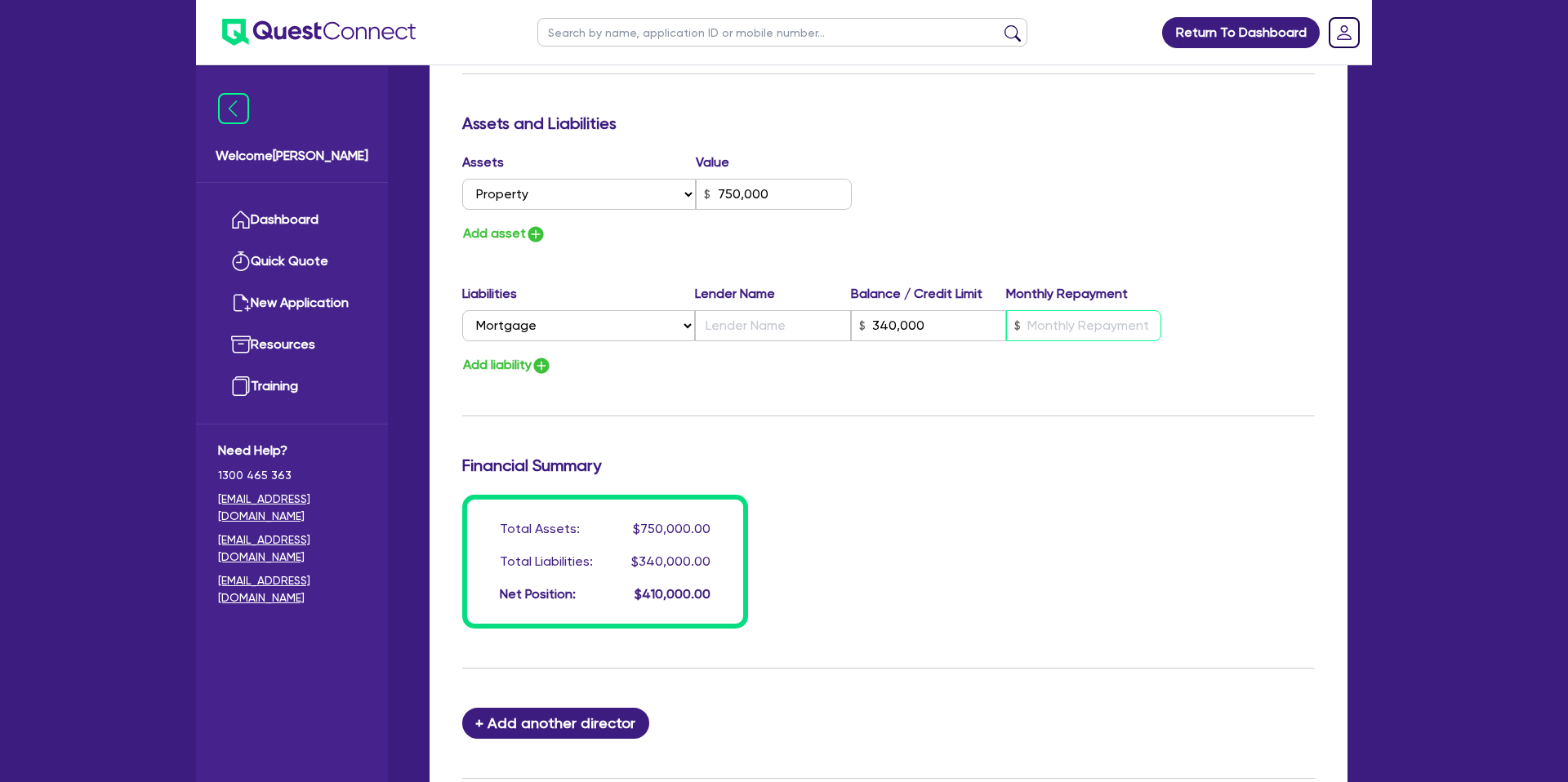
type input "6"
type input "2"
type input "0488 406 834"
type input "750,000"
type input "340,000"
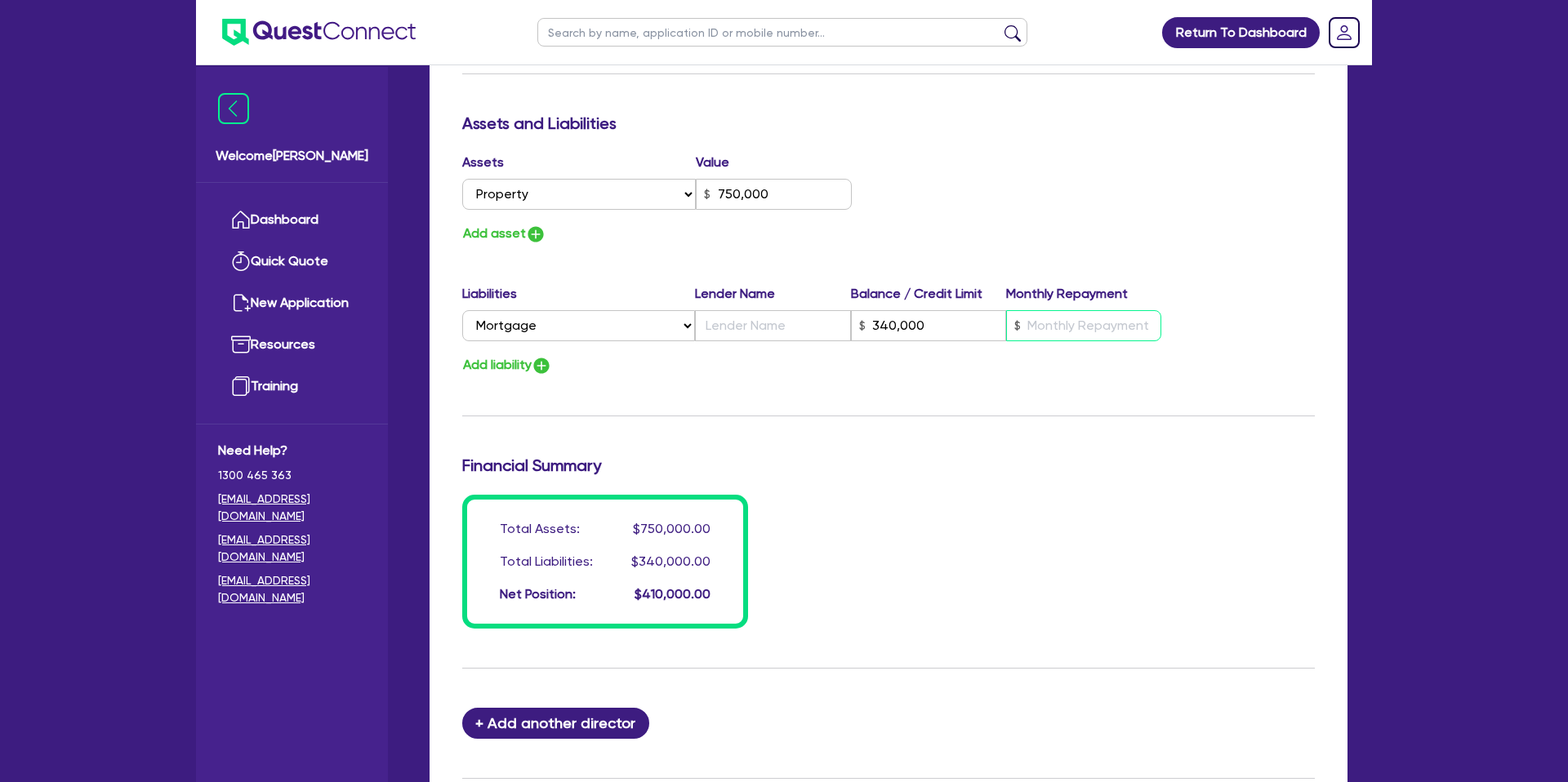
type input "2"
type input "0488 406 834"
type input "750,000"
type input "340,000"
type input "2"
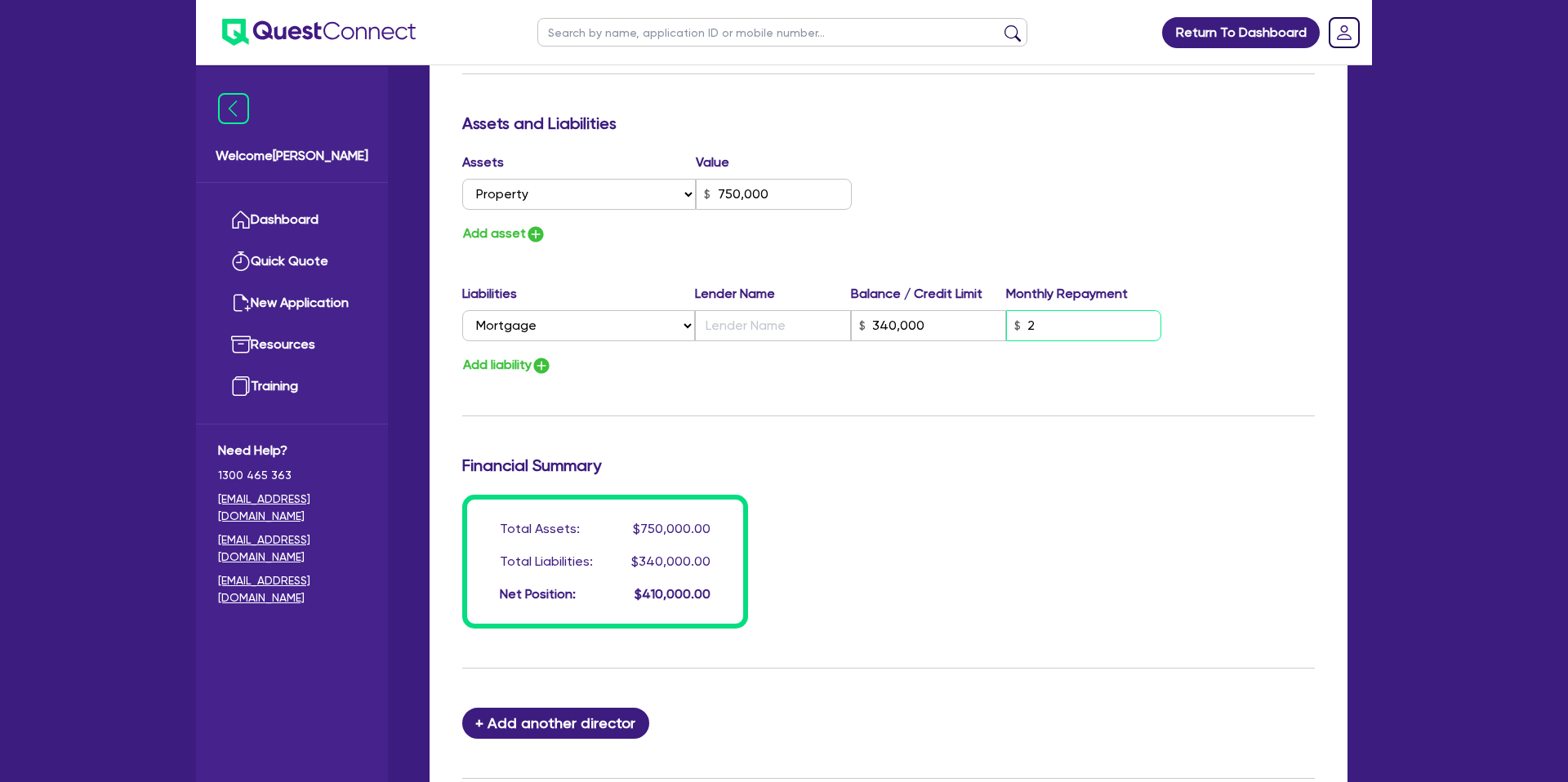
type input "2"
type input "0488 406 834"
type input "750,000"
type input "340,000"
type input "24"
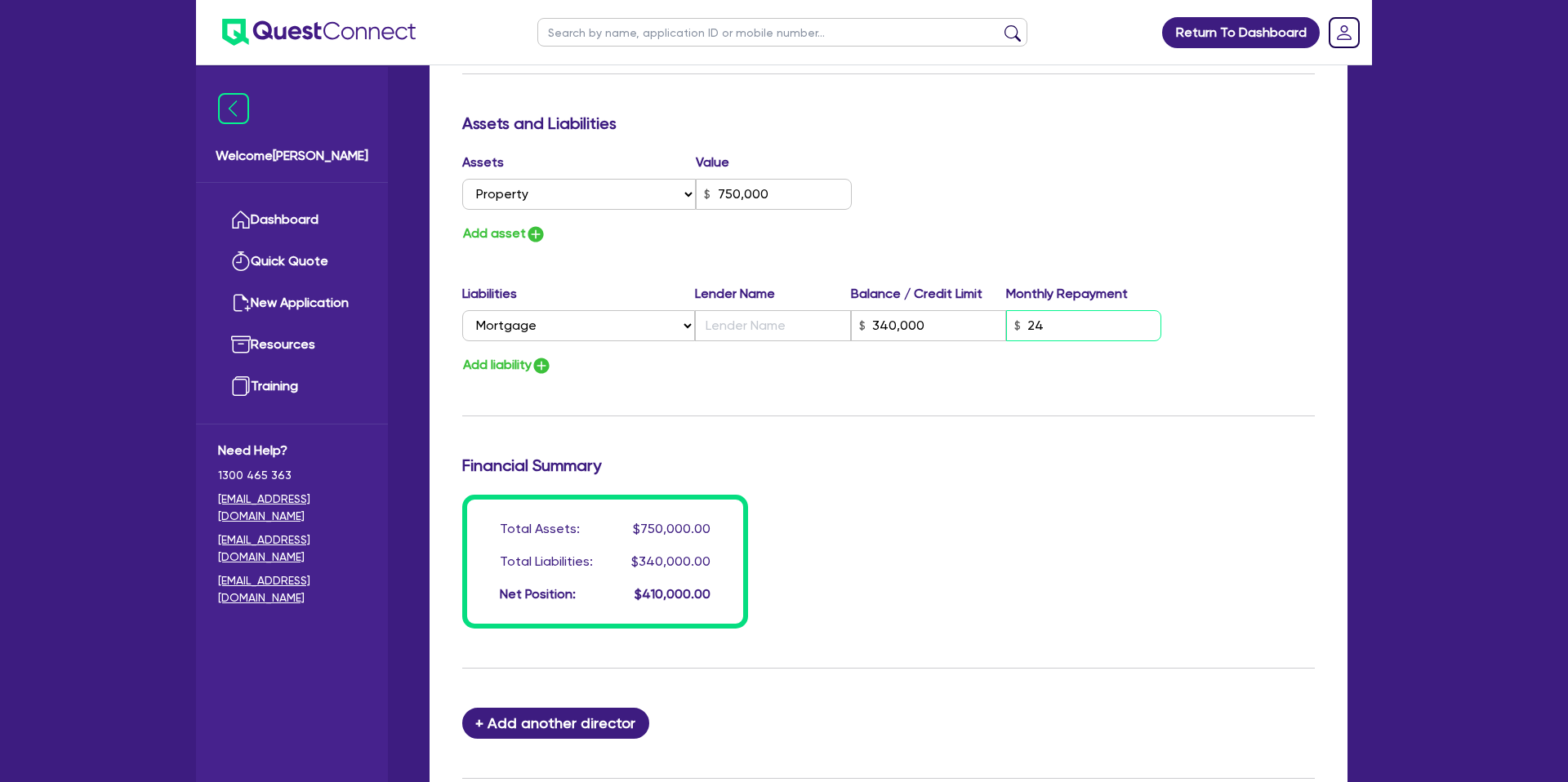
type input "2"
type input "0488 406 834"
type input "750,000"
type input "340,000"
type input "240"
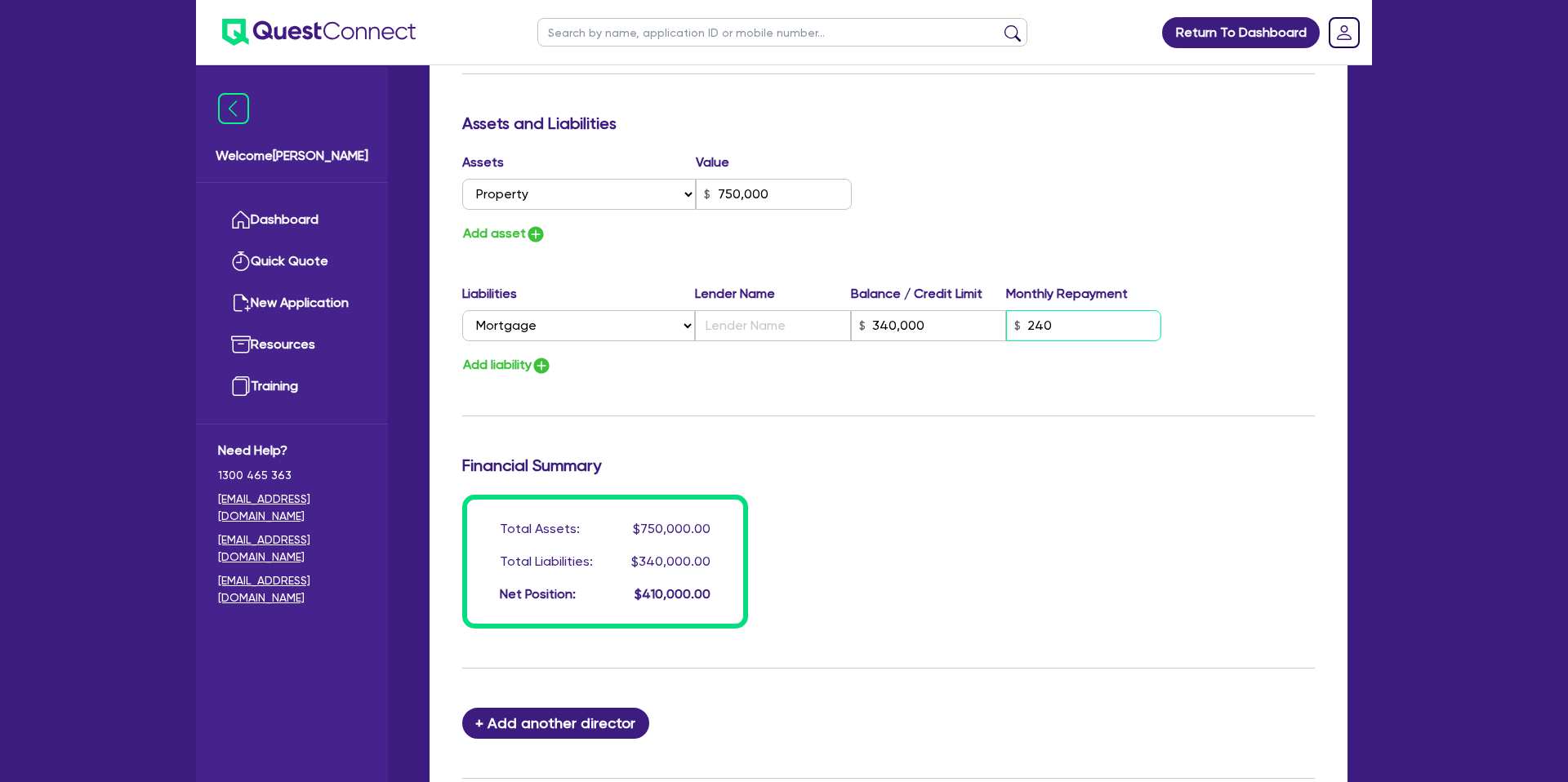
type input "2"
type input "0488 406 834"
type input "750,000"
type input "340,000"
type input "2,400"
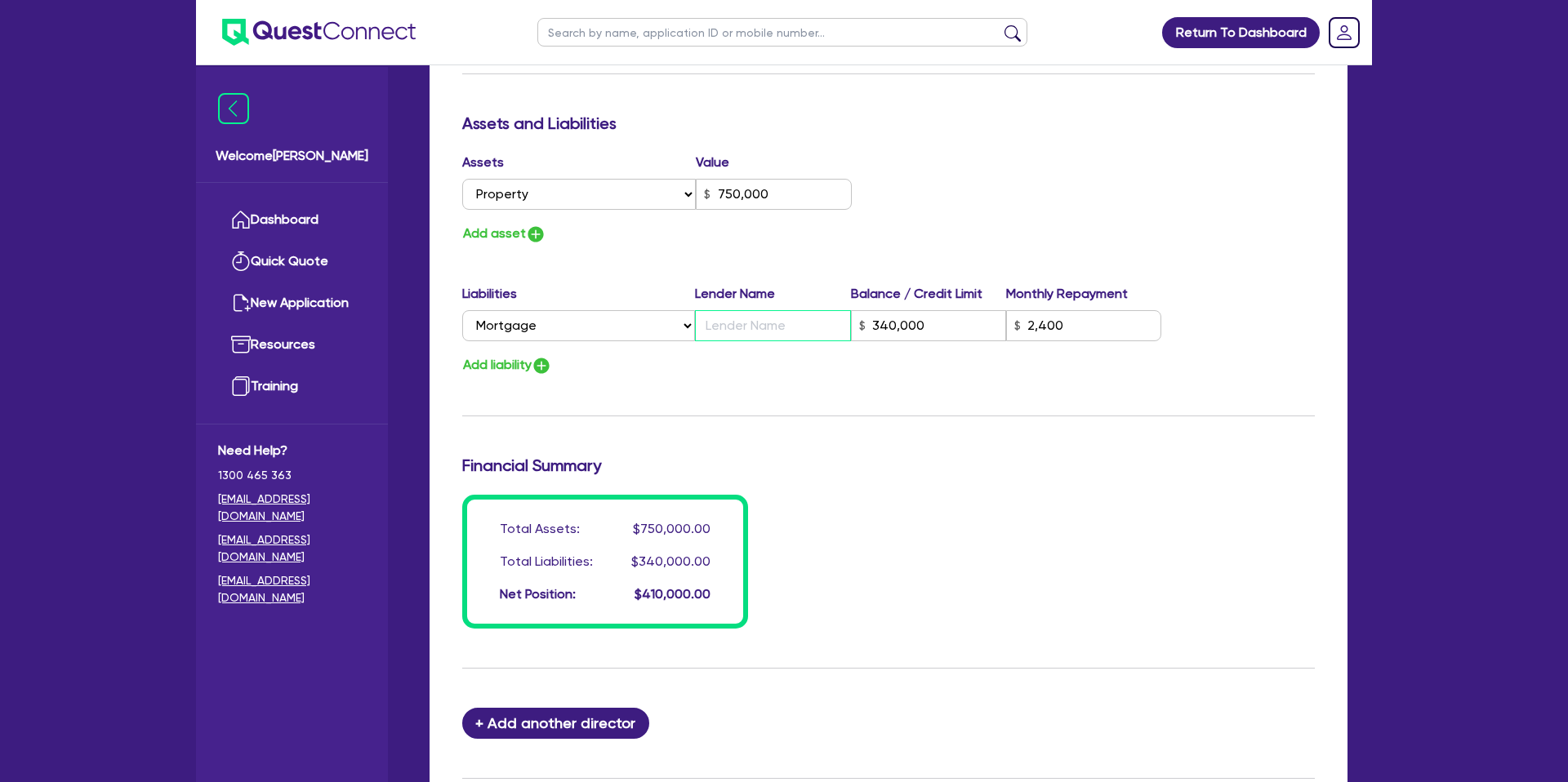
click at [777, 338] on input "text" at bounding box center [772, 326] width 155 height 31
type input "2"
type input "0488 406 834"
type input "750,000"
type input "C"
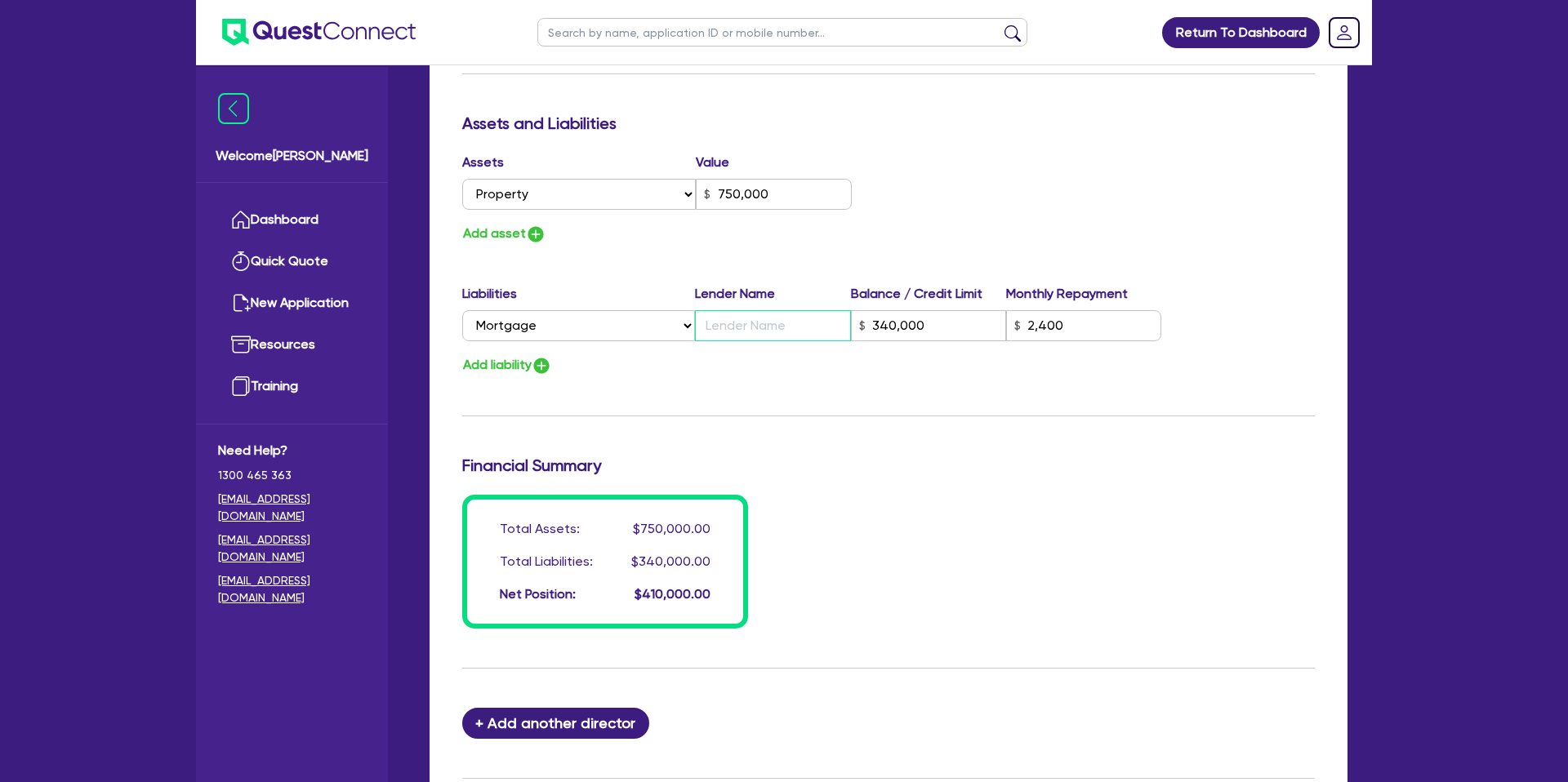
type input "340,000"
type input "2,400"
type input "2"
type input "0488 406 834"
type input "750,000"
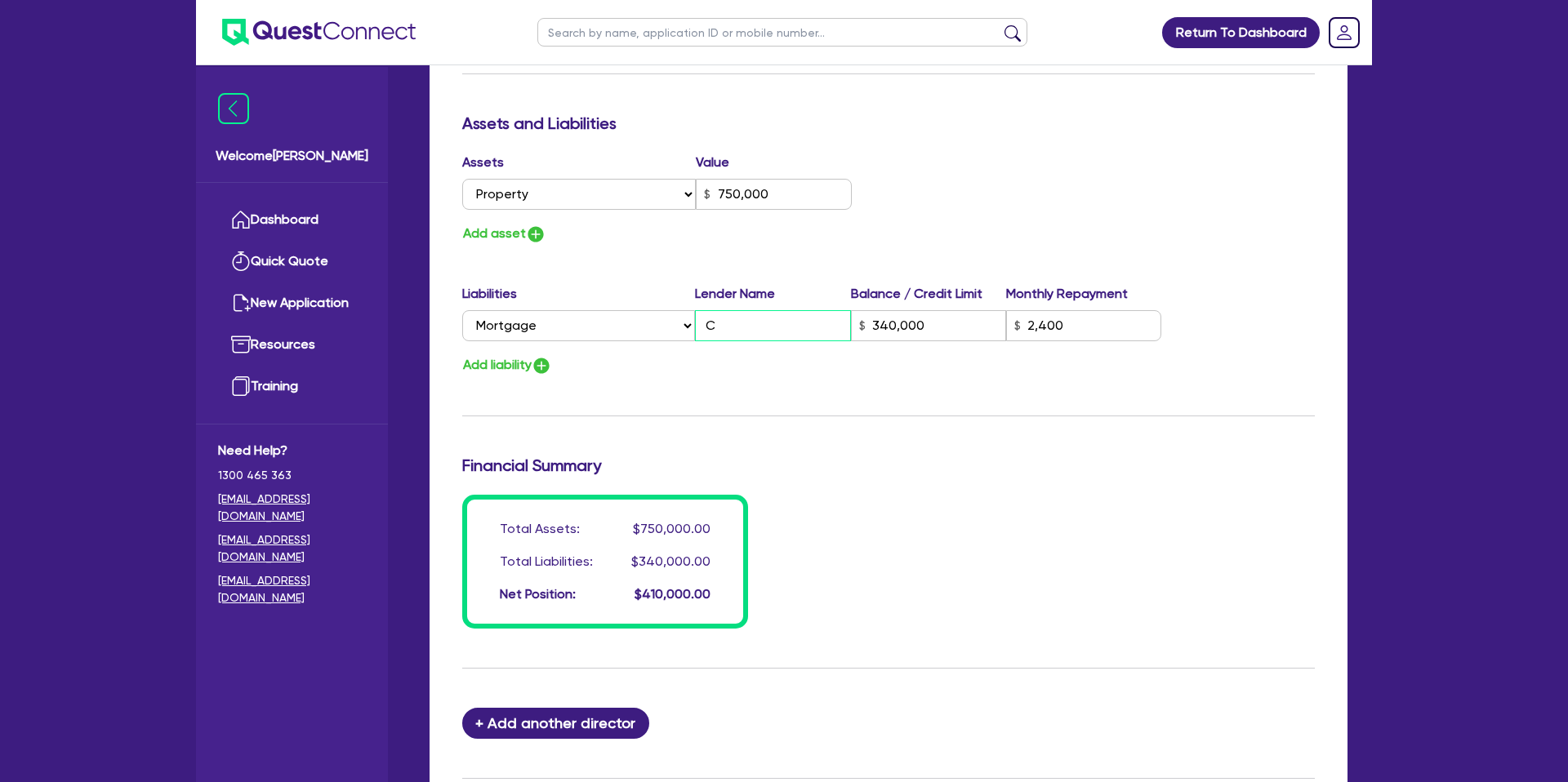
type input "CB"
type input "340,000"
type input "2,400"
type input "2"
type input "0488 406 834"
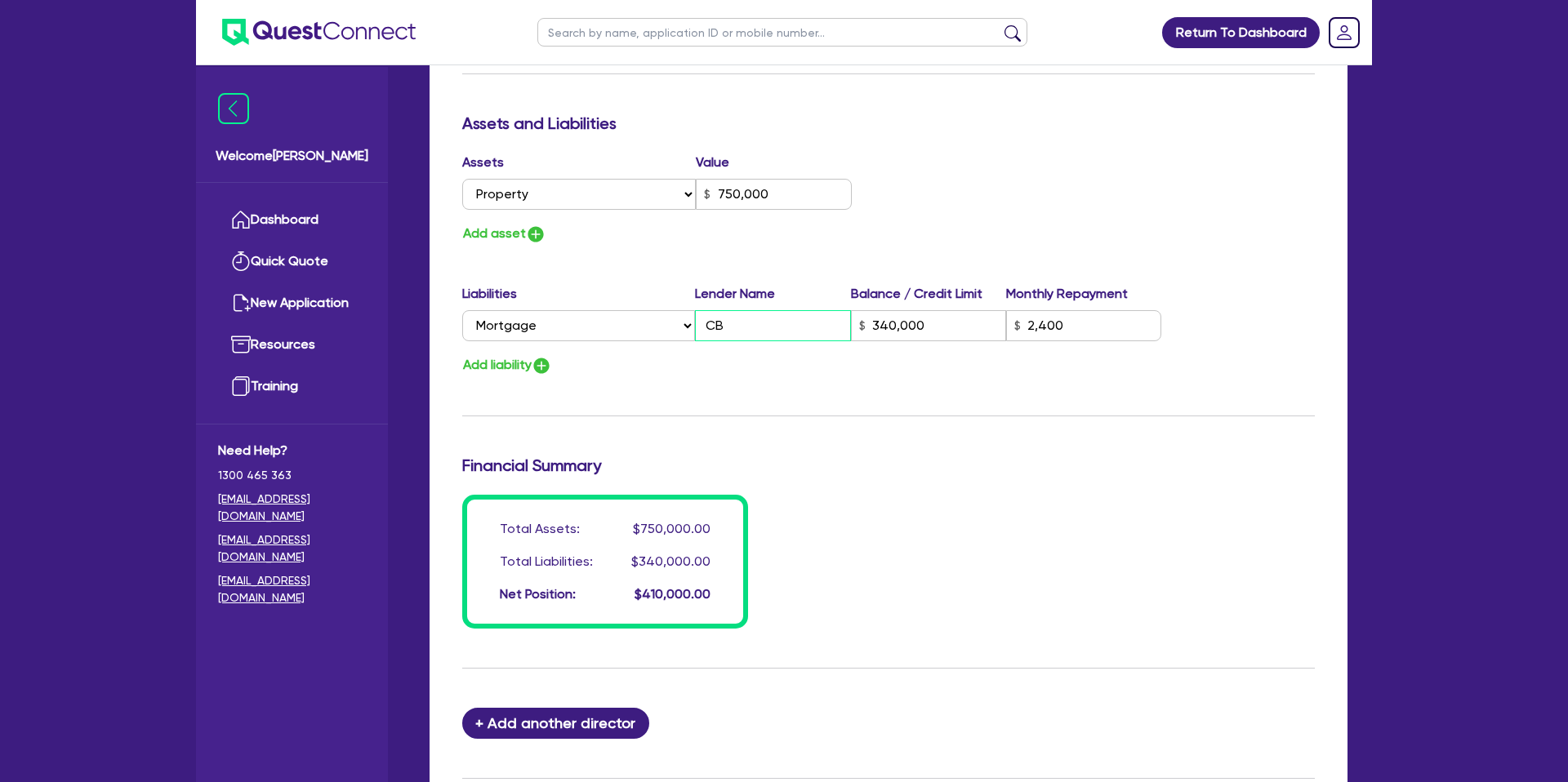
type input "750,000"
type input "CBA"
type input "340,000"
type input "2,400"
type input "2"
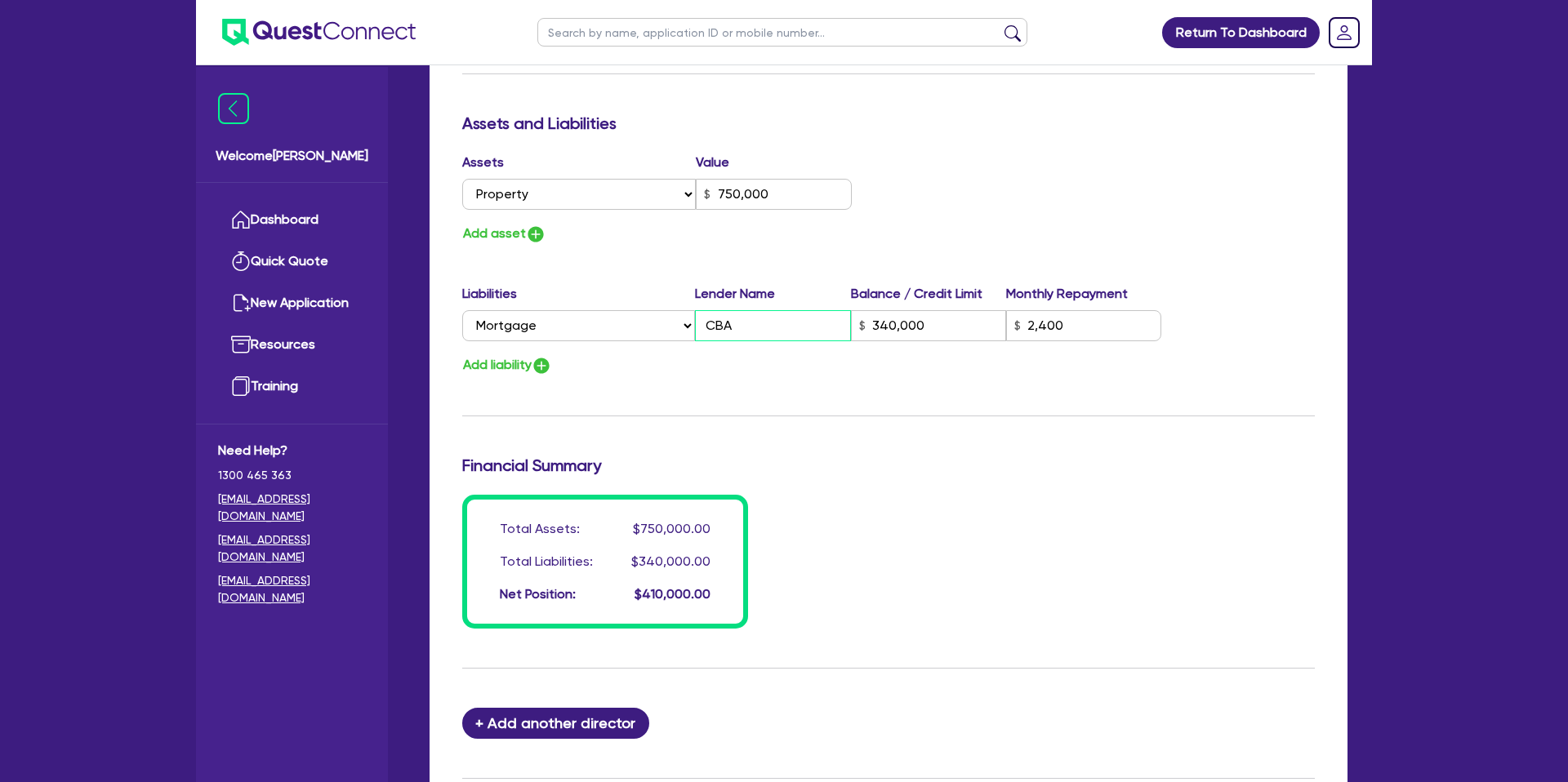
type input "0488 406 834"
type input "750,000"
type input "CBA"
type input "340,000"
type input "2,400"
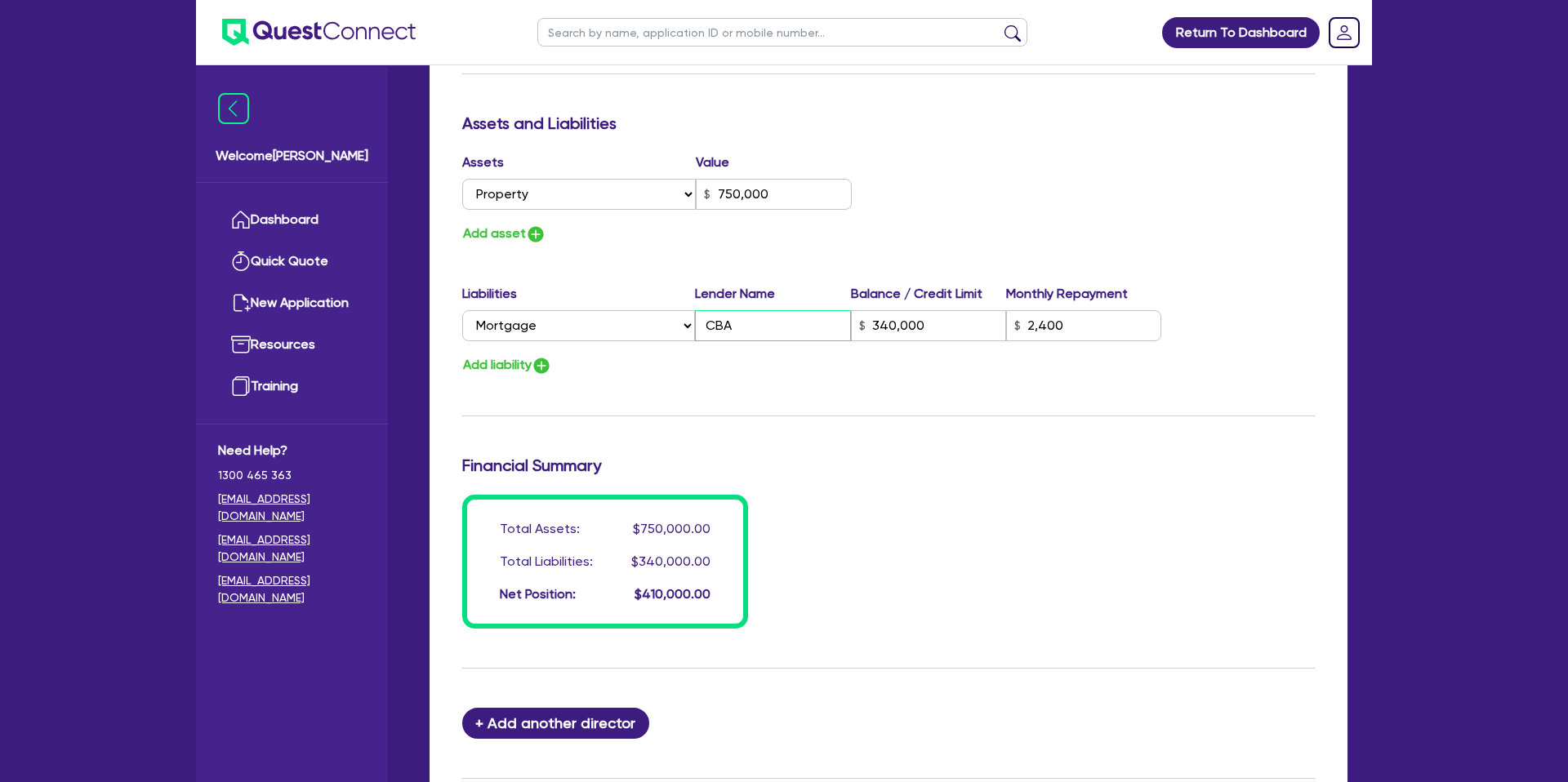
type input "CBA"
click at [767, 384] on div "Update residential status for Director #1 Boarding is only acceptable when the …" at bounding box center [888, 25] width 852 height 1208
click at [507, 363] on button "Add liability" at bounding box center [507, 365] width 90 height 22
type input "2"
type input "0488 406 834"
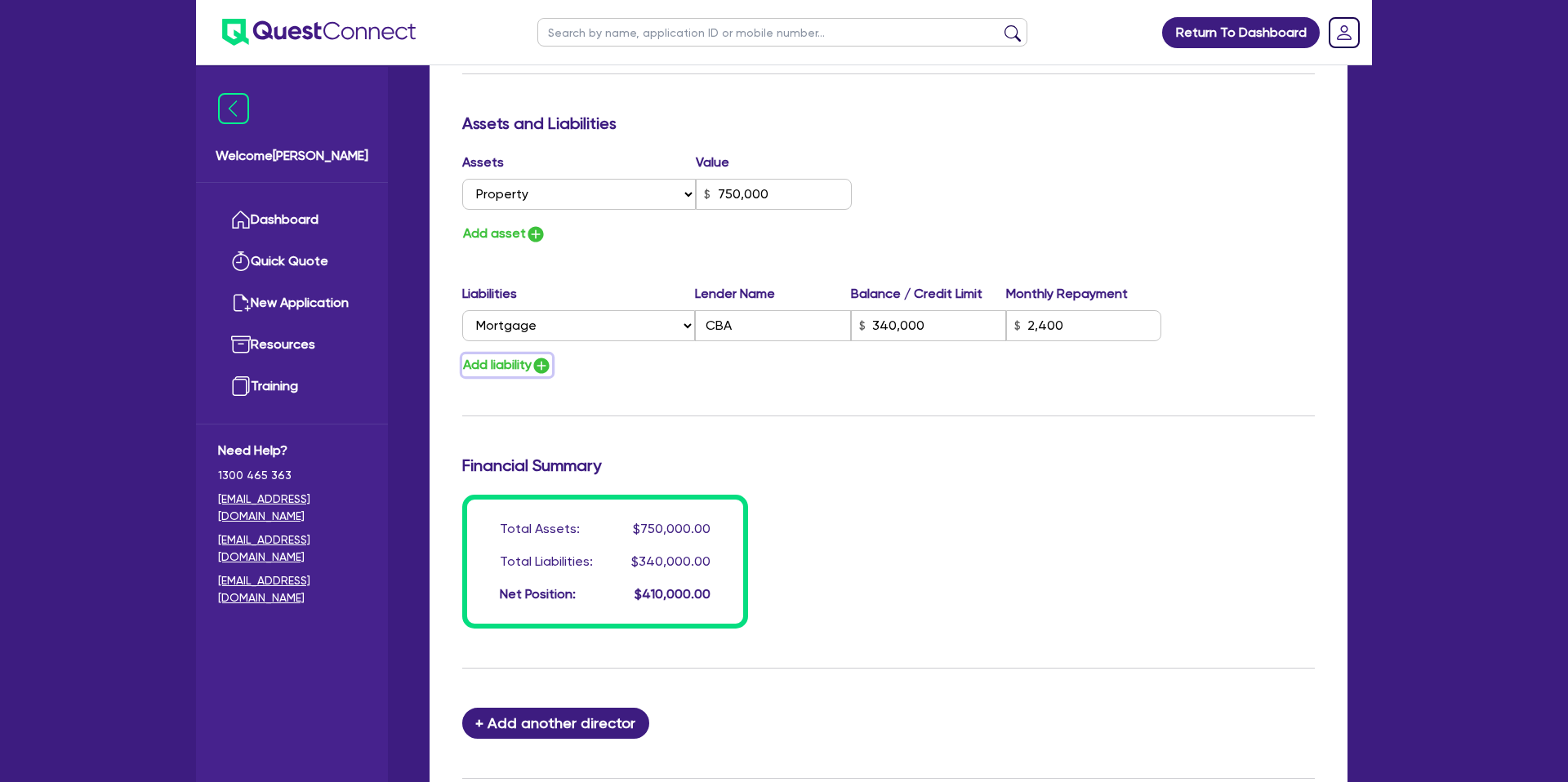
type input "750,000"
type input "340,000"
type input "2,400"
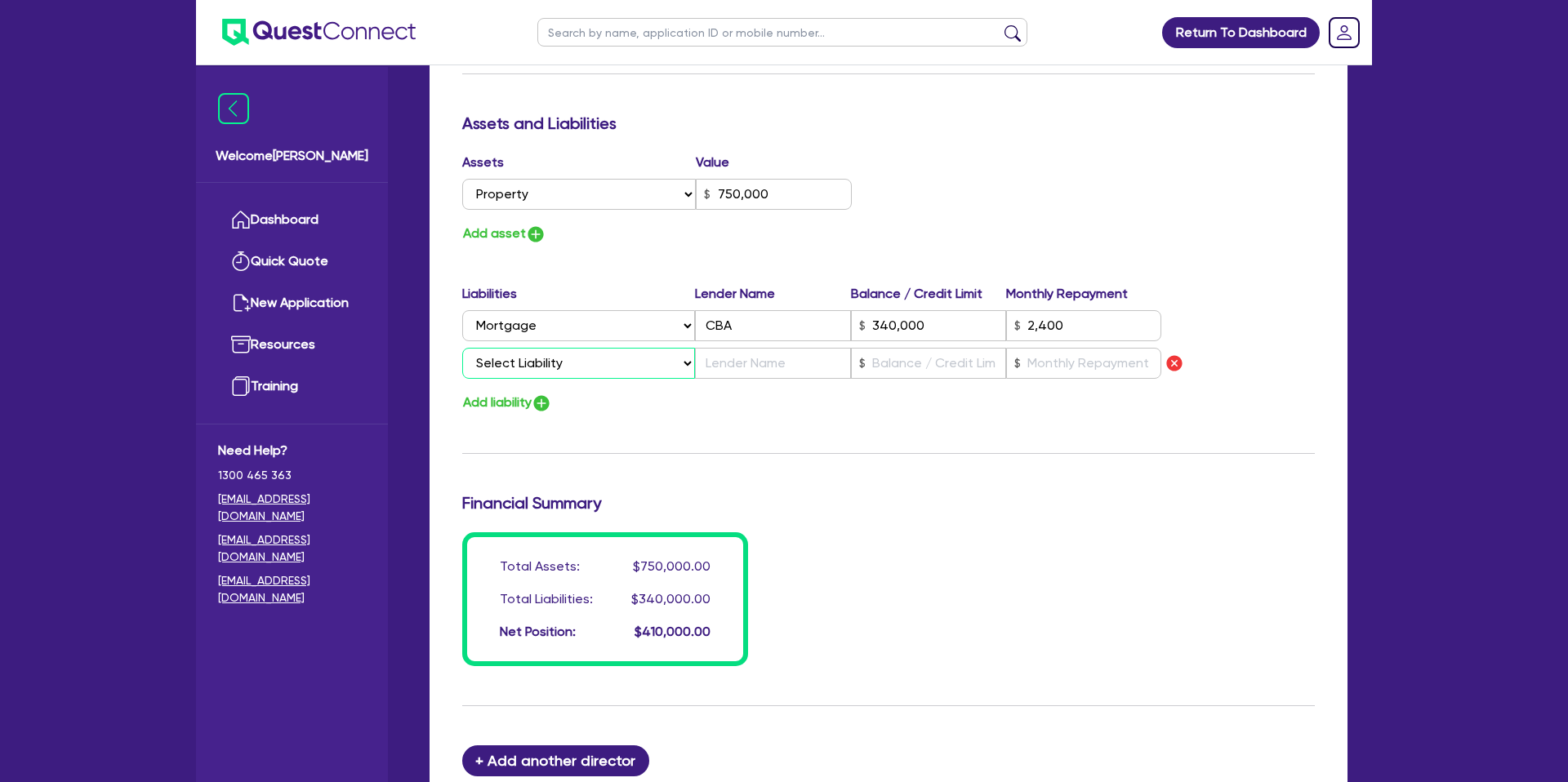
click at [537, 358] on select "Select Liability Credit card Mortgage Investment property loan Vehicle loan Tru…" at bounding box center [578, 363] width 233 height 31
select select "VEHICLE_LOAN"
click at [462, 348] on select "Select Liability Credit card Mortgage Investment property loan Vehicle loan Tru…" at bounding box center [578, 363] width 233 height 31
click at [889, 367] on input "text" at bounding box center [928, 363] width 155 height 31
drag, startPoint x: 1061, startPoint y: 362, endPoint x: 1061, endPoint y: 353, distance: 9.0
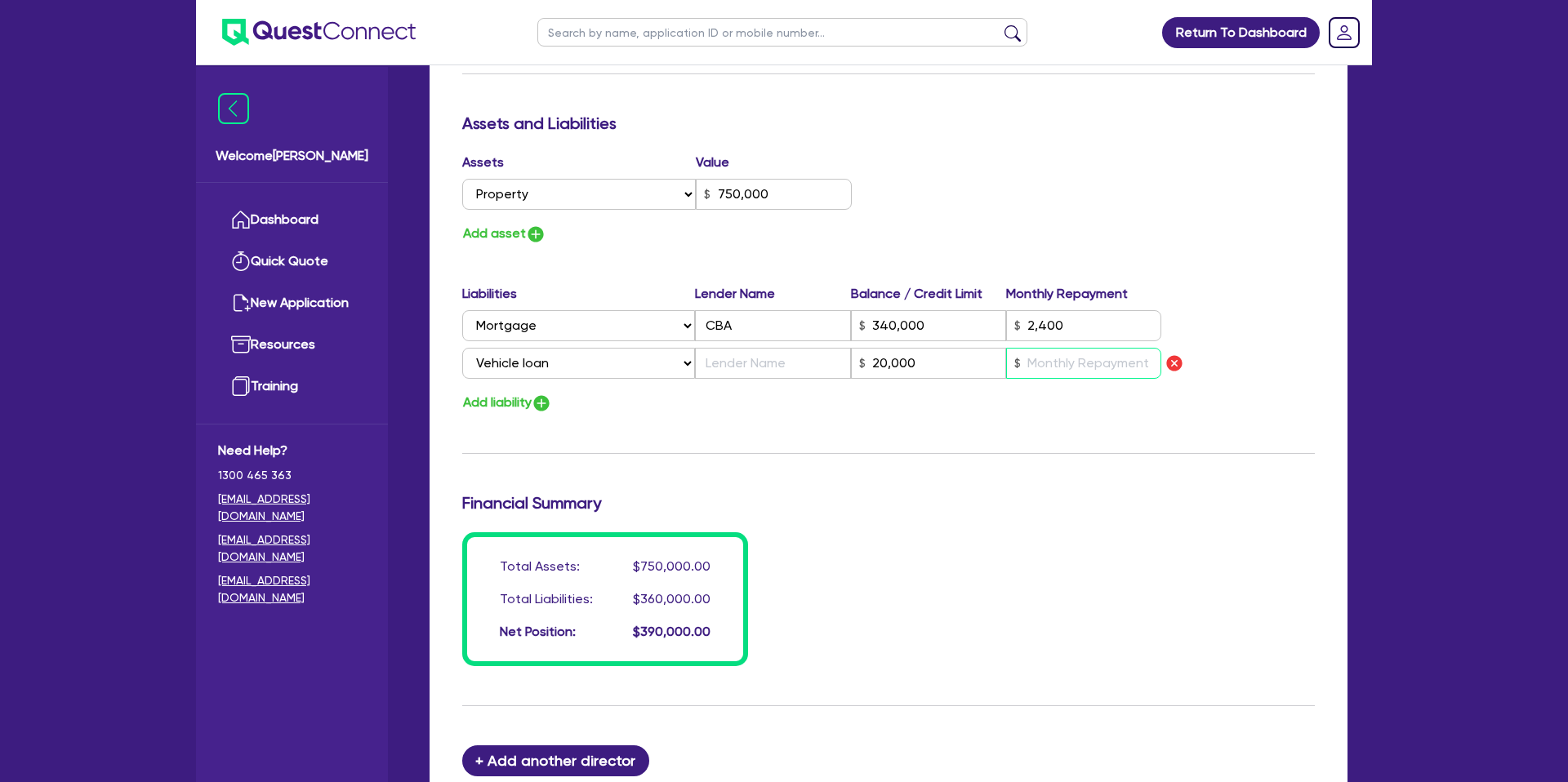
click at [1061, 353] on input "text" at bounding box center [1083, 363] width 155 height 31
click at [789, 365] on input "text" at bounding box center [772, 363] width 155 height 31
click at [853, 430] on div "Update residential status for Director #1 Boarding is only acceptable when the …" at bounding box center [888, 44] width 852 height 1246
drag, startPoint x: 589, startPoint y: 389, endPoint x: 561, endPoint y: 393, distance: 28.3
click at [583, 387] on div "Liabilities Lender Name Balance / Credit Limit Monthly Repayment Select Liabili…" at bounding box center [889, 349] width 877 height 130
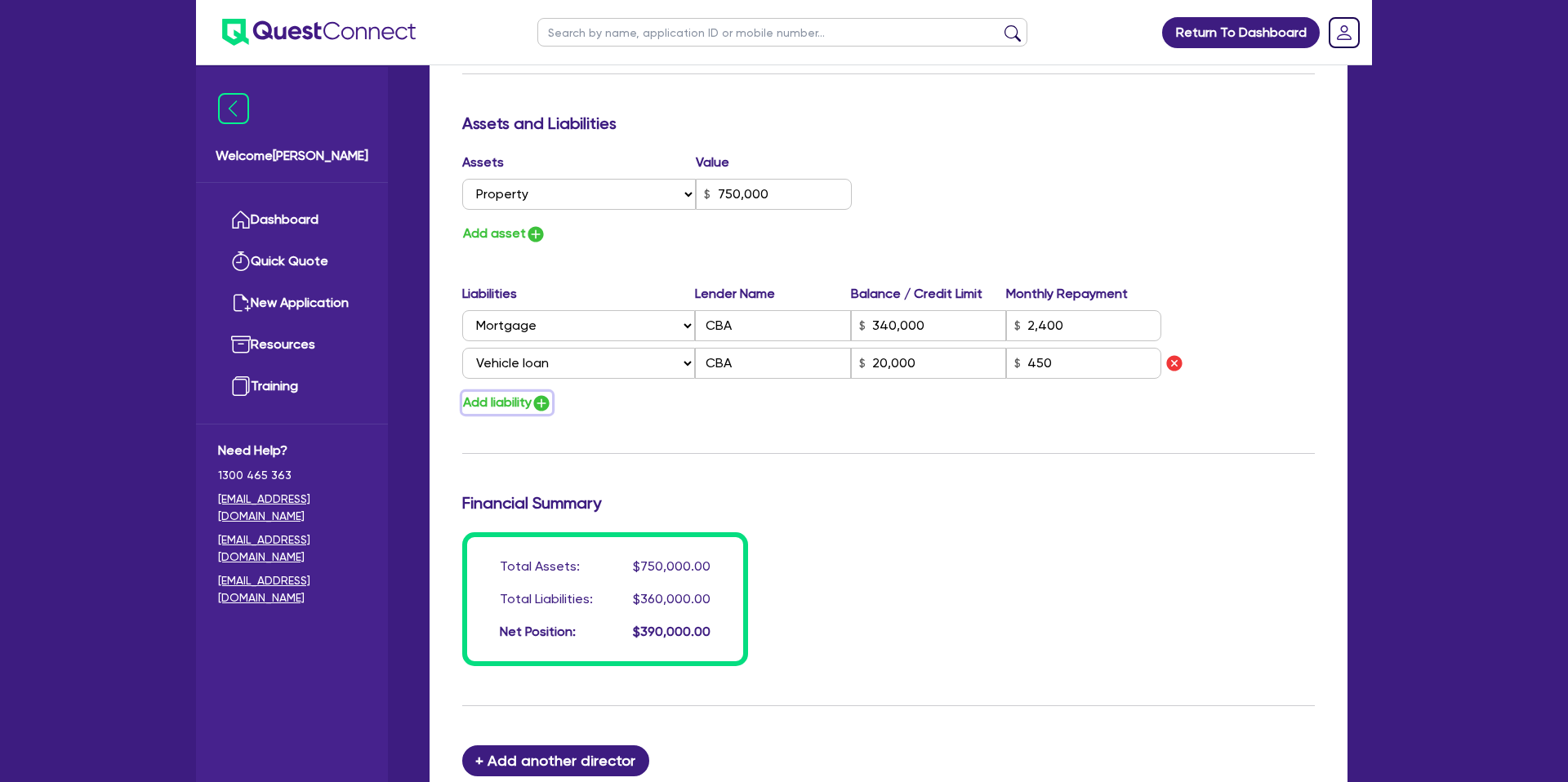
click at [530, 399] on button "Add liability" at bounding box center [507, 403] width 90 height 22
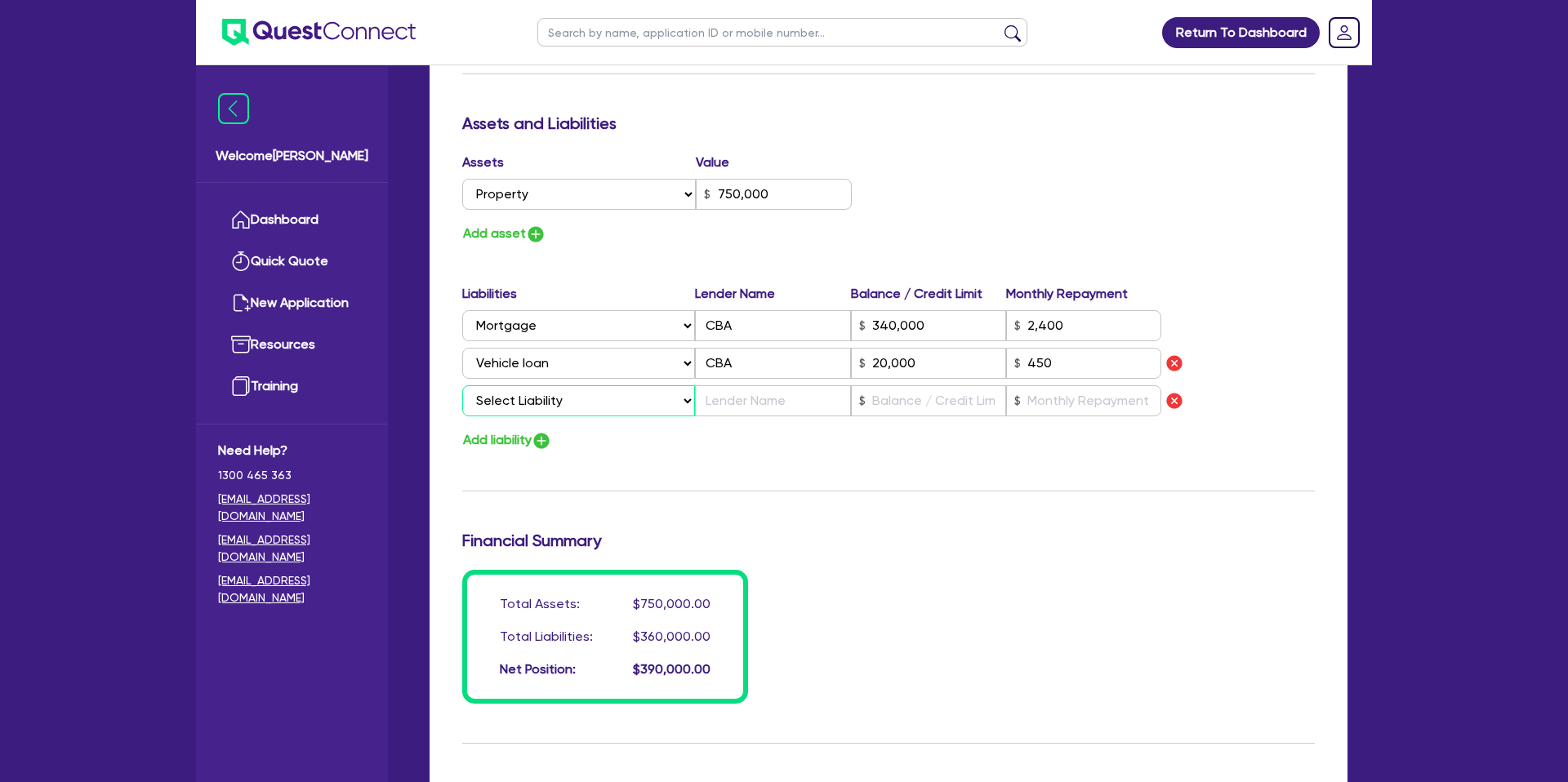
click at [544, 399] on select "Select Liability Credit card Mortgage Investment property loan Vehicle loan Tru…" at bounding box center [578, 401] width 233 height 31
click at [1176, 398] on img "button" at bounding box center [1175, 401] width 20 height 20
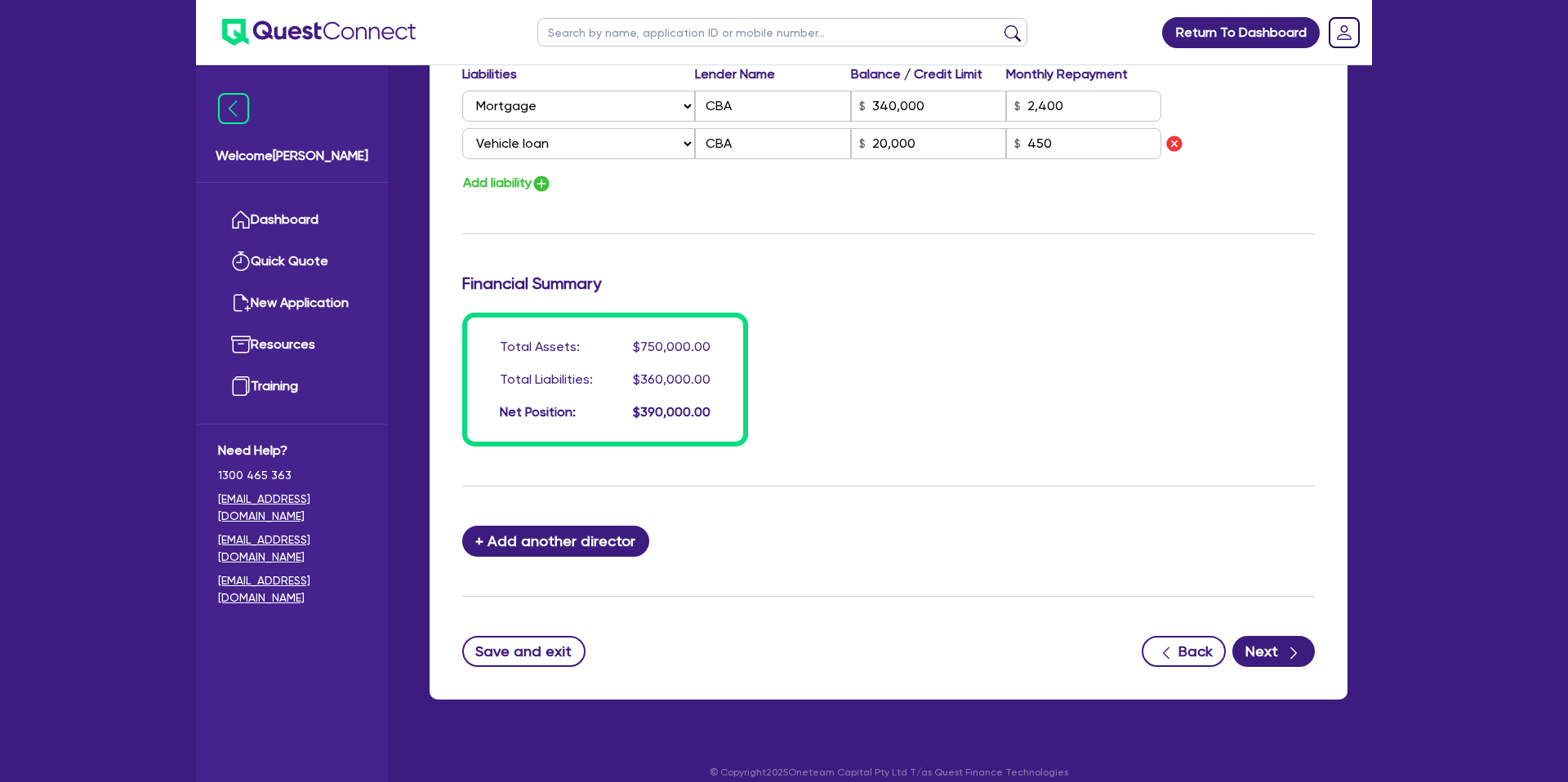
scroll to position [1148, 0]
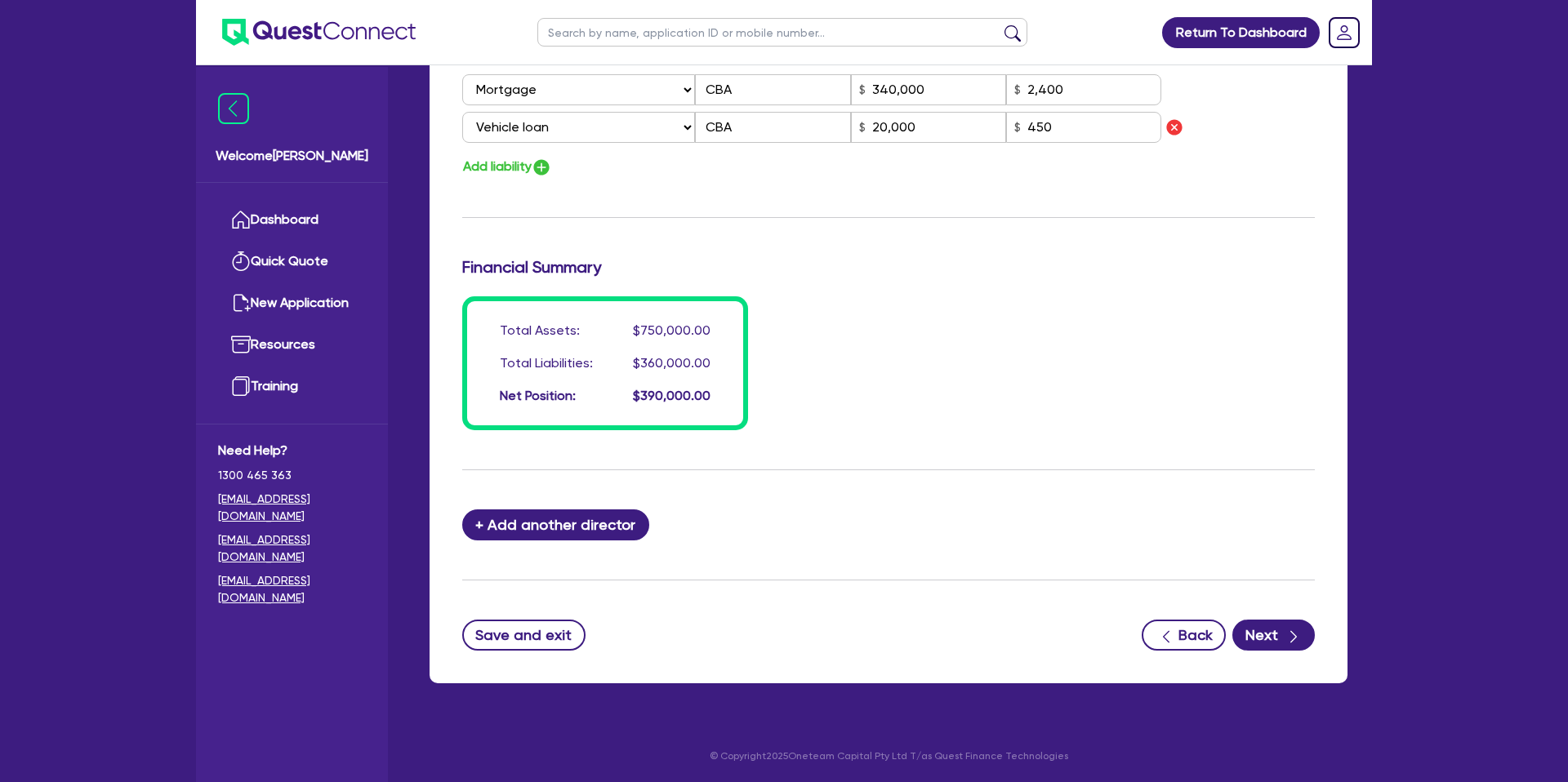
click at [1307, 649] on div "Back Next" at bounding box center [1229, 635] width 173 height 31
click at [1278, 641] on button "Next" at bounding box center [1273, 635] width 83 height 31
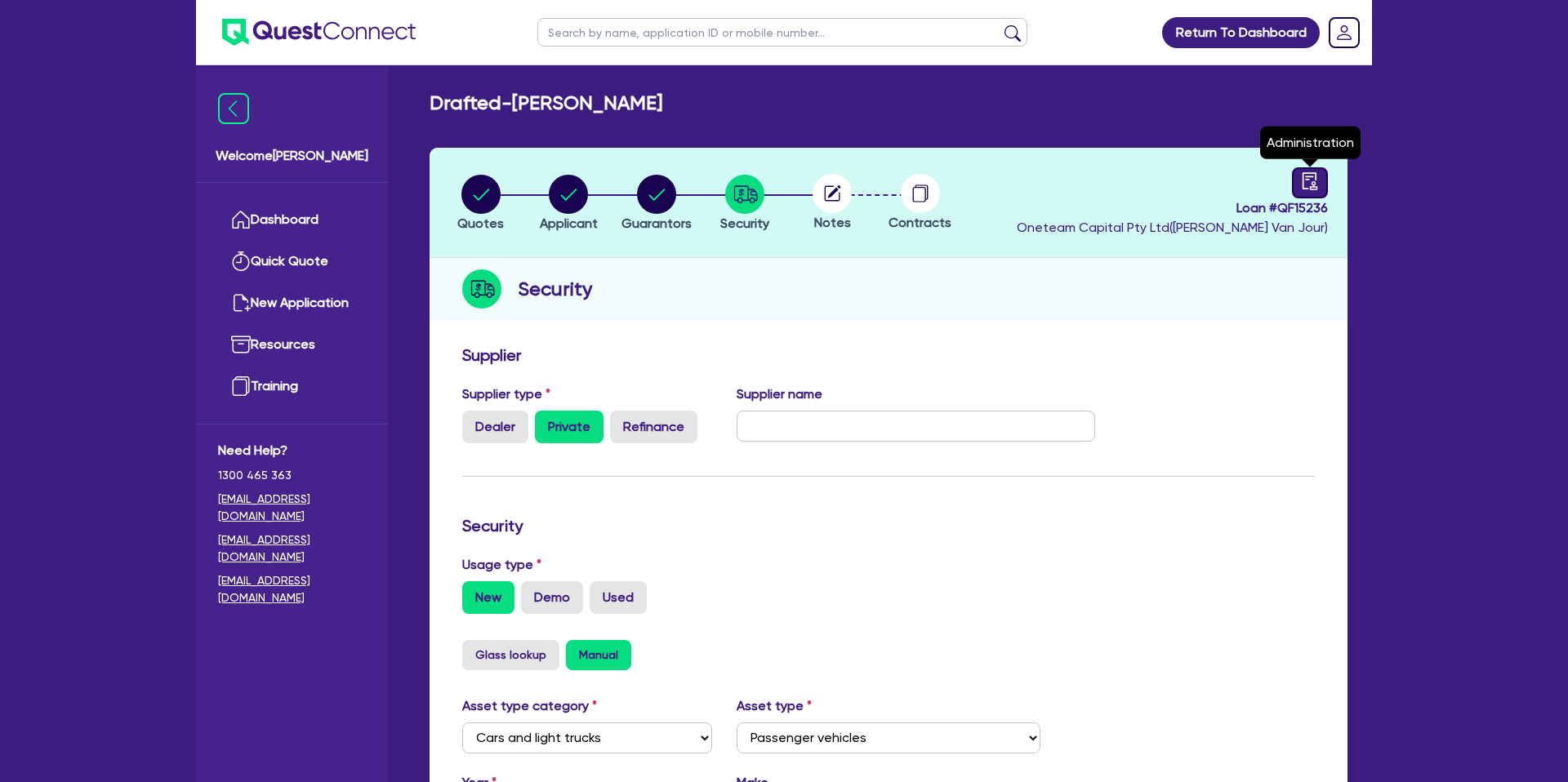
click at [1294, 178] on link at bounding box center [1310, 182] width 36 height 31
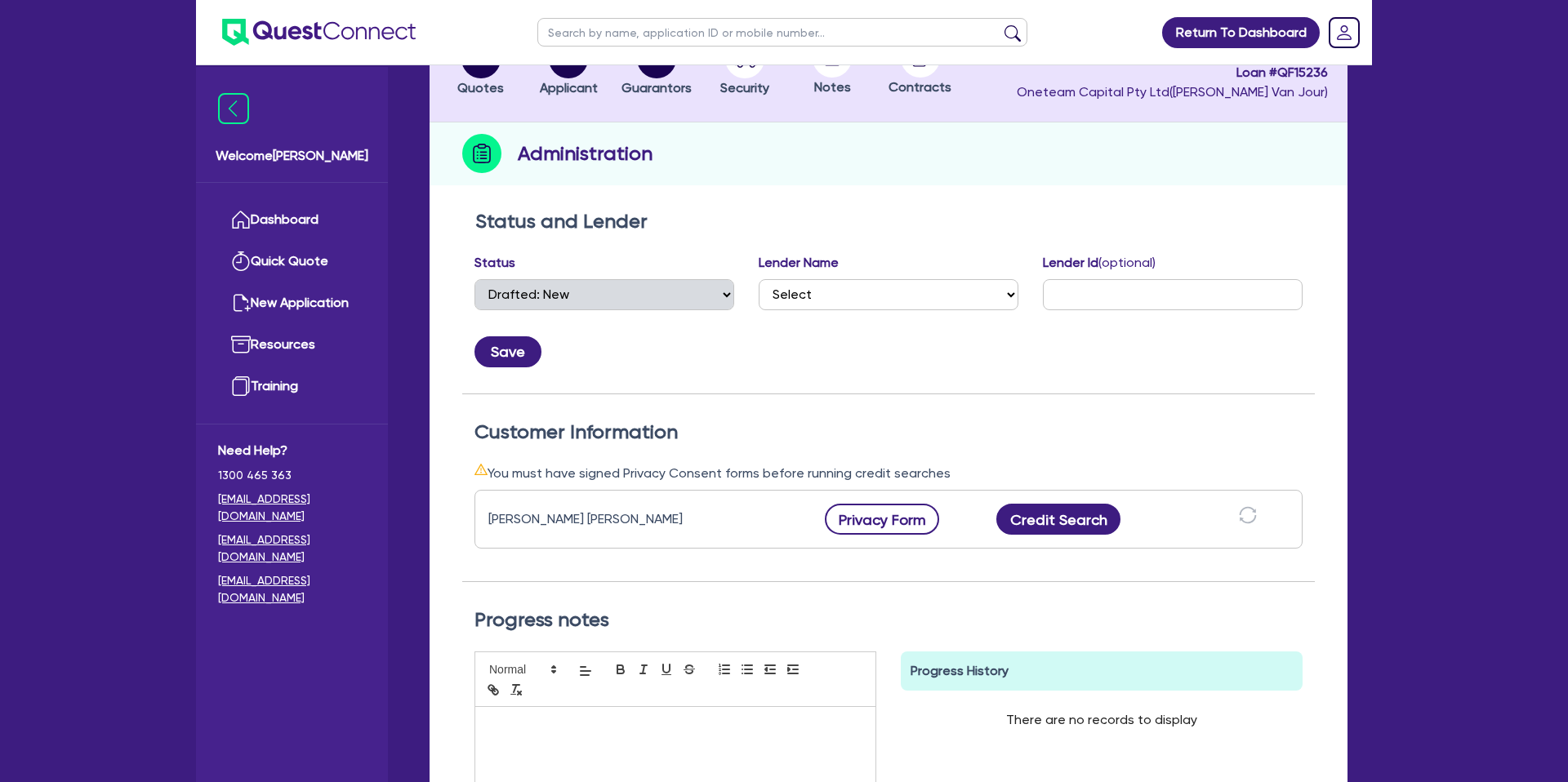
scroll to position [139, 0]
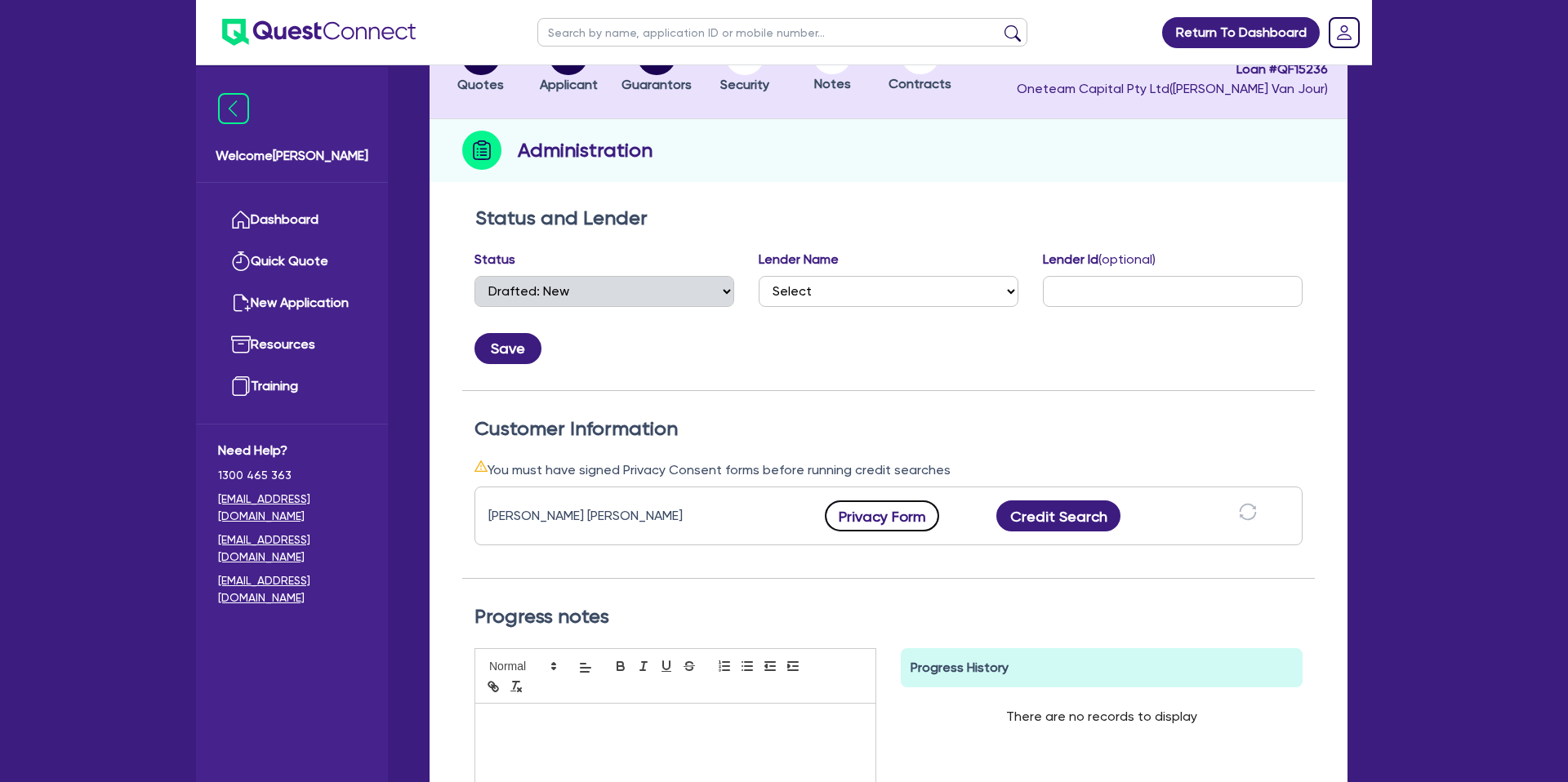
click at [865, 504] on button "Privacy Form" at bounding box center [882, 516] width 114 height 31
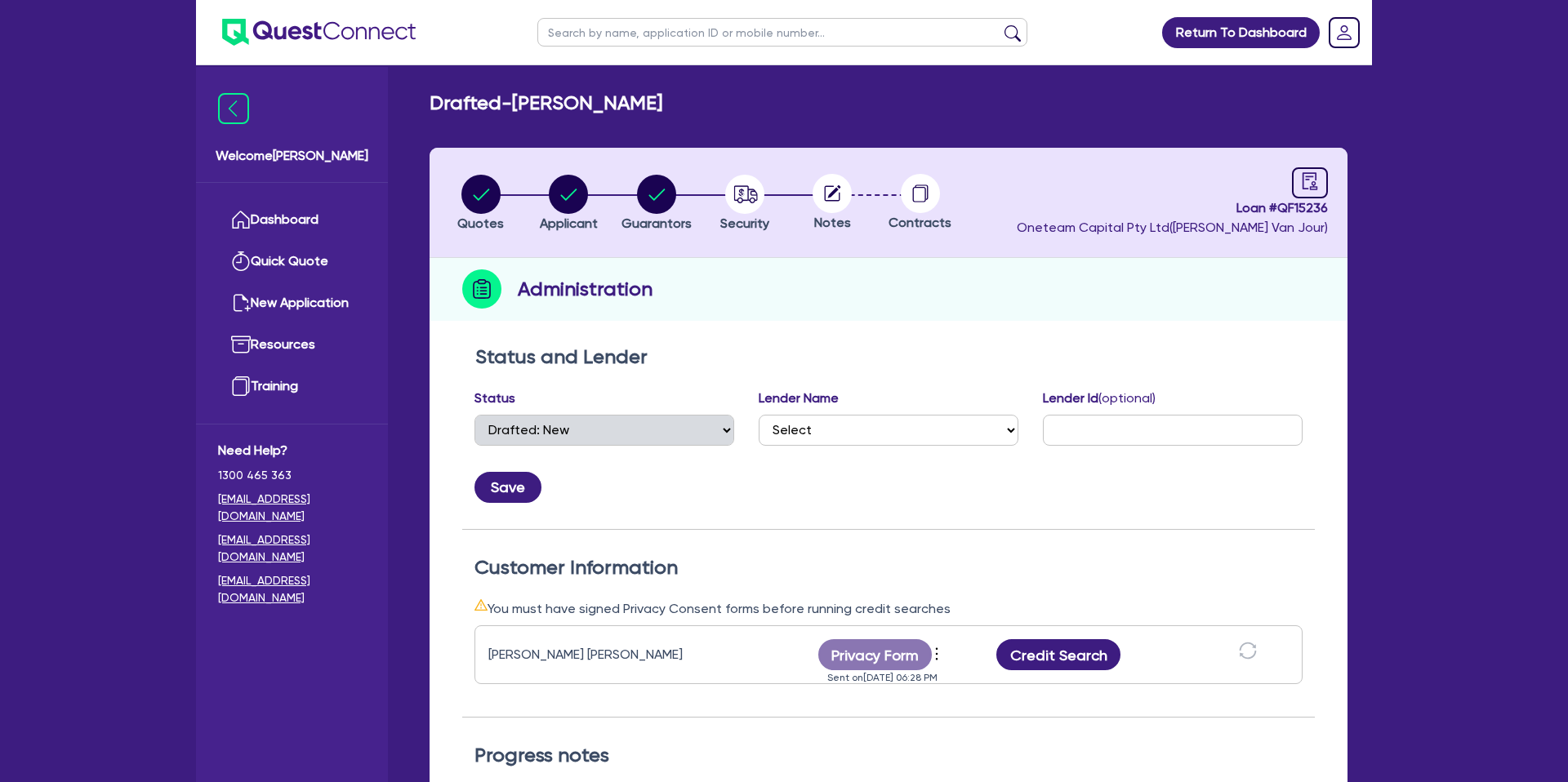
select select "DRAFTED_NEW"
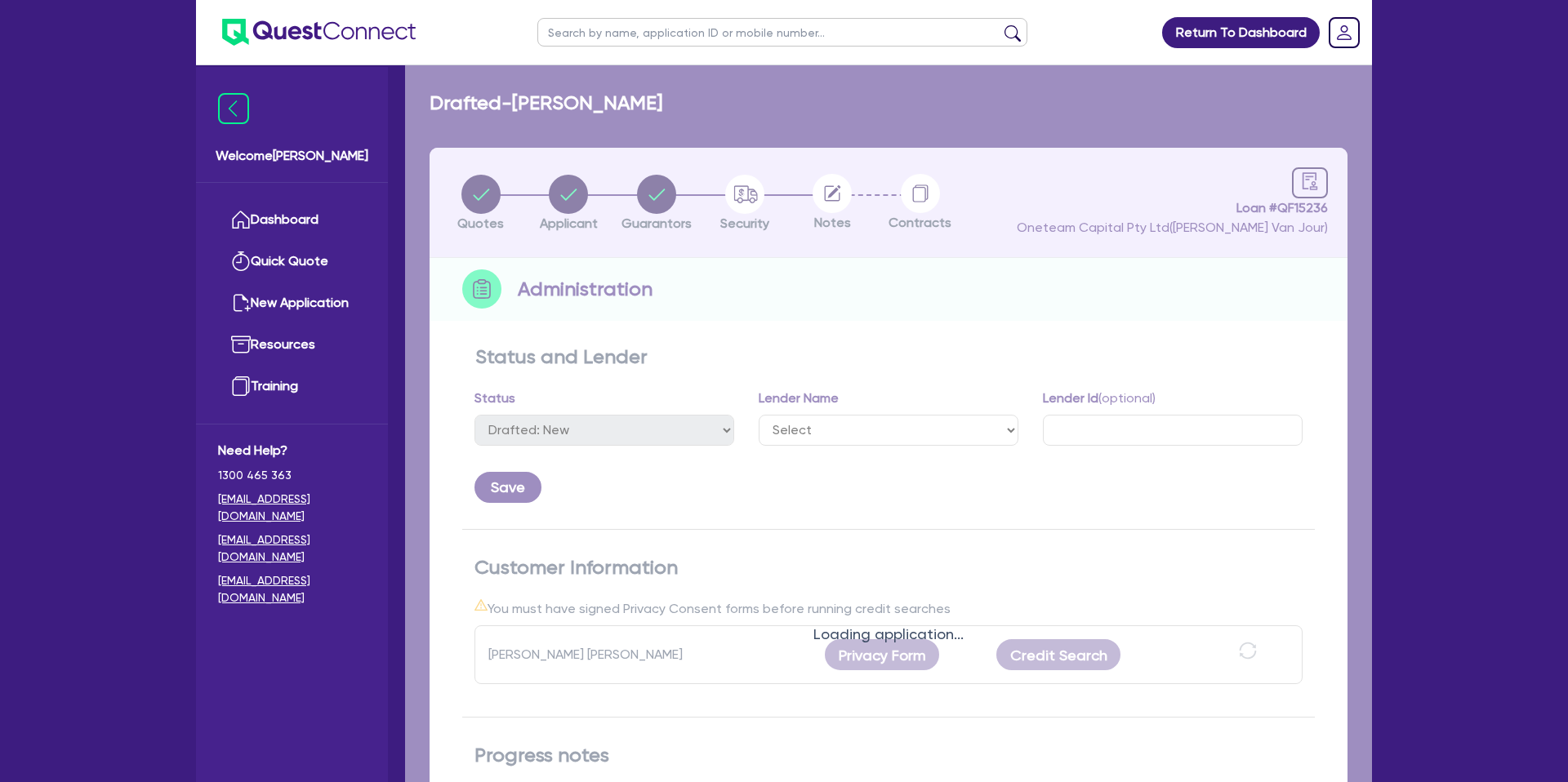
select select "DRAFTED_NEW"
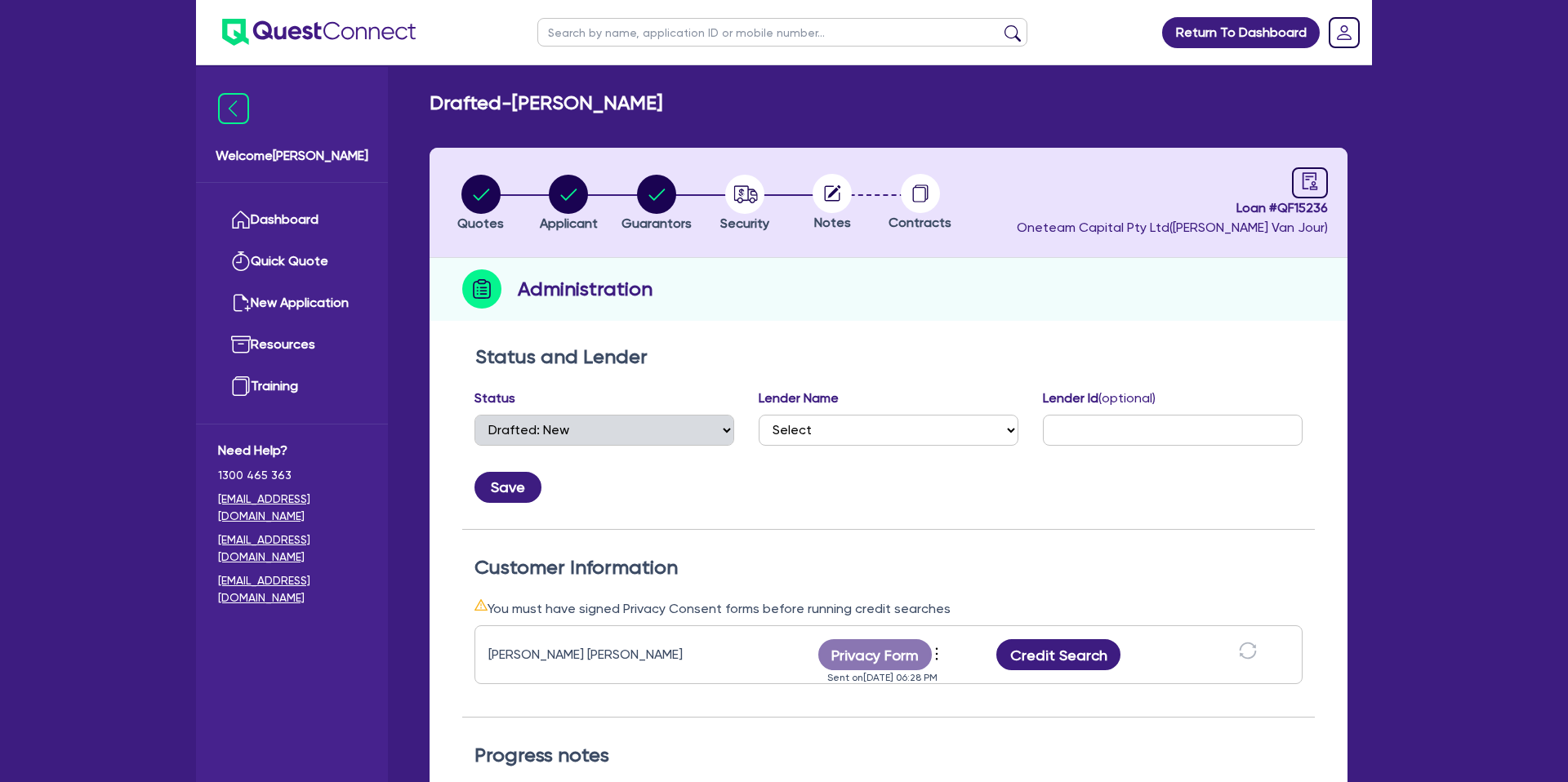
click at [873, 154] on header "Quotes Applicant [GEOGRAPHIC_DATA] Security Notes Contracts Loan # QF15236 Onet…" at bounding box center [889, 203] width 918 height 110
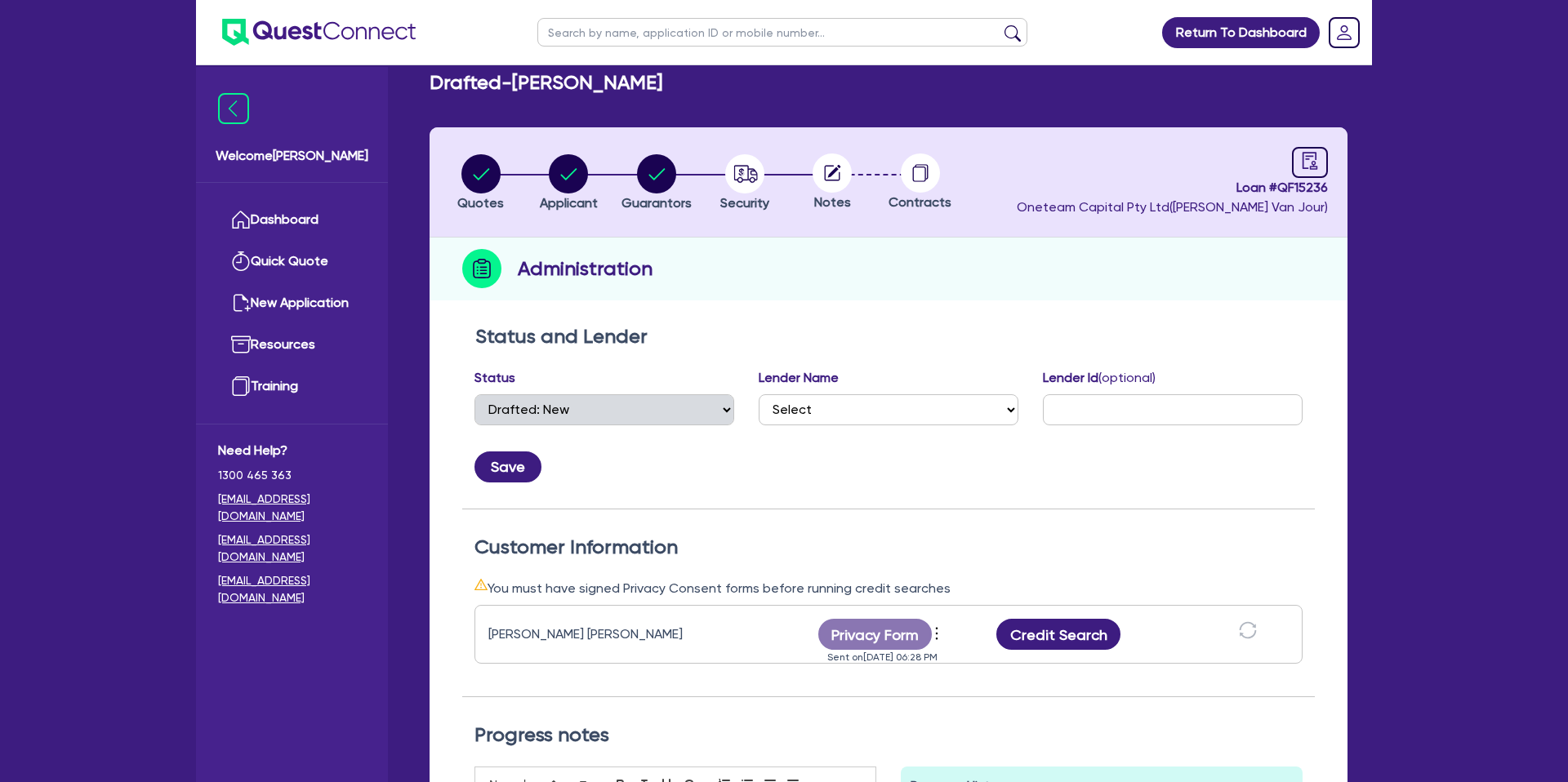
scroll to position [27, 0]
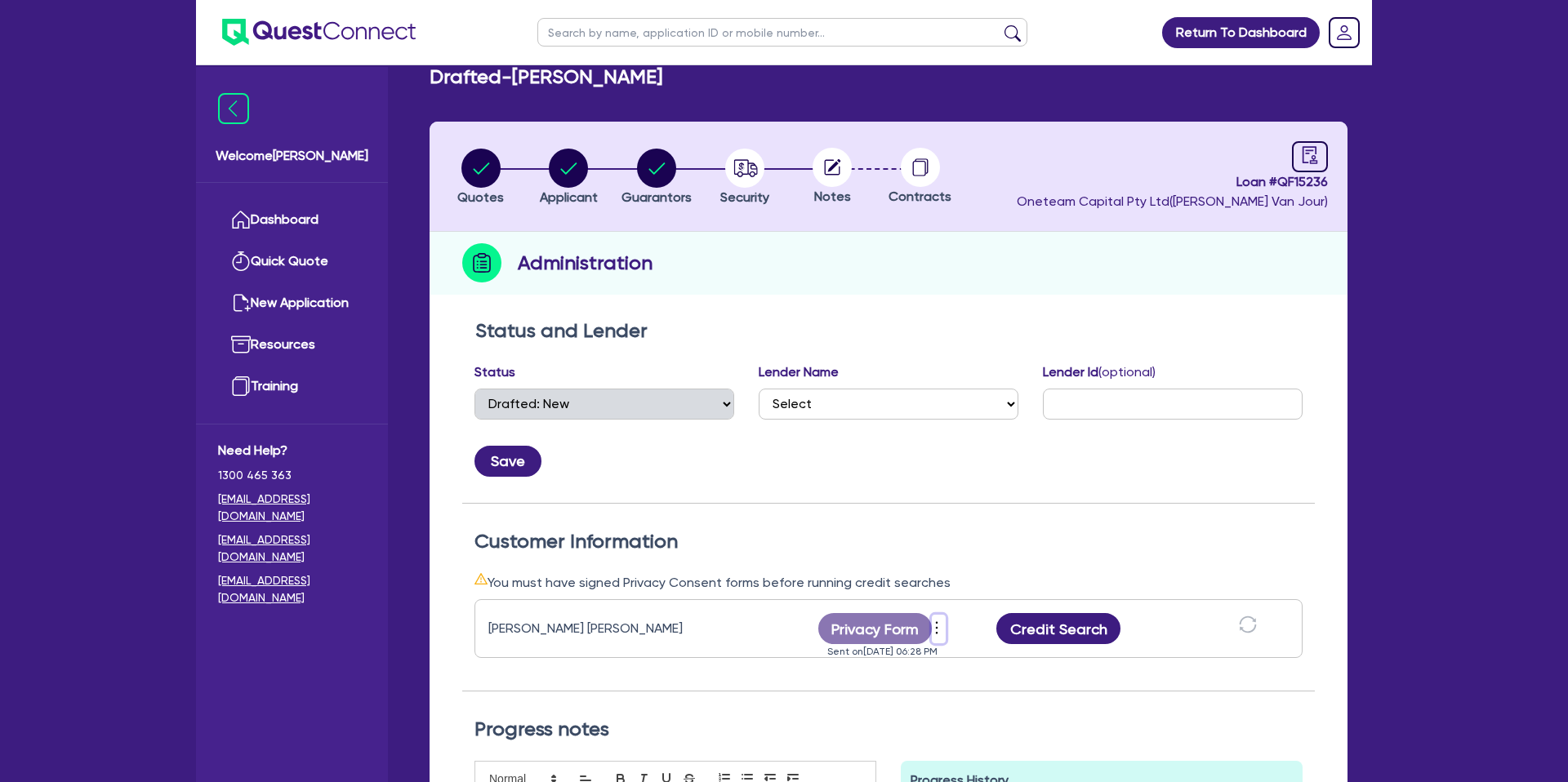
click at [939, 622] on icon "more" at bounding box center [936, 628] width 16 height 25
click at [977, 654] on link "Send new privacy form" at bounding box center [1024, 656] width 157 height 24
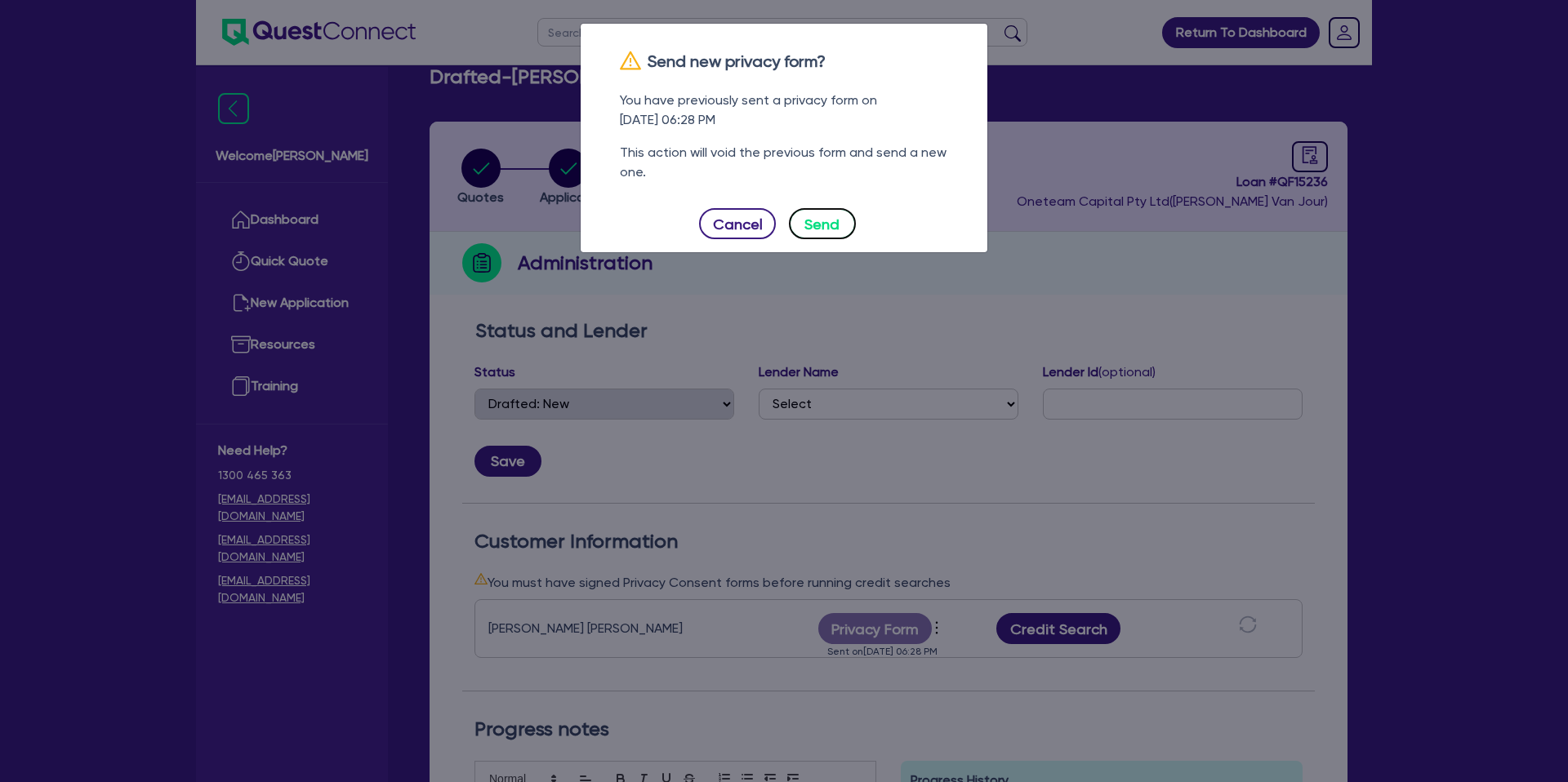
click at [815, 225] on button "Send" at bounding box center [822, 223] width 67 height 31
